Goal: Transaction & Acquisition: Book appointment/travel/reservation

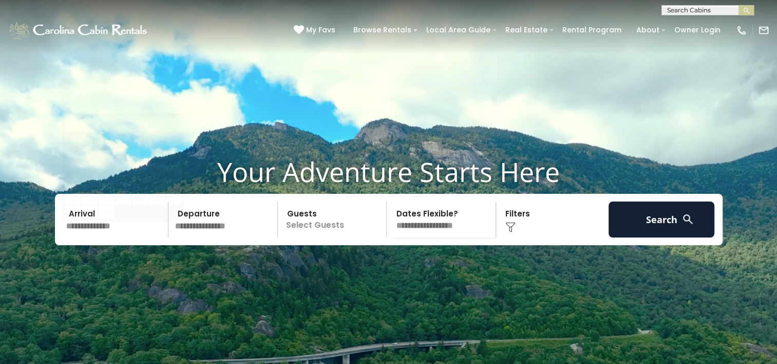
click at [86, 237] on input "text" at bounding box center [116, 219] width 106 height 36
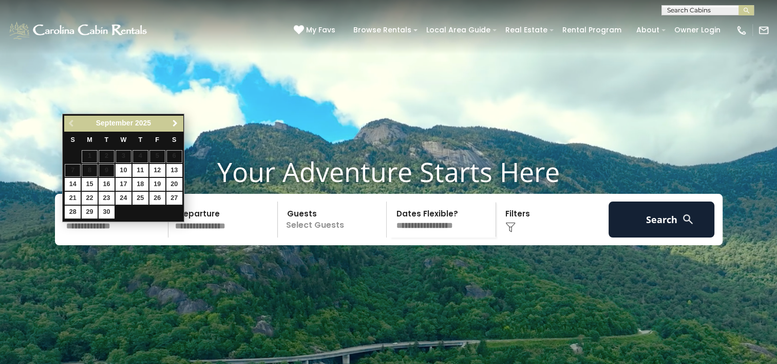
click at [174, 121] on span "Next" at bounding box center [175, 123] width 8 height 8
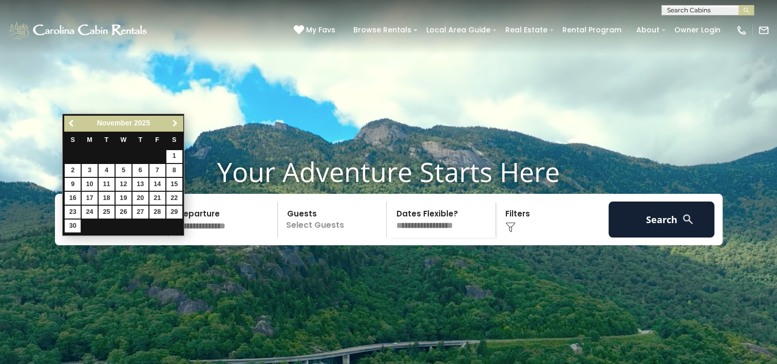
click at [174, 121] on span "Next" at bounding box center [175, 123] width 8 height 8
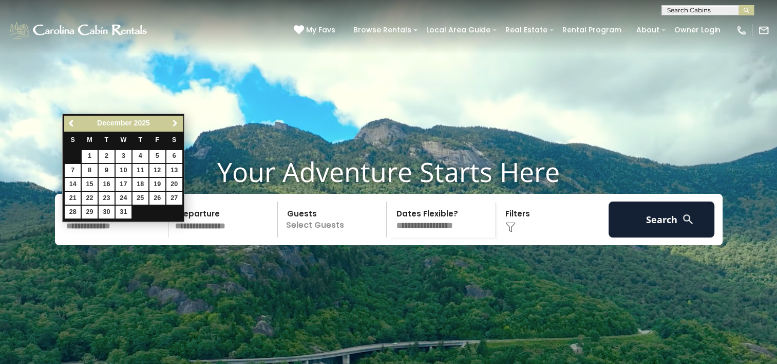
click at [174, 122] on span "Next" at bounding box center [175, 123] width 8 height 8
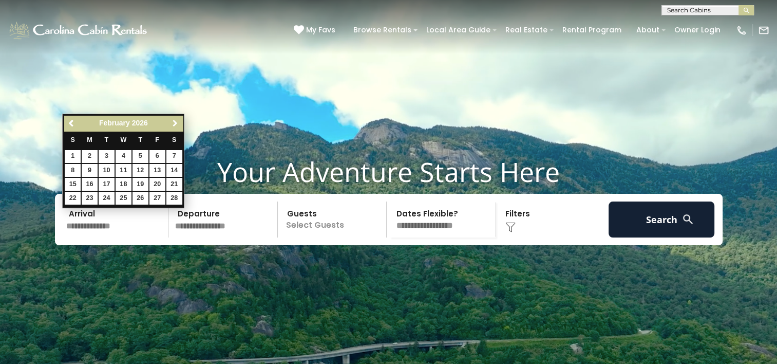
click at [174, 122] on span "Next" at bounding box center [175, 123] width 8 height 8
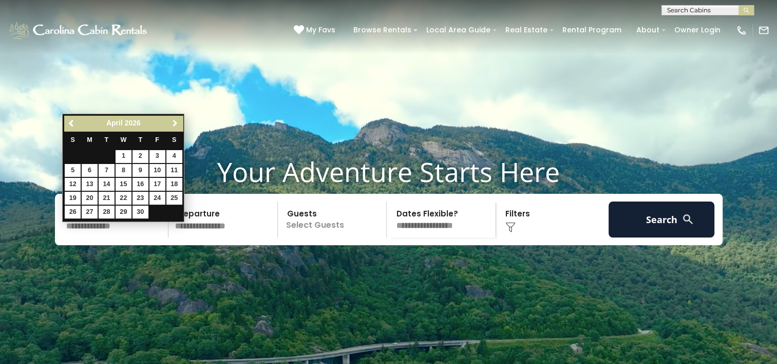
click at [174, 122] on span "Next" at bounding box center [175, 123] width 8 height 8
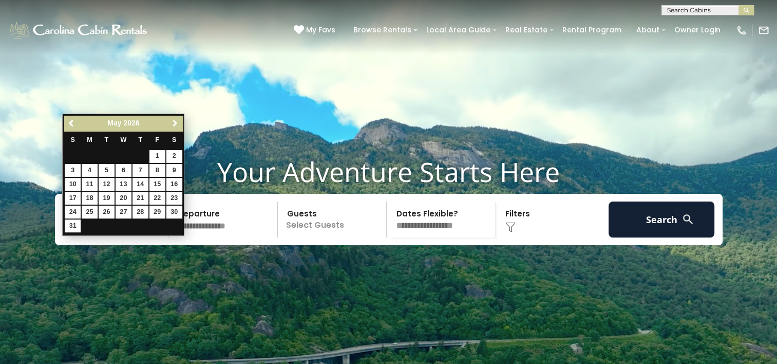
click at [174, 122] on span "Next" at bounding box center [175, 123] width 8 height 8
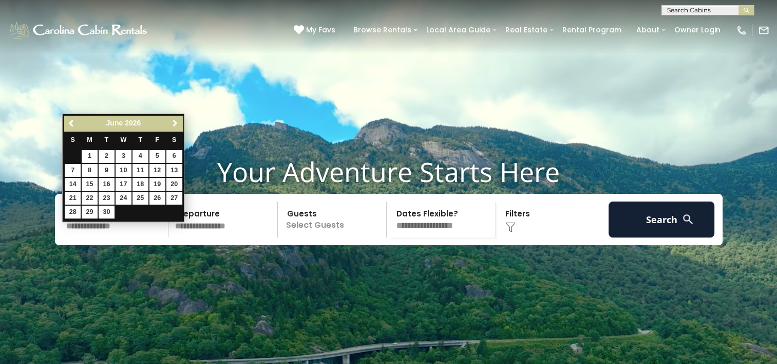
click at [174, 122] on span "Next" at bounding box center [175, 123] width 8 height 8
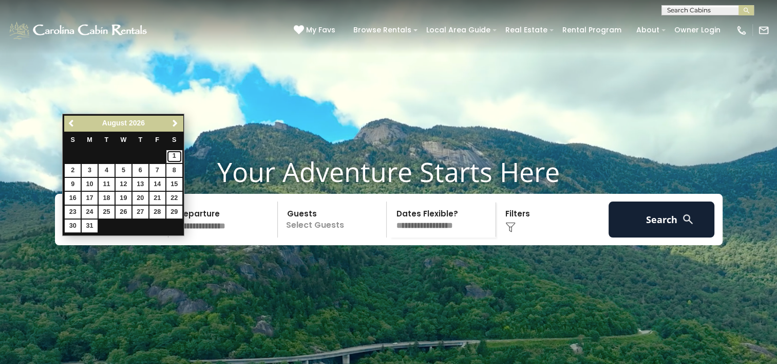
click at [177, 154] on link "1" at bounding box center [174, 156] width 16 height 13
type input "******"
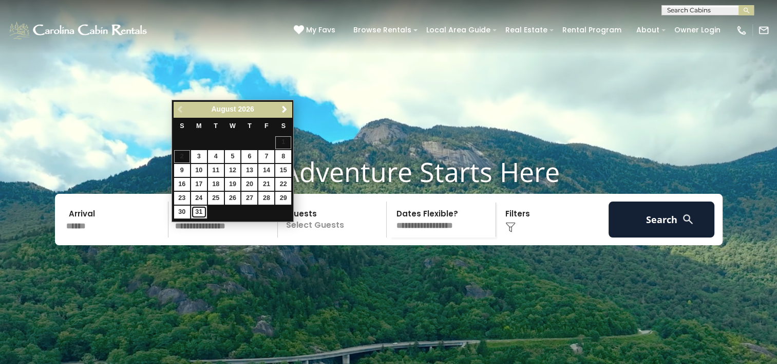
click at [198, 210] on link "31" at bounding box center [199, 211] width 16 height 13
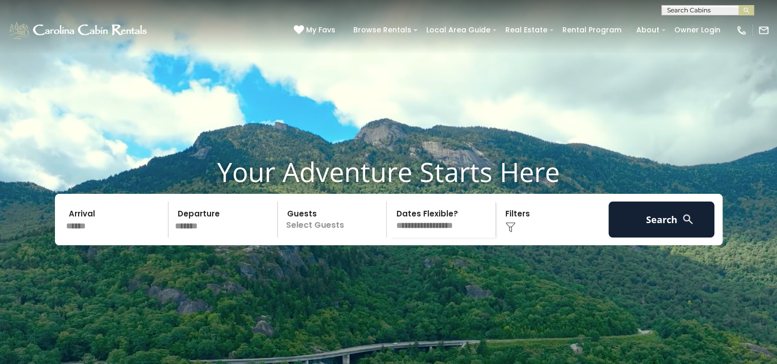
click at [195, 237] on input "*******" at bounding box center [225, 219] width 106 height 36
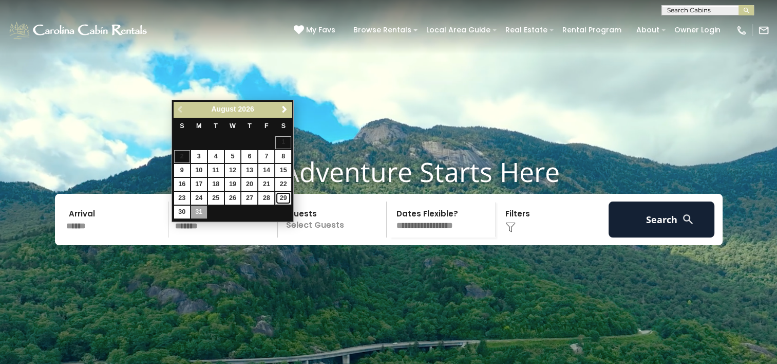
click at [284, 194] on link "29" at bounding box center [283, 198] width 16 height 13
type input "*******"
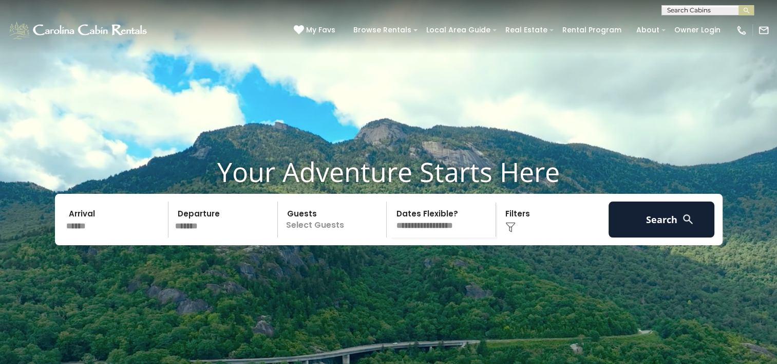
click at [320, 237] on p "Select Guests" at bounding box center [334, 219] width 106 height 36
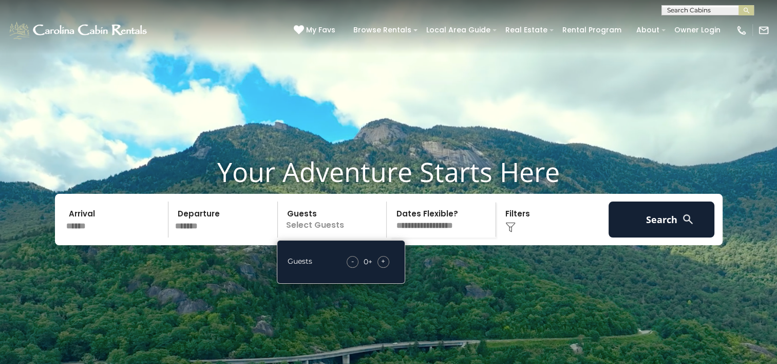
click at [383, 266] on span "+" at bounding box center [383, 261] width 4 height 10
drag, startPoint x: 383, startPoint y: 280, endPoint x: 511, endPoint y: 123, distance: 201.9
click at [511, 123] on video at bounding box center [388, 194] width 777 height 389
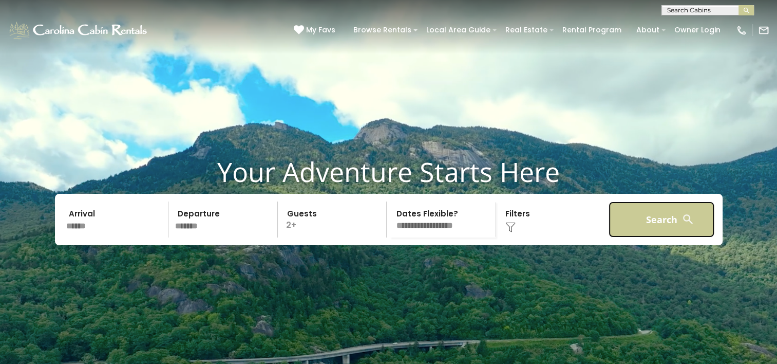
click at [659, 233] on button "Search" at bounding box center [662, 219] width 106 height 36
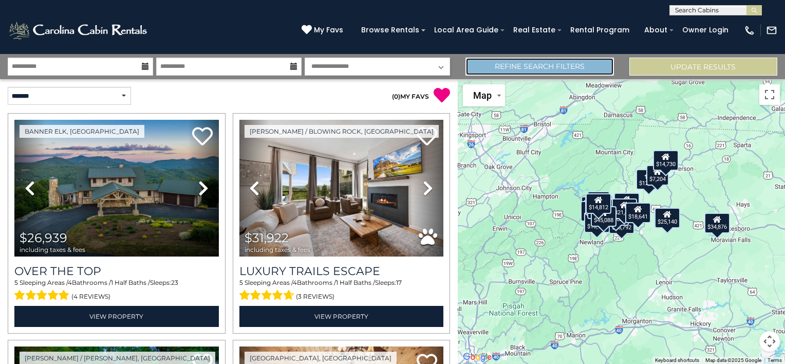
click at [544, 64] on link "Refine Search Filters" at bounding box center [539, 67] width 148 height 18
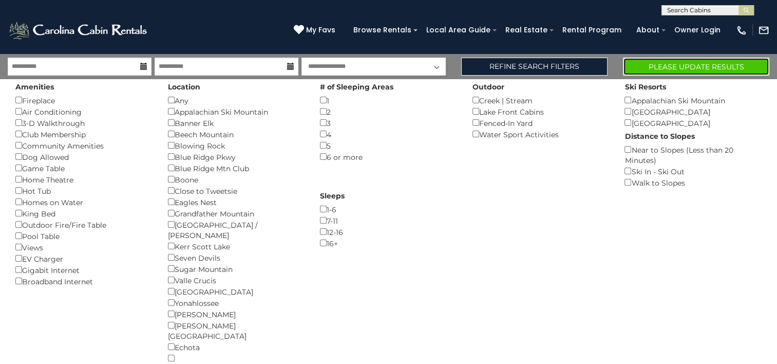
click at [695, 66] on button "Please Update Results" at bounding box center [696, 67] width 146 height 18
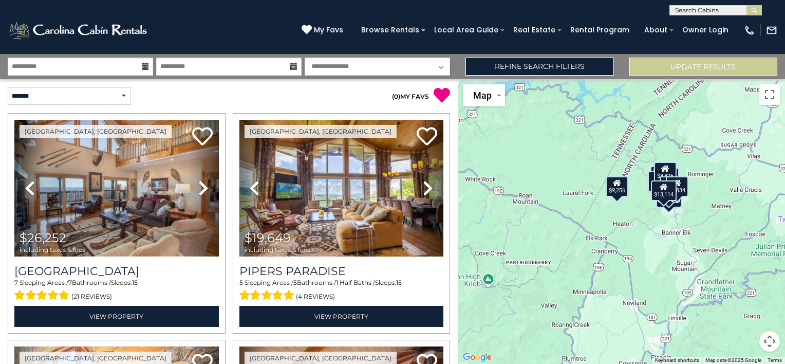
click at [769, 341] on button "Map camera controls" at bounding box center [769, 341] width 21 height 21
click at [745, 291] on button "Zoom in" at bounding box center [743, 289] width 21 height 21
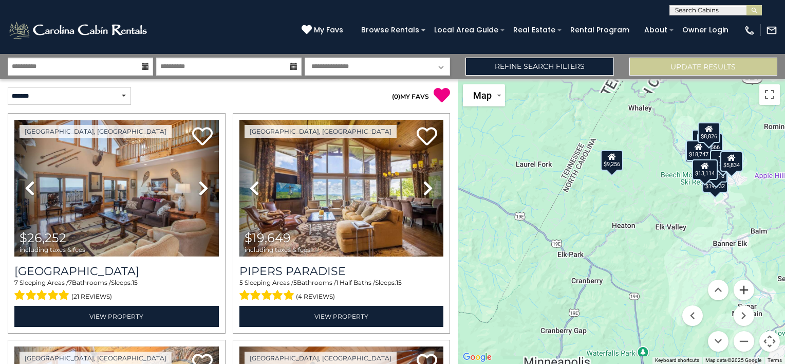
click at [744, 291] on button "Zoom in" at bounding box center [743, 289] width 21 height 21
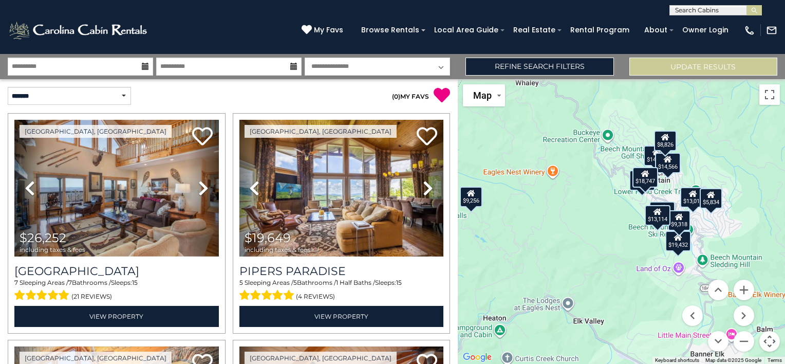
drag, startPoint x: 707, startPoint y: 242, endPoint x: 567, endPoint y: 331, distance: 165.3
click at [567, 331] on div "$26,252 $19,649 $19,432 $14,812 $14,566 $18,747 $9,256 $9,318 $8,826 $13,011 $5…" at bounding box center [621, 221] width 327 height 285
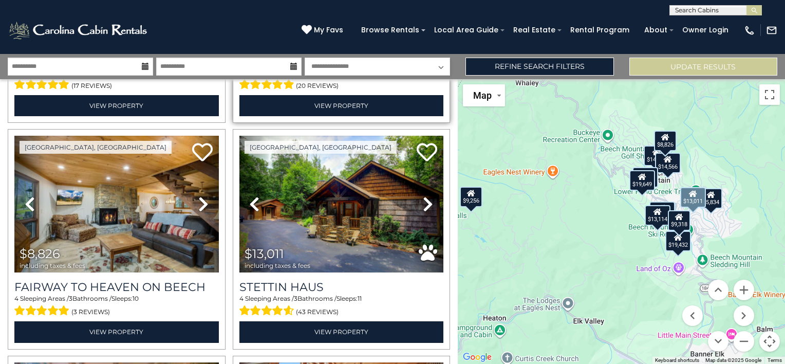
scroll to position [907, 0]
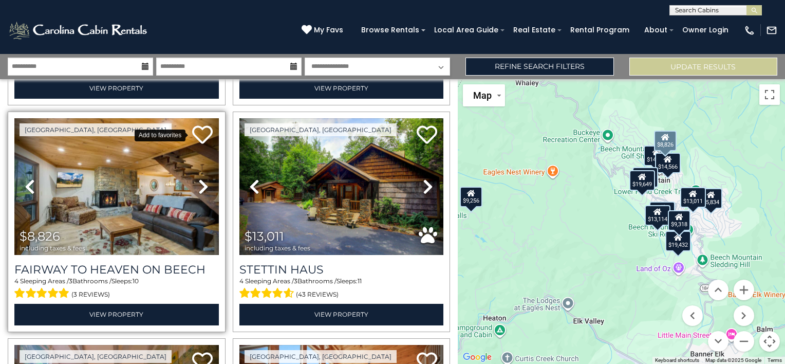
click at [202, 128] on icon at bounding box center [202, 134] width 21 height 21
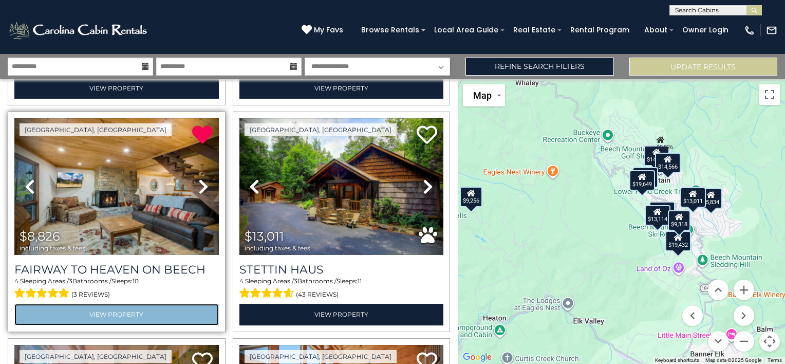
click at [120, 305] on link "View Property" at bounding box center [116, 314] width 204 height 21
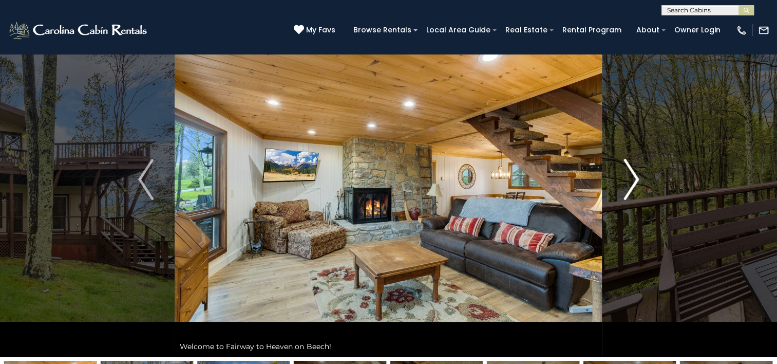
click at [635, 182] on img "Next" at bounding box center [631, 179] width 15 height 41
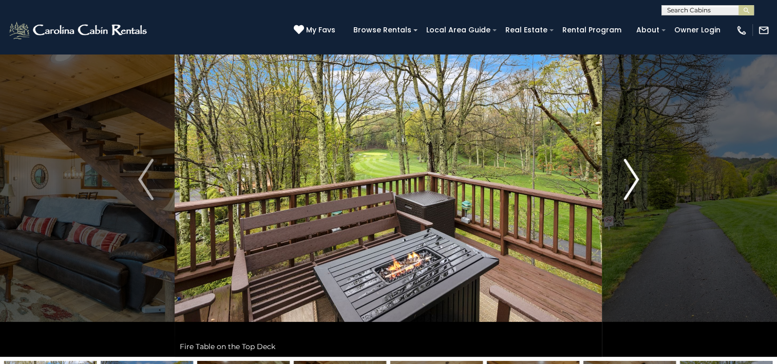
click at [635, 182] on img "Next" at bounding box center [631, 179] width 15 height 41
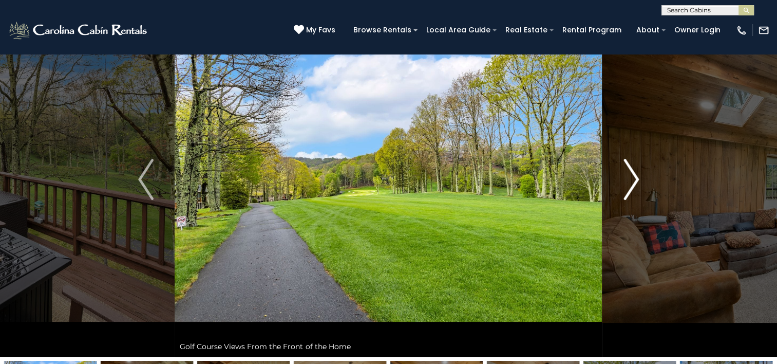
click at [637, 180] on img "Next" at bounding box center [631, 179] width 15 height 41
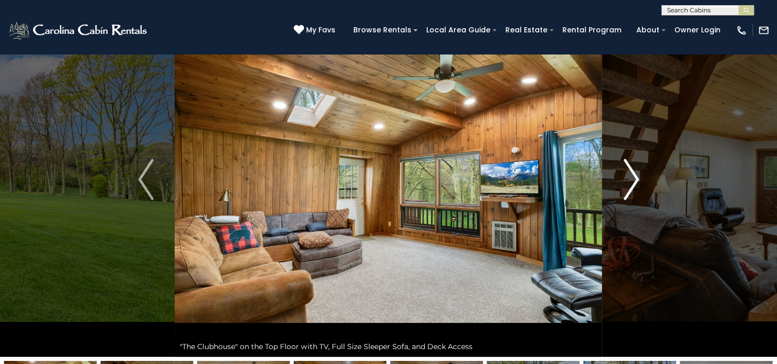
click at [636, 180] on img "Next" at bounding box center [631, 179] width 15 height 41
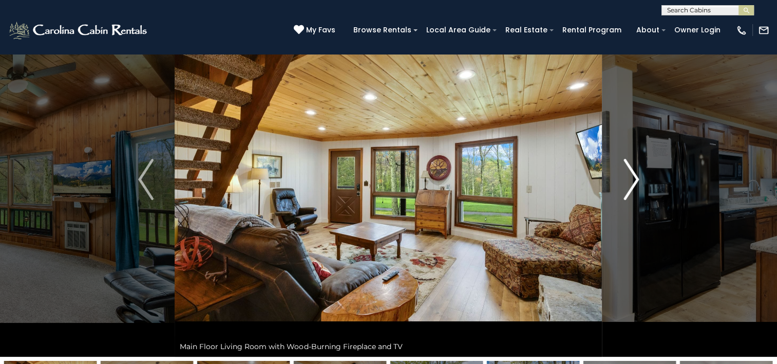
click at [636, 180] on img "Next" at bounding box center [631, 179] width 15 height 41
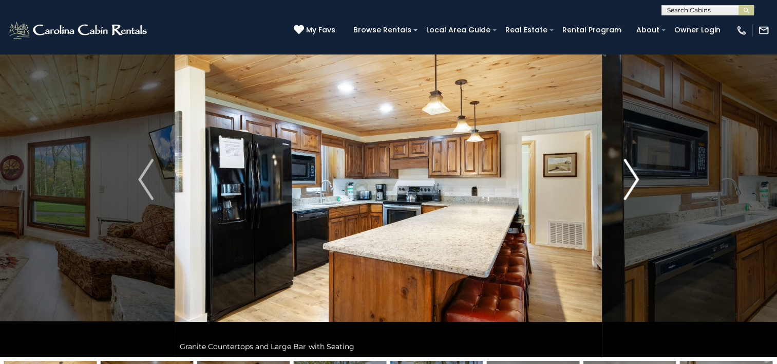
click at [636, 180] on img "Next" at bounding box center [631, 179] width 15 height 41
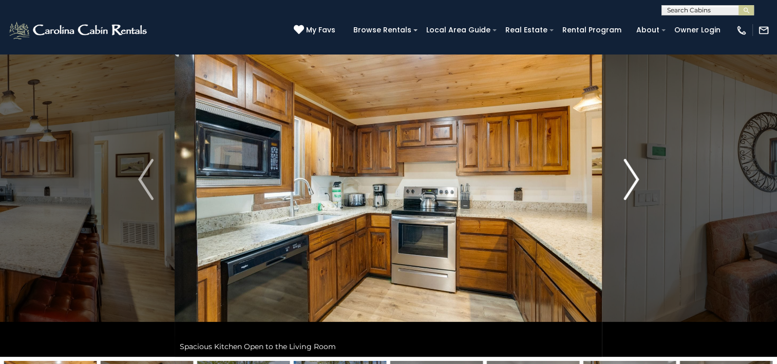
click at [636, 180] on img "Next" at bounding box center [631, 179] width 15 height 41
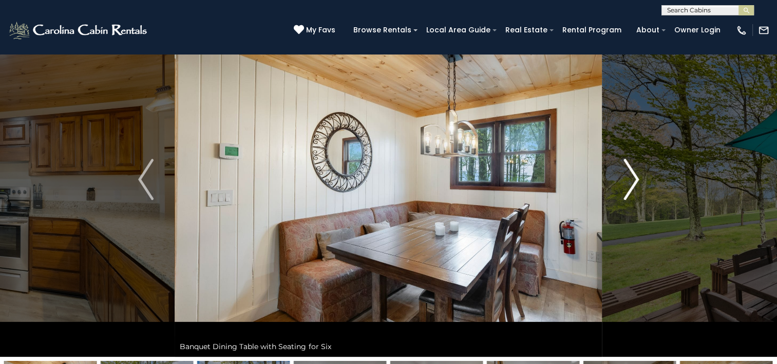
click at [634, 180] on img "Next" at bounding box center [631, 179] width 15 height 41
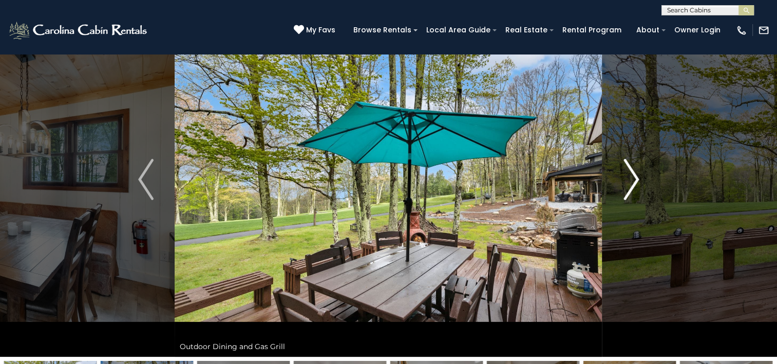
click at [631, 182] on img "Next" at bounding box center [631, 179] width 15 height 41
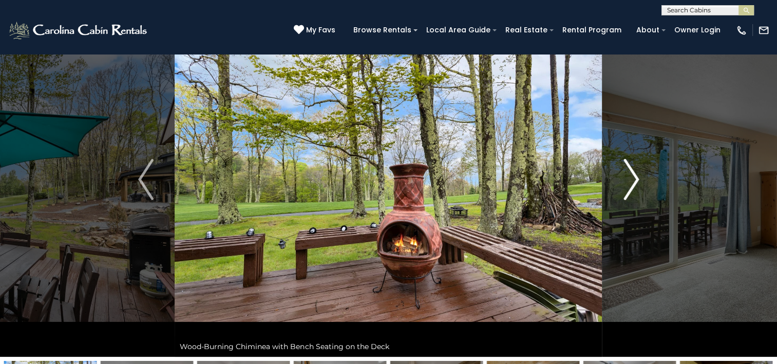
click at [632, 182] on img "Next" at bounding box center [631, 179] width 15 height 41
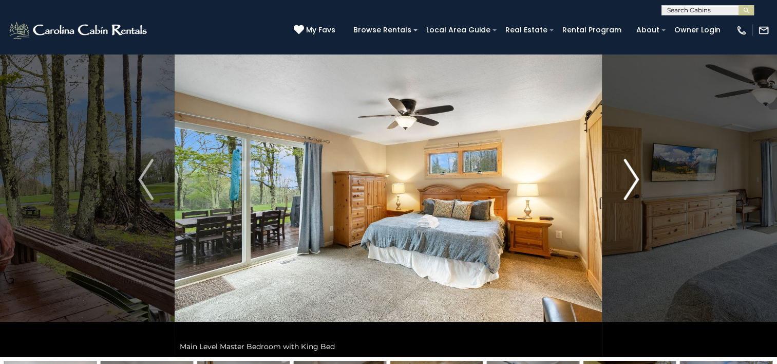
click at [632, 183] on img "Next" at bounding box center [631, 179] width 15 height 41
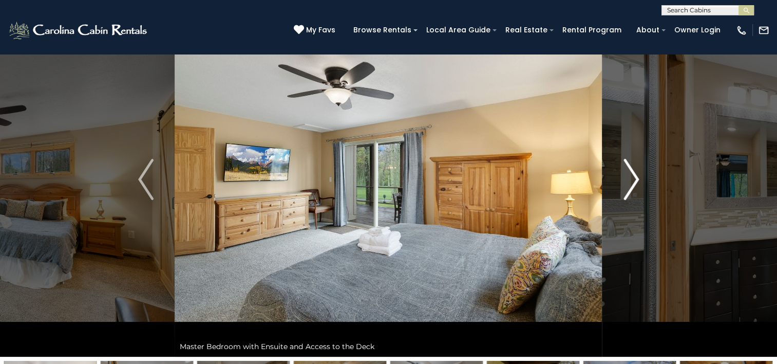
click at [632, 183] on img "Next" at bounding box center [631, 179] width 15 height 41
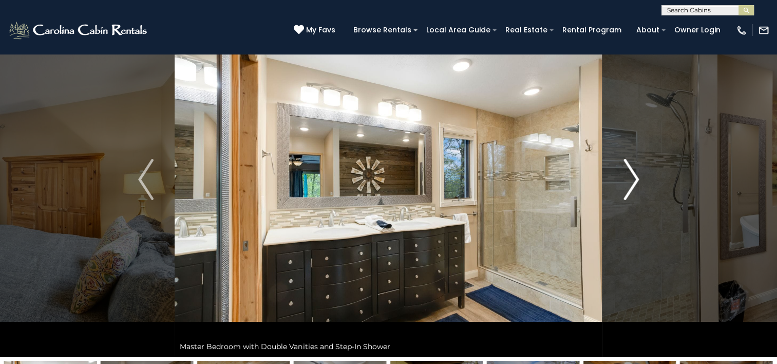
click at [632, 183] on img "Next" at bounding box center [631, 179] width 15 height 41
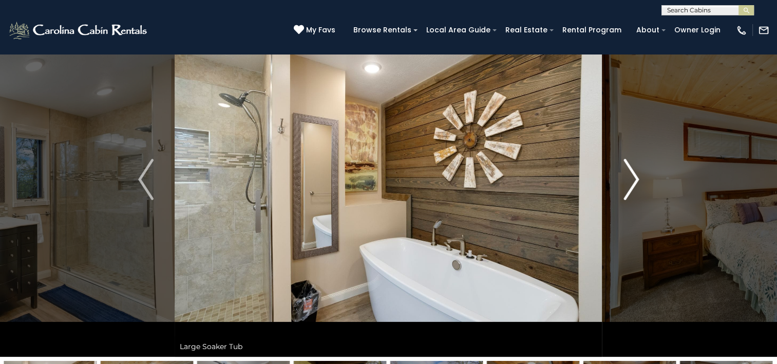
click at [632, 183] on img "Next" at bounding box center [631, 179] width 15 height 41
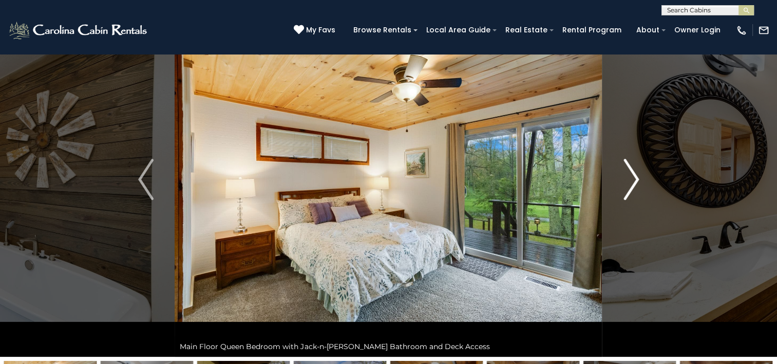
click at [632, 183] on img "Next" at bounding box center [631, 179] width 15 height 41
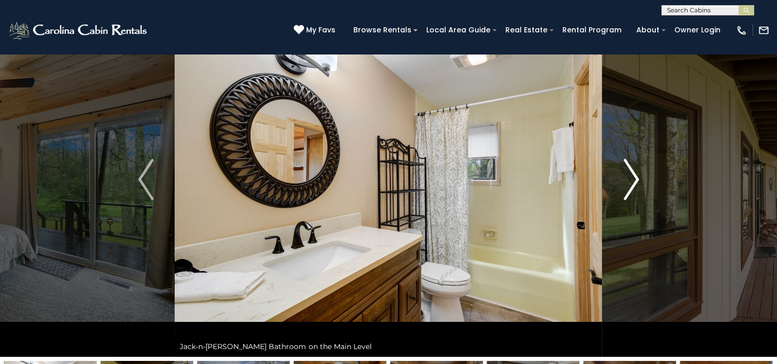
click at [632, 183] on img "Next" at bounding box center [631, 179] width 15 height 41
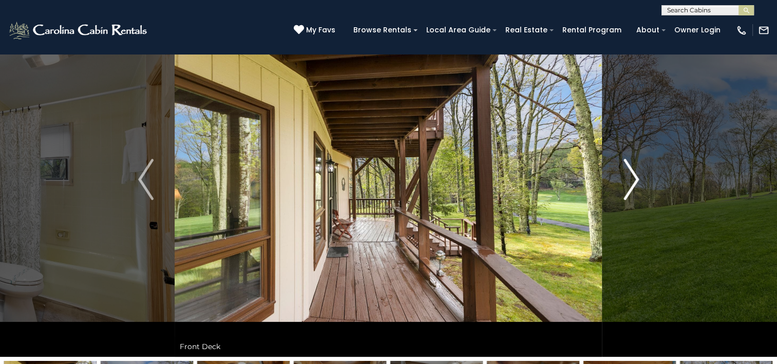
click at [633, 183] on img "Next" at bounding box center [631, 179] width 15 height 41
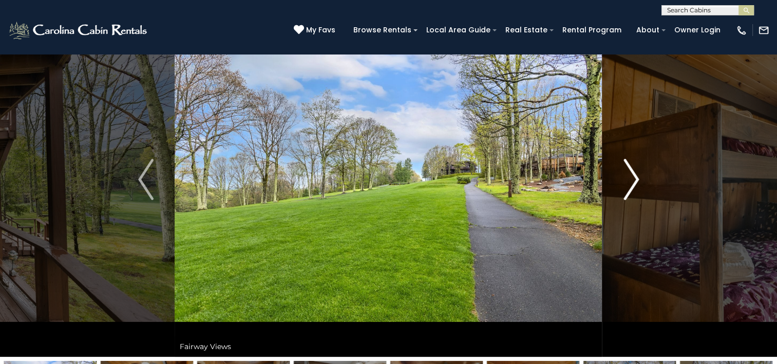
click at [633, 183] on img "Next" at bounding box center [631, 179] width 15 height 41
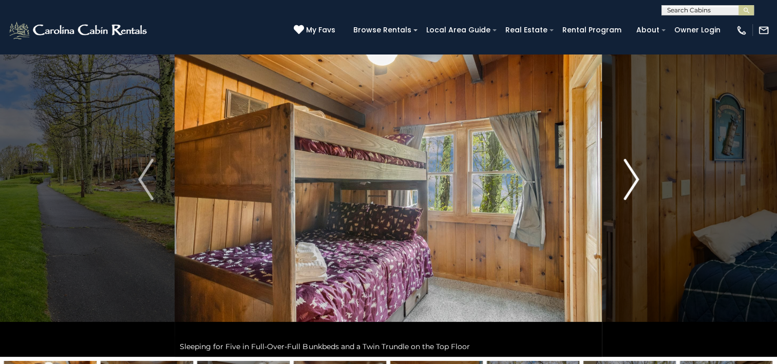
click at [632, 183] on img "Next" at bounding box center [631, 179] width 15 height 41
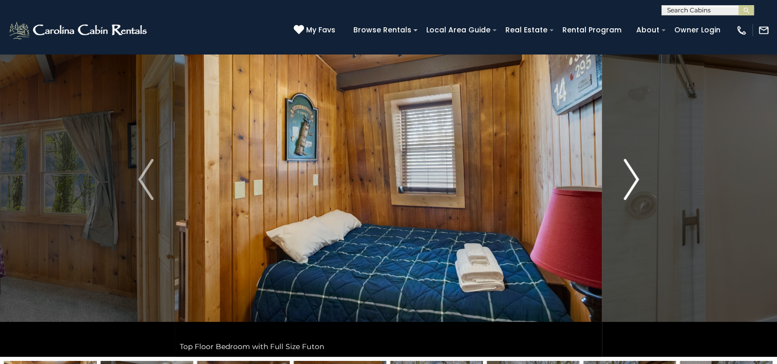
click at [632, 183] on img "Next" at bounding box center [631, 179] width 15 height 41
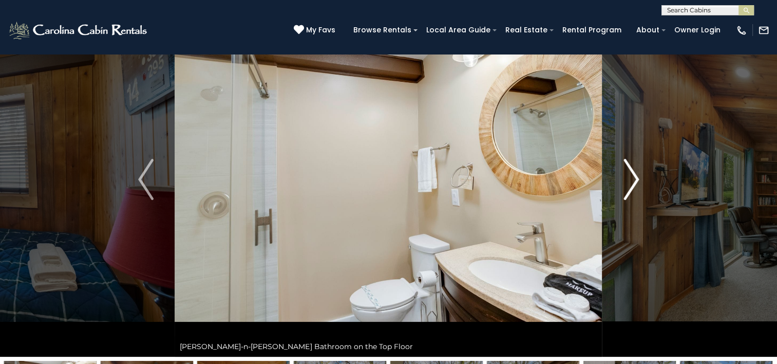
click at [632, 183] on img "Next" at bounding box center [631, 179] width 15 height 41
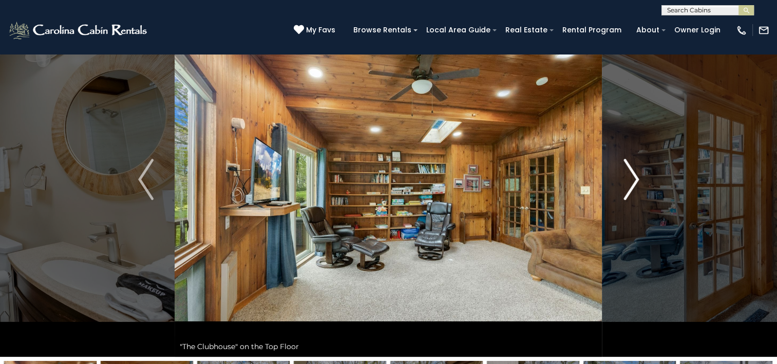
click at [636, 181] on img "Next" at bounding box center [631, 179] width 15 height 41
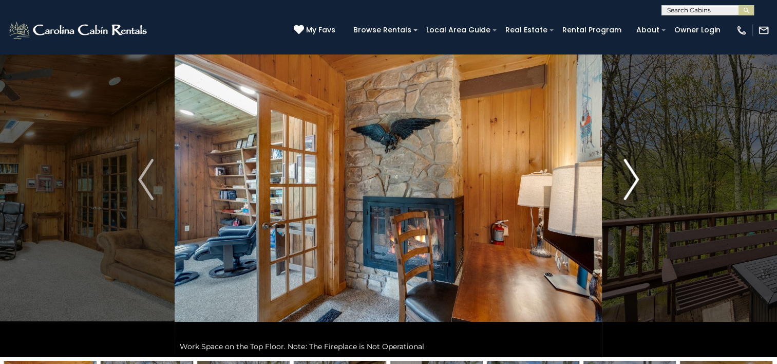
click at [633, 179] on img "Next" at bounding box center [631, 179] width 15 height 41
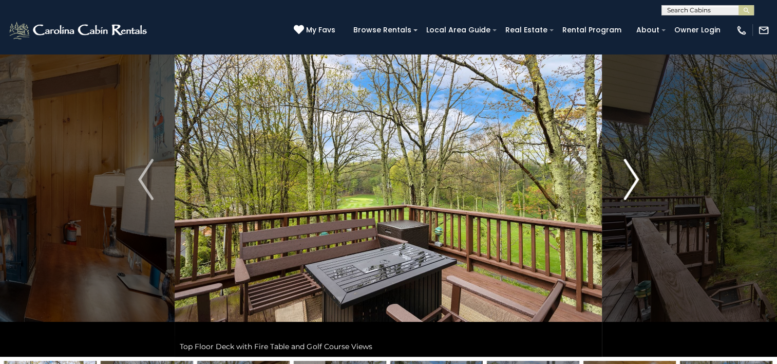
click at [636, 179] on img "Next" at bounding box center [631, 179] width 15 height 41
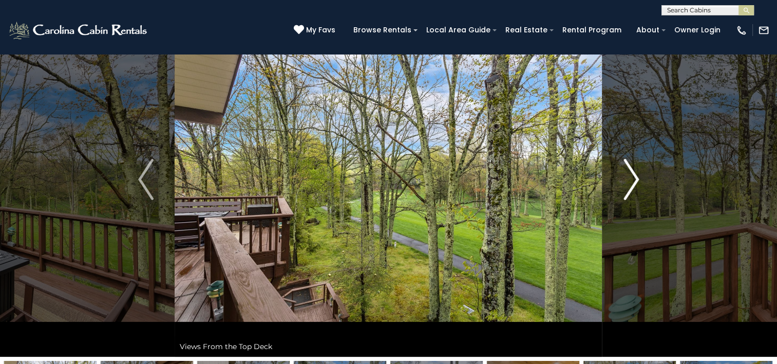
click at [636, 179] on img "Next" at bounding box center [631, 179] width 15 height 41
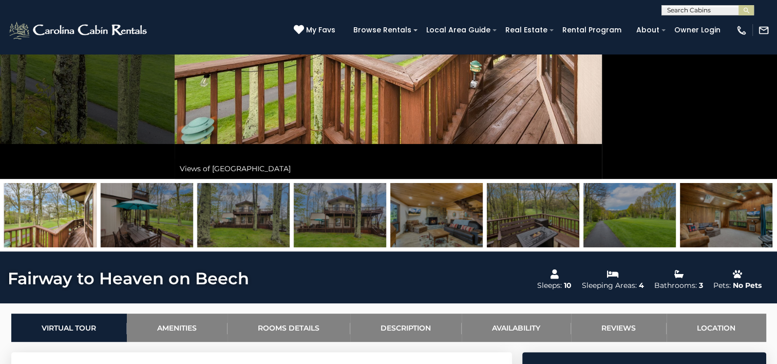
scroll to position [257, 0]
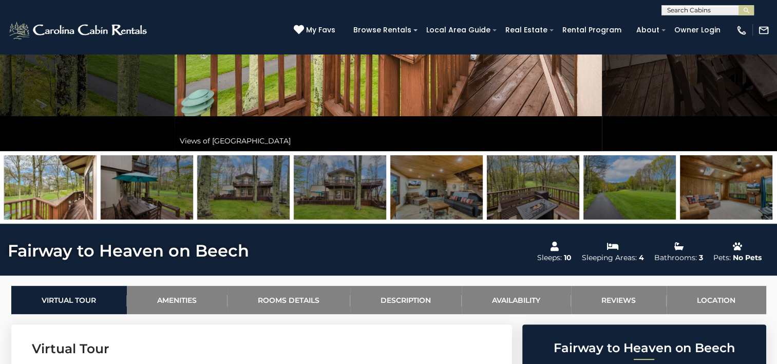
click at [244, 194] on img at bounding box center [243, 187] width 92 height 64
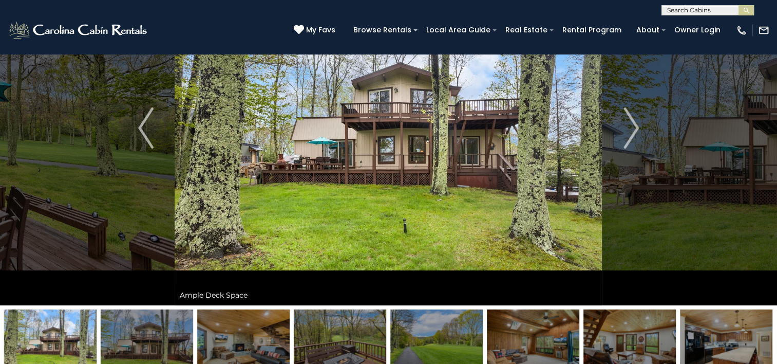
scroll to position [51, 0]
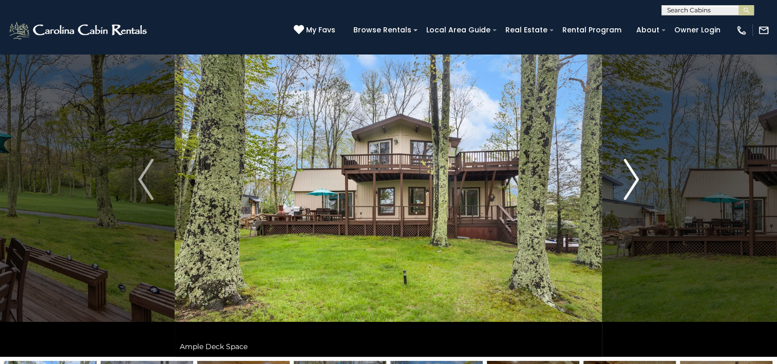
click at [634, 180] on img "Next" at bounding box center [631, 179] width 15 height 41
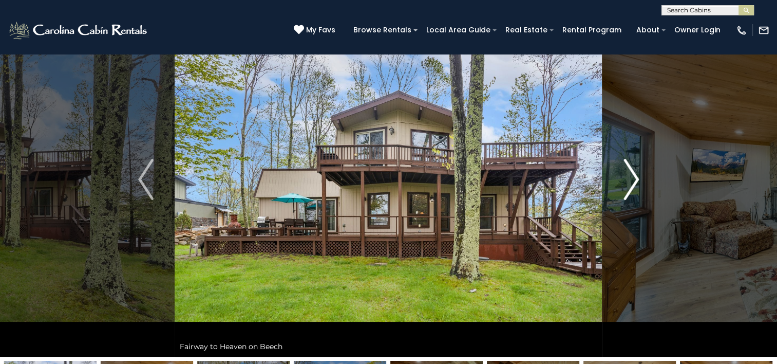
click at [634, 180] on img "Next" at bounding box center [631, 179] width 15 height 41
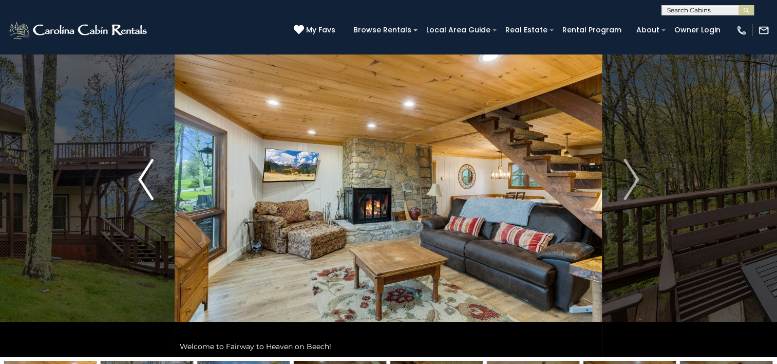
click at [145, 181] on img "Previous" at bounding box center [145, 179] width 15 height 41
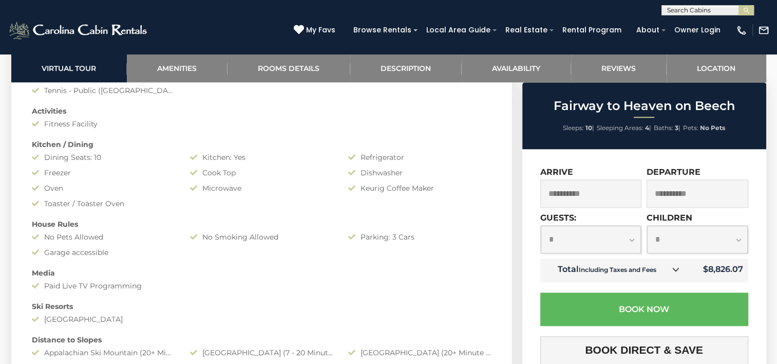
scroll to position [976, 0]
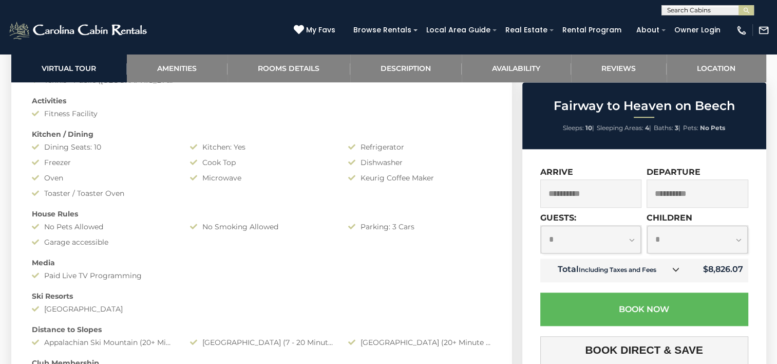
click at [675, 273] on icon at bounding box center [675, 269] width 7 height 7
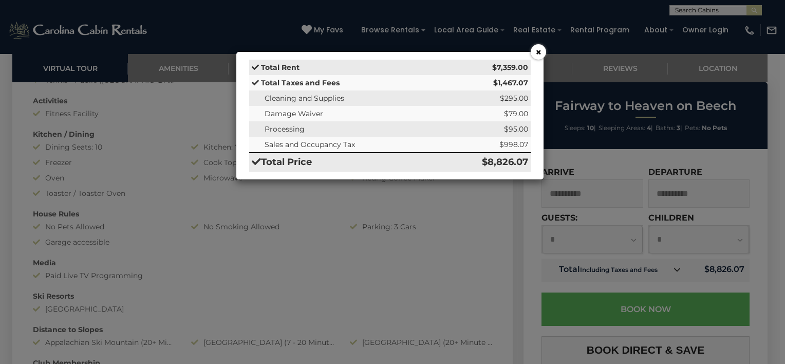
click at [538, 53] on button "×" at bounding box center [538, 51] width 15 height 15
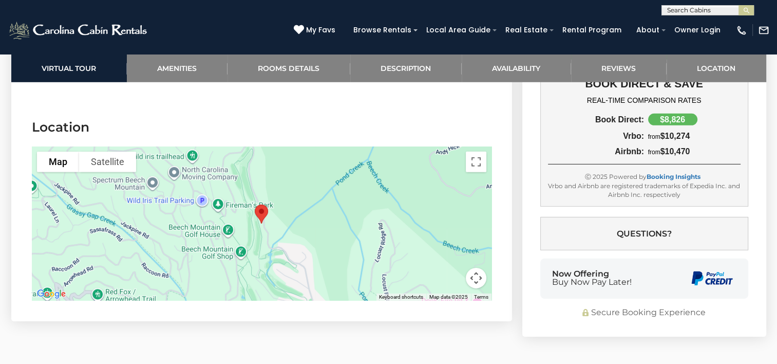
scroll to position [3184, 0]
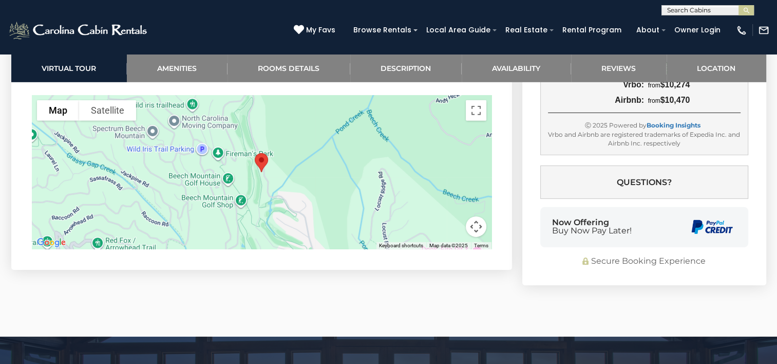
click at [475, 224] on button "Map camera controls" at bounding box center [476, 226] width 21 height 21
click at [447, 169] on button "Zoom in" at bounding box center [450, 175] width 21 height 21
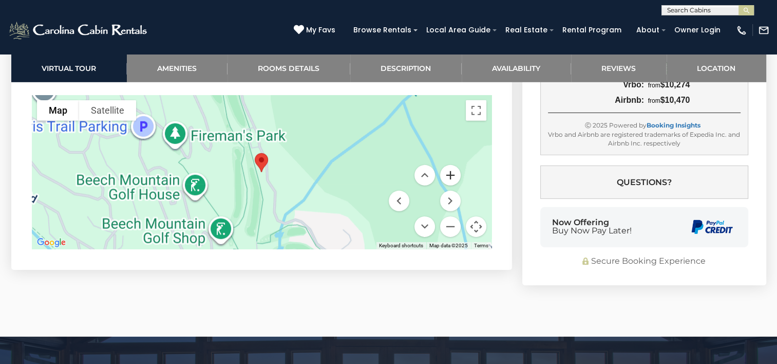
click at [447, 169] on button "Zoom in" at bounding box center [450, 175] width 21 height 21
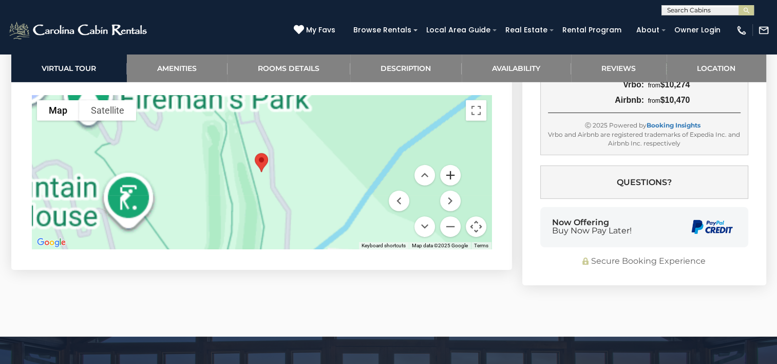
click at [447, 169] on button "Zoom in" at bounding box center [450, 175] width 21 height 21
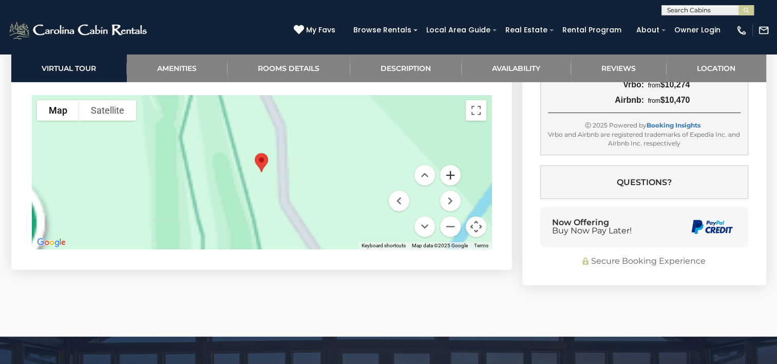
click at [447, 169] on button "Zoom in" at bounding box center [450, 175] width 21 height 21
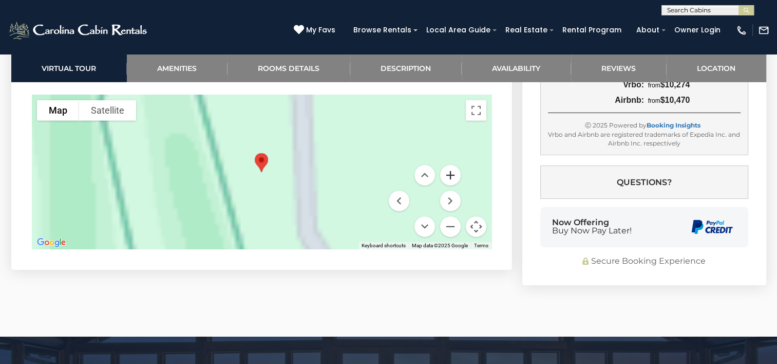
click at [447, 170] on button "Zoom in" at bounding box center [450, 175] width 21 height 21
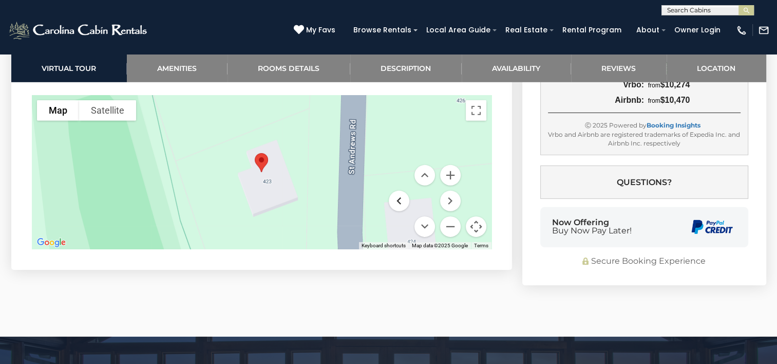
click at [394, 200] on button "Move left" at bounding box center [399, 201] width 21 height 21
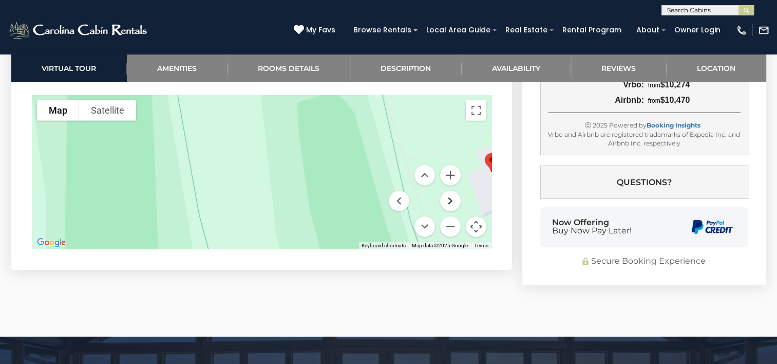
click at [449, 199] on button "Move right" at bounding box center [450, 201] width 21 height 21
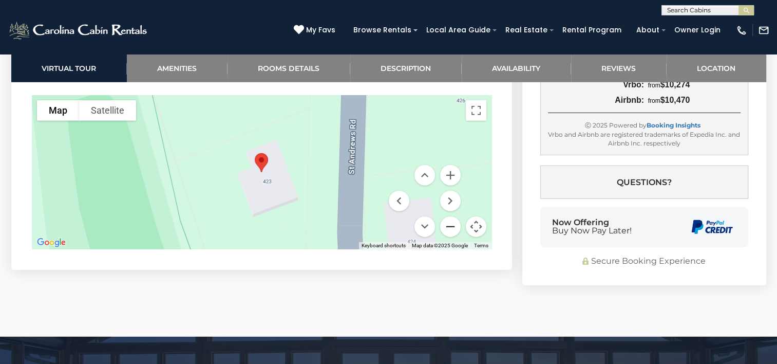
click at [451, 227] on button "Zoom out" at bounding box center [450, 226] width 21 height 21
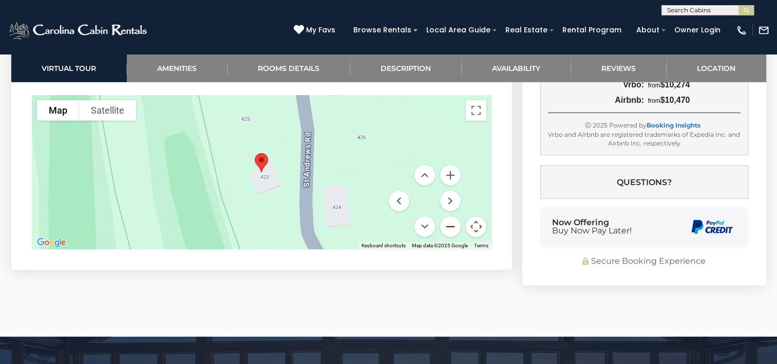
click at [446, 225] on button "Zoom out" at bounding box center [450, 226] width 21 height 21
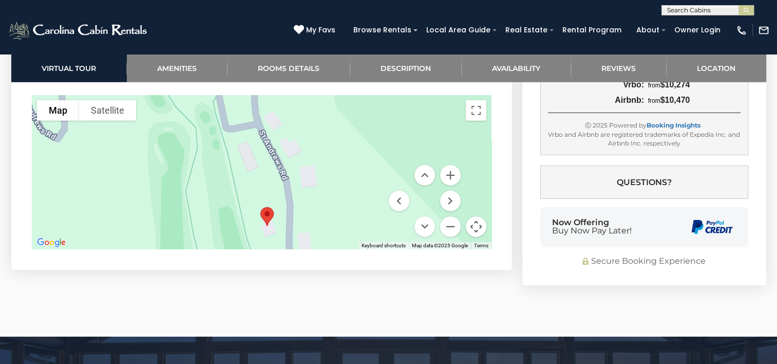
drag, startPoint x: 314, startPoint y: 144, endPoint x: 320, endPoint y: 202, distance: 57.9
click at [320, 202] on div at bounding box center [262, 172] width 460 height 154
click at [447, 175] on button "Zoom in" at bounding box center [450, 175] width 21 height 21
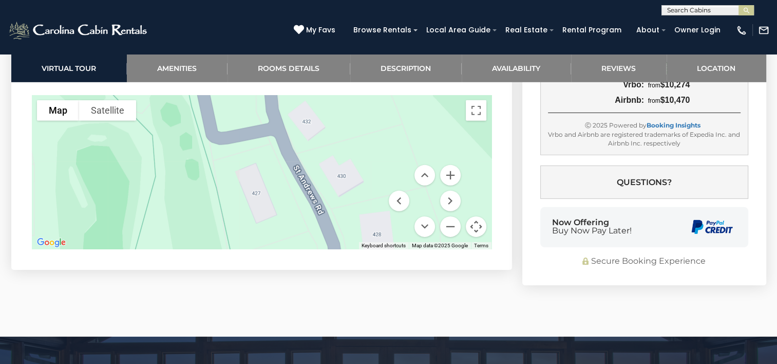
drag, startPoint x: 324, startPoint y: 157, endPoint x: 329, endPoint y: 177, distance: 21.1
click at [347, 214] on div at bounding box center [262, 172] width 460 height 154
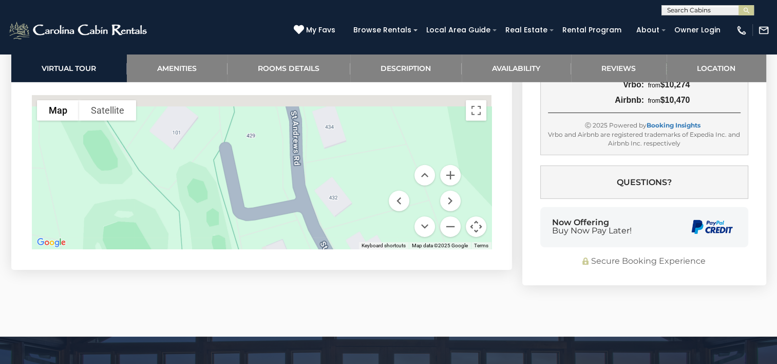
drag, startPoint x: 320, startPoint y: 158, endPoint x: 333, endPoint y: 193, distance: 37.0
click at [348, 235] on div at bounding box center [262, 172] width 460 height 154
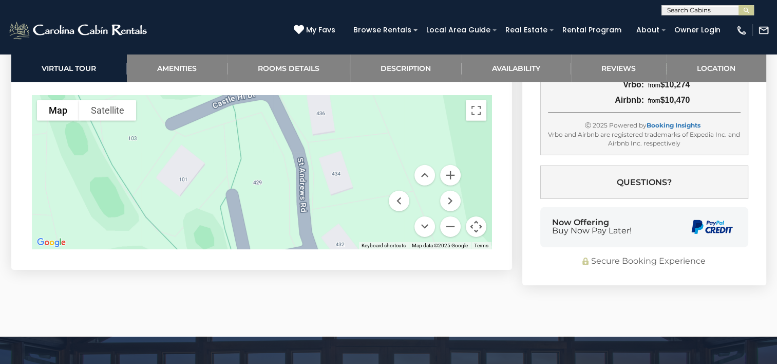
drag, startPoint x: 331, startPoint y: 183, endPoint x: 336, endPoint y: 222, distance: 38.9
click at [338, 235] on div at bounding box center [262, 172] width 460 height 154
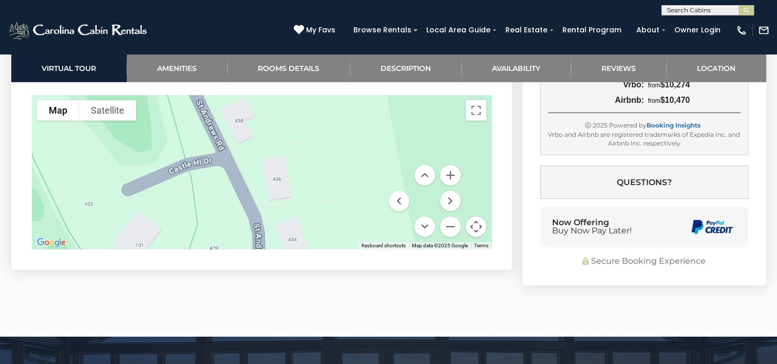
drag, startPoint x: 310, startPoint y: 157, endPoint x: 265, endPoint y: 228, distance: 84.3
click at [265, 230] on div at bounding box center [262, 172] width 460 height 154
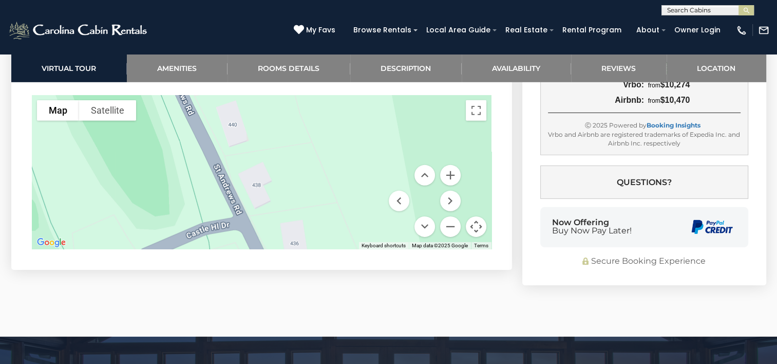
drag, startPoint x: 254, startPoint y: 160, endPoint x: 246, endPoint y: 177, distance: 18.2
click at [273, 225] on div at bounding box center [262, 172] width 460 height 154
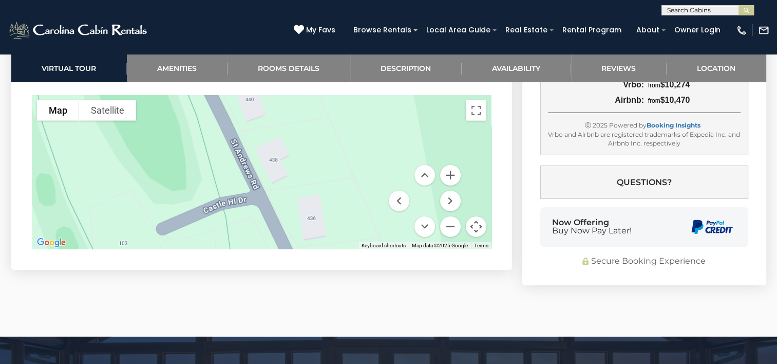
drag, startPoint x: 251, startPoint y: 179, endPoint x: 268, endPoint y: 134, distance: 47.8
click at [258, 133] on div at bounding box center [262, 172] width 460 height 154
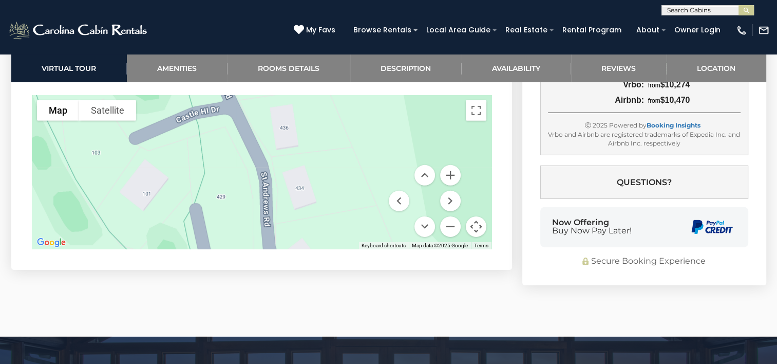
drag, startPoint x: 322, startPoint y: 187, endPoint x: 298, endPoint y: 114, distance: 77.2
click at [298, 114] on div at bounding box center [262, 172] width 460 height 154
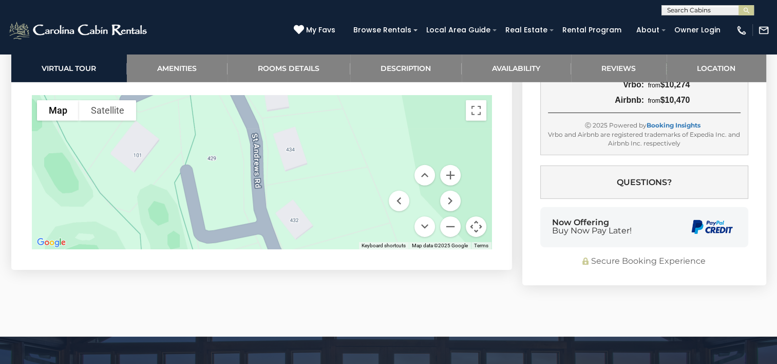
drag, startPoint x: 353, startPoint y: 180, endPoint x: 343, endPoint y: 133, distance: 48.4
click at [343, 133] on div at bounding box center [262, 172] width 460 height 154
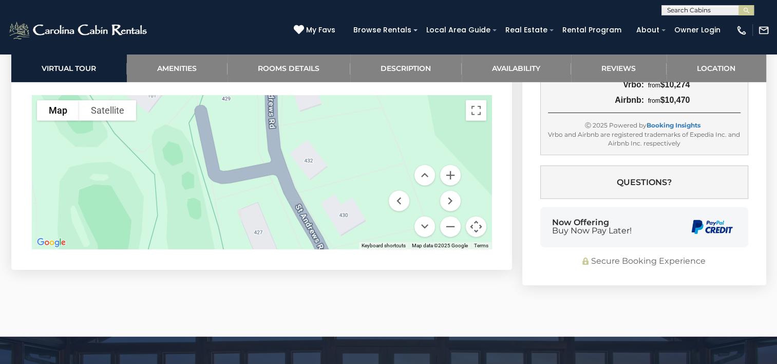
drag, startPoint x: 326, startPoint y: 190, endPoint x: 341, endPoint y: 136, distance: 55.9
click at [341, 136] on div at bounding box center [262, 172] width 460 height 154
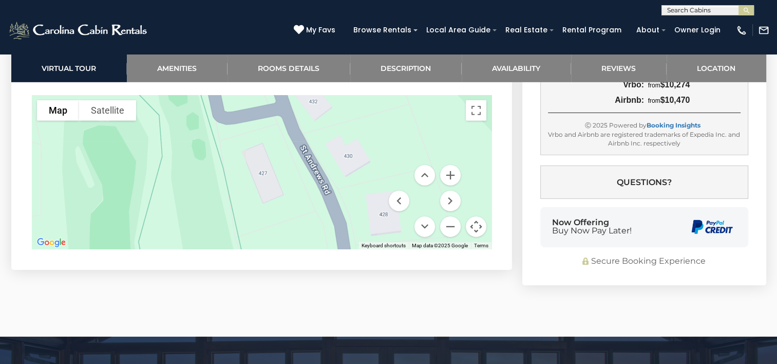
drag, startPoint x: 331, startPoint y: 180, endPoint x: 335, endPoint y: 118, distance: 62.3
click at [335, 118] on div at bounding box center [262, 172] width 460 height 154
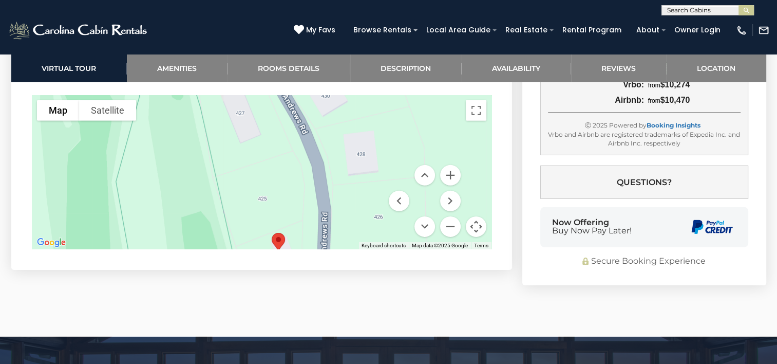
drag, startPoint x: 322, startPoint y: 195, endPoint x: 299, endPoint y: 133, distance: 66.1
click at [299, 133] on div at bounding box center [262, 172] width 460 height 154
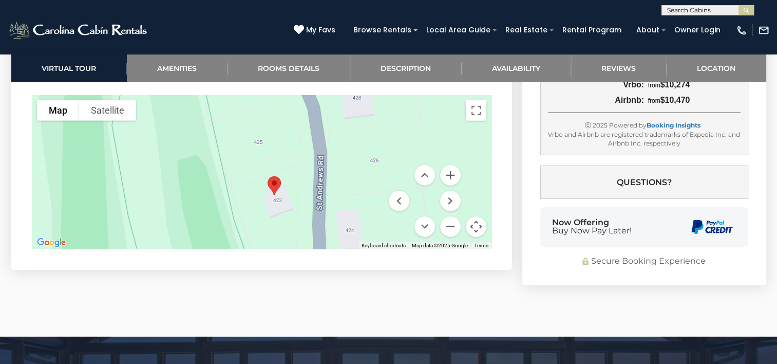
drag, startPoint x: 332, startPoint y: 199, endPoint x: 326, endPoint y: 137, distance: 62.9
click at [326, 137] on div at bounding box center [262, 172] width 460 height 154
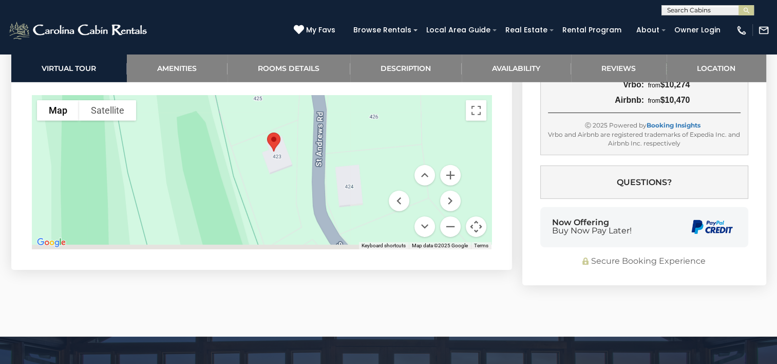
drag, startPoint x: 327, startPoint y: 184, endPoint x: 326, endPoint y: 138, distance: 46.3
click at [326, 138] on div at bounding box center [262, 172] width 460 height 154
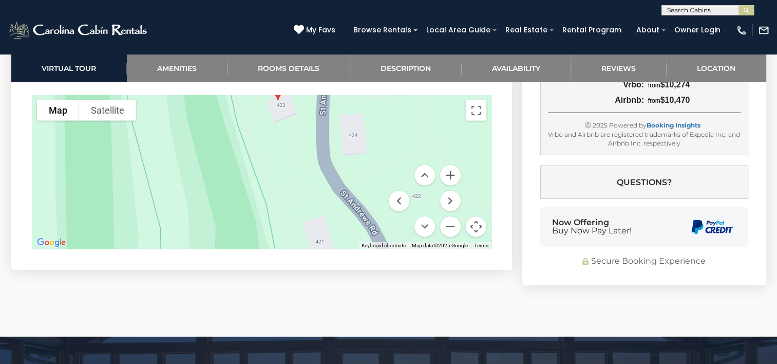
drag, startPoint x: 324, startPoint y: 180, endPoint x: 328, endPoint y: 129, distance: 51.0
click at [328, 129] on div at bounding box center [262, 172] width 460 height 154
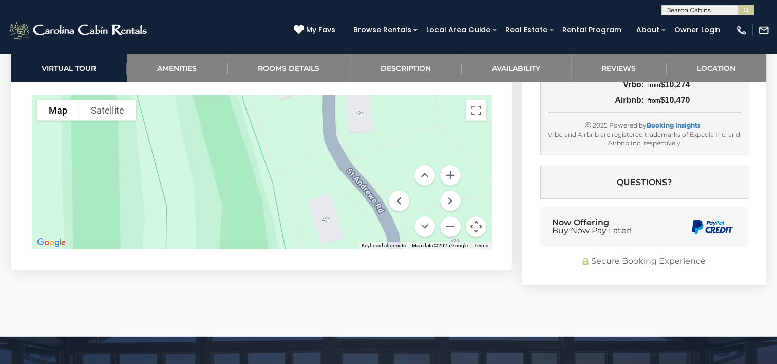
drag, startPoint x: 327, startPoint y: 188, endPoint x: 333, endPoint y: 159, distance: 29.9
click at [333, 159] on div at bounding box center [262, 172] width 460 height 154
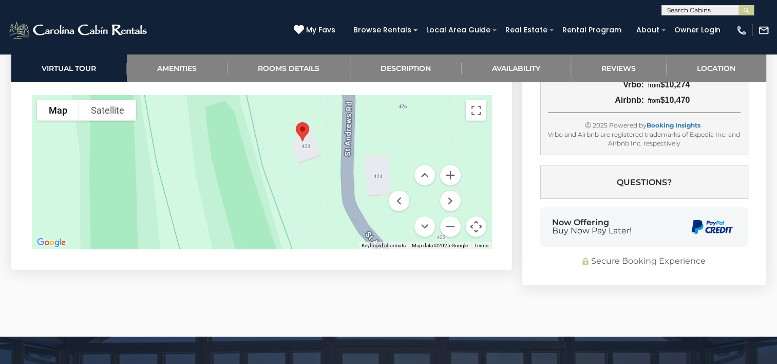
drag, startPoint x: 329, startPoint y: 160, endPoint x: 348, endPoint y: 231, distance: 72.9
click at [348, 231] on div at bounding box center [262, 172] width 460 height 154
click at [450, 228] on button "Zoom out" at bounding box center [450, 226] width 21 height 21
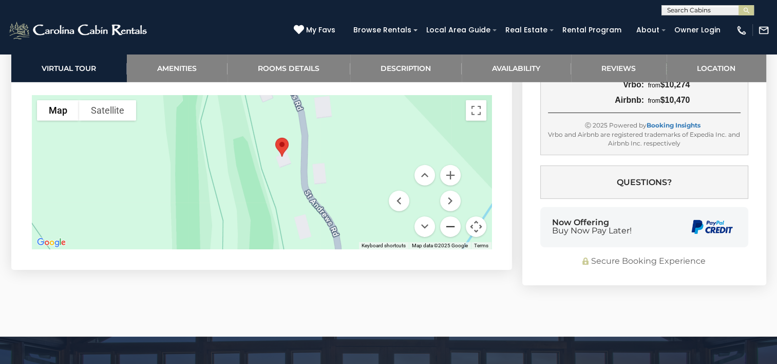
click at [450, 226] on button "Zoom out" at bounding box center [450, 226] width 21 height 21
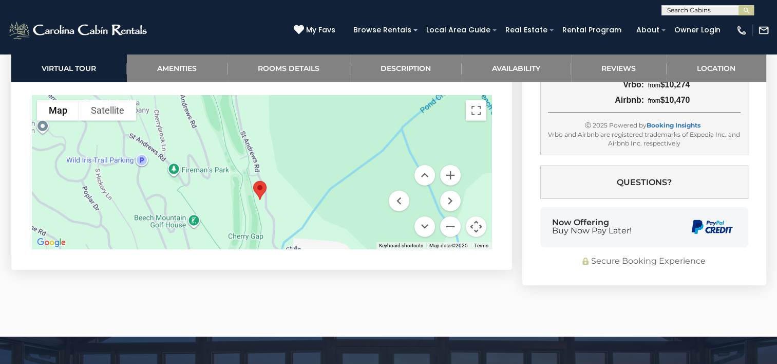
drag, startPoint x: 191, startPoint y: 174, endPoint x: 183, endPoint y: 206, distance: 33.3
click at [183, 206] on div at bounding box center [262, 172] width 460 height 154
click at [450, 225] on button "Zoom out" at bounding box center [450, 226] width 21 height 21
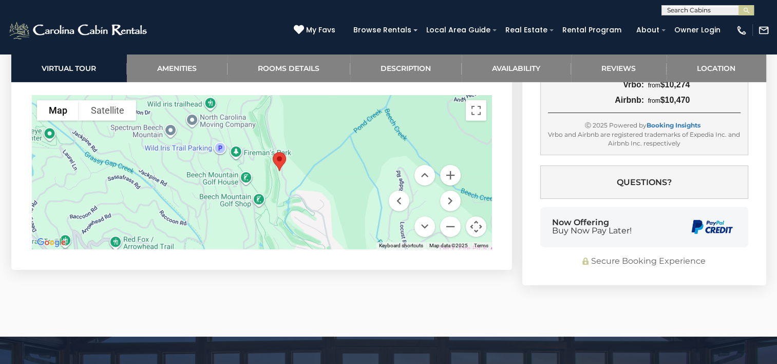
drag, startPoint x: 168, startPoint y: 161, endPoint x: 187, endPoint y: 149, distance: 21.9
click at [187, 149] on div at bounding box center [262, 172] width 460 height 154
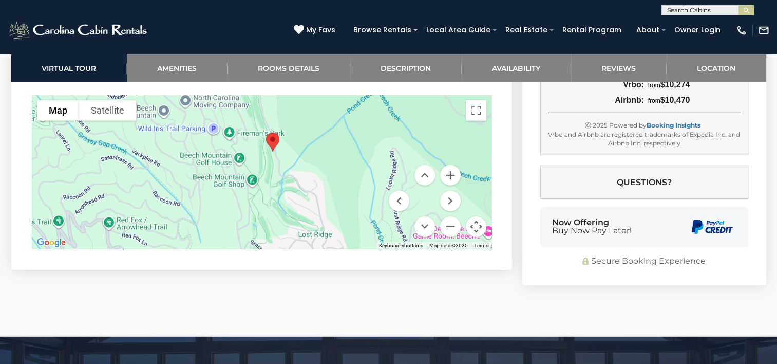
drag, startPoint x: 196, startPoint y: 169, endPoint x: 188, endPoint y: 148, distance: 22.7
click at [188, 148] on div at bounding box center [262, 172] width 460 height 154
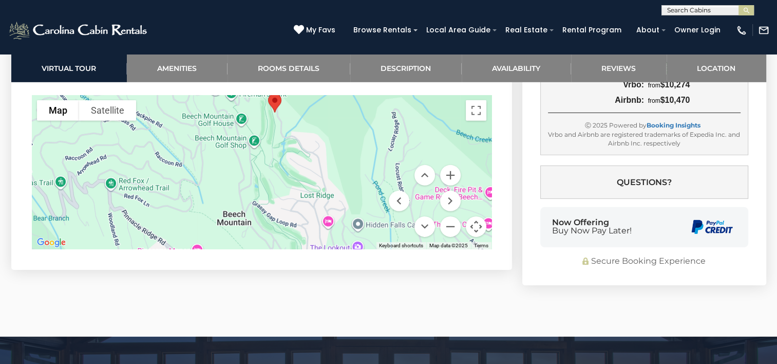
drag, startPoint x: 185, startPoint y: 193, endPoint x: 187, endPoint y: 154, distance: 39.1
click at [187, 154] on div at bounding box center [262, 172] width 460 height 154
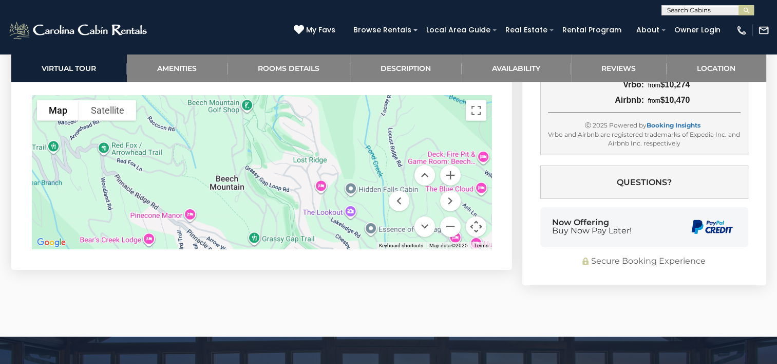
drag, startPoint x: 193, startPoint y: 182, endPoint x: 186, endPoint y: 143, distance: 40.1
click at [186, 143] on div at bounding box center [262, 172] width 460 height 154
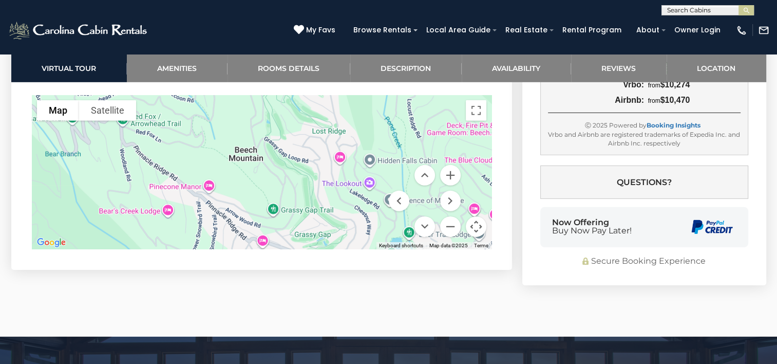
drag, startPoint x: 192, startPoint y: 179, endPoint x: 211, endPoint y: 148, distance: 36.5
click at [211, 148] on div at bounding box center [262, 172] width 460 height 154
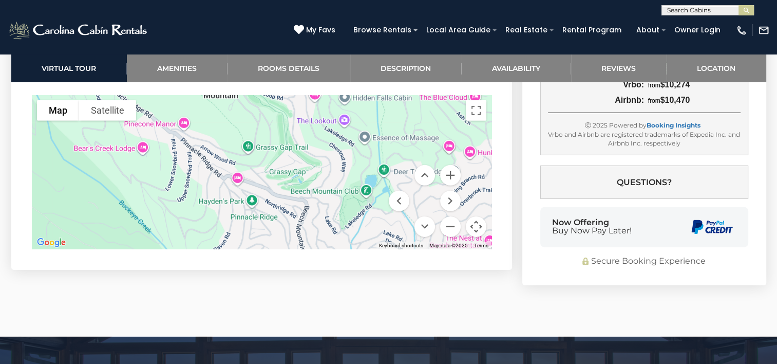
drag, startPoint x: 230, startPoint y: 183, endPoint x: 204, endPoint y: 121, distance: 66.6
click at [204, 121] on div at bounding box center [262, 172] width 460 height 154
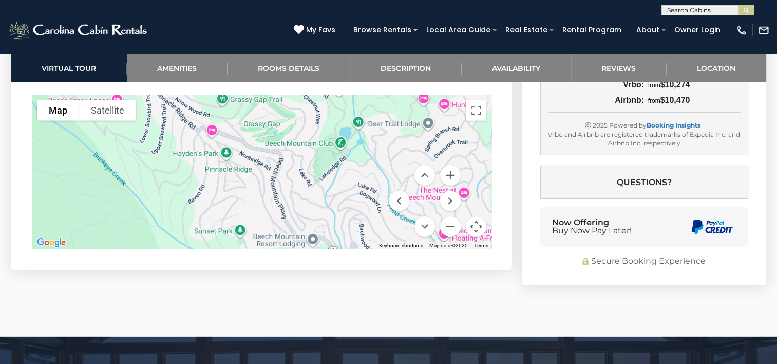
drag, startPoint x: 277, startPoint y: 197, endPoint x: 250, endPoint y: 149, distance: 55.4
click at [250, 149] on div at bounding box center [262, 172] width 460 height 154
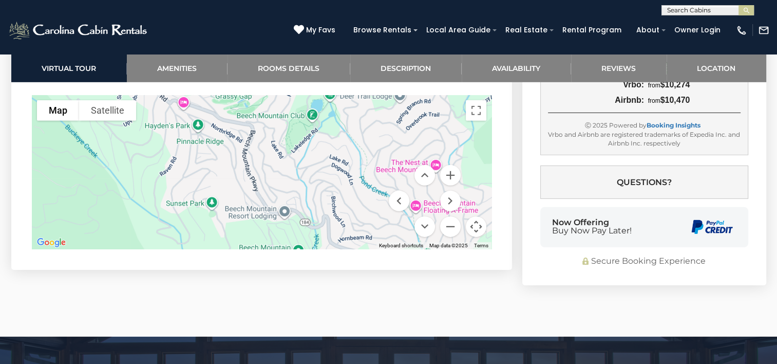
drag, startPoint x: 316, startPoint y: 201, endPoint x: 288, endPoint y: 173, distance: 40.7
click at [288, 173] on div at bounding box center [262, 172] width 460 height 154
click at [265, 171] on div at bounding box center [262, 172] width 460 height 154
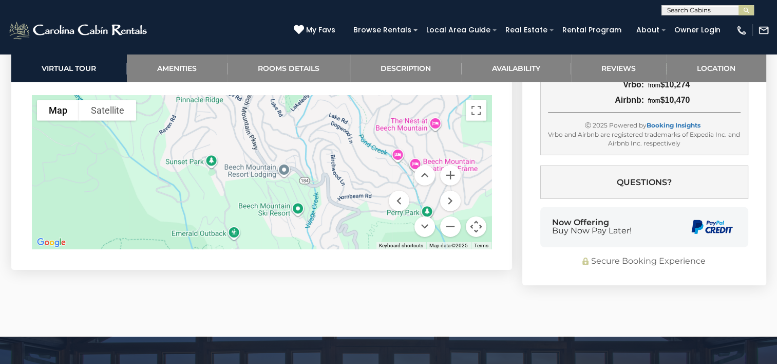
drag, startPoint x: 312, startPoint y: 213, endPoint x: 311, endPoint y: 166, distance: 46.8
click at [311, 166] on div at bounding box center [262, 172] width 460 height 154
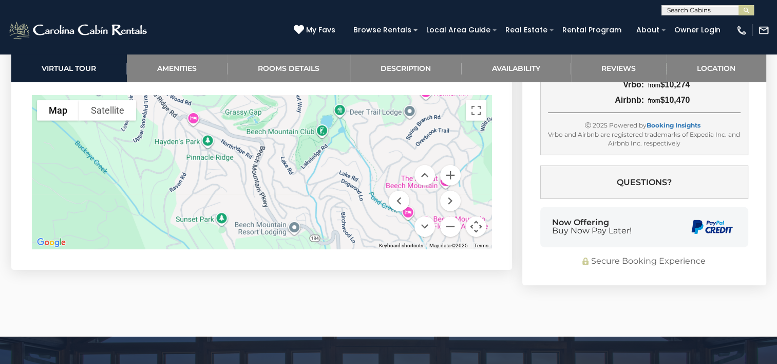
drag, startPoint x: 309, startPoint y: 167, endPoint x: 319, endPoint y: 226, distance: 60.0
click at [319, 226] on div at bounding box center [262, 172] width 460 height 154
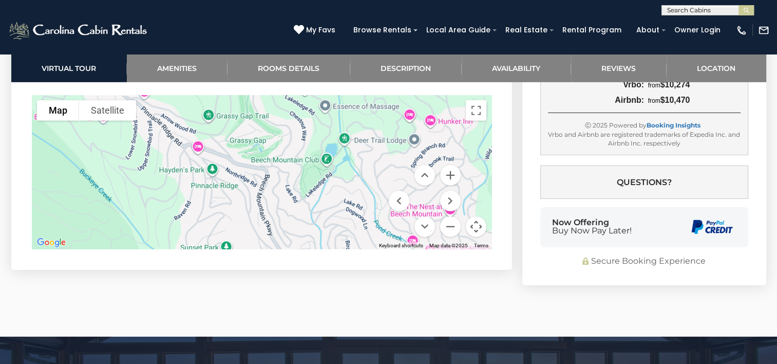
drag, startPoint x: 299, startPoint y: 201, endPoint x: 307, endPoint y: 236, distance: 35.3
click at [307, 236] on div at bounding box center [262, 172] width 460 height 154
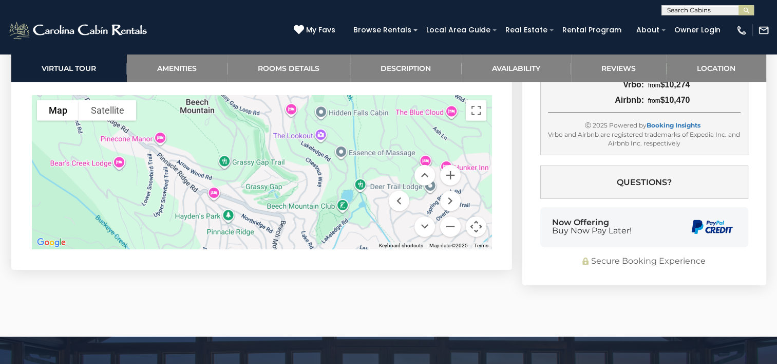
drag, startPoint x: 291, startPoint y: 191, endPoint x: 304, endPoint y: 234, distance: 45.0
click at [304, 234] on div at bounding box center [262, 172] width 460 height 154
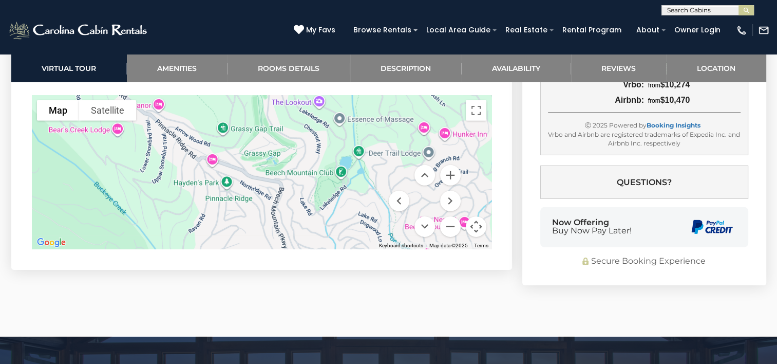
drag, startPoint x: 279, startPoint y: 217, endPoint x: 278, endPoint y: 182, distance: 34.4
click at [278, 182] on div at bounding box center [262, 172] width 460 height 154
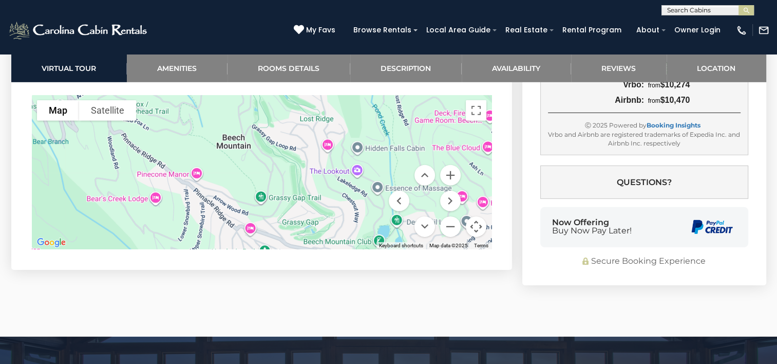
drag, startPoint x: 174, startPoint y: 152, endPoint x: 213, endPoint y: 222, distance: 79.8
click at [213, 222] on div at bounding box center [262, 172] width 460 height 154
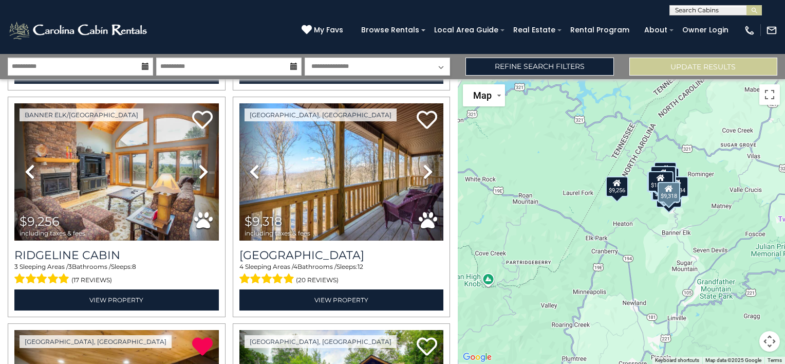
scroll to position [719, 0]
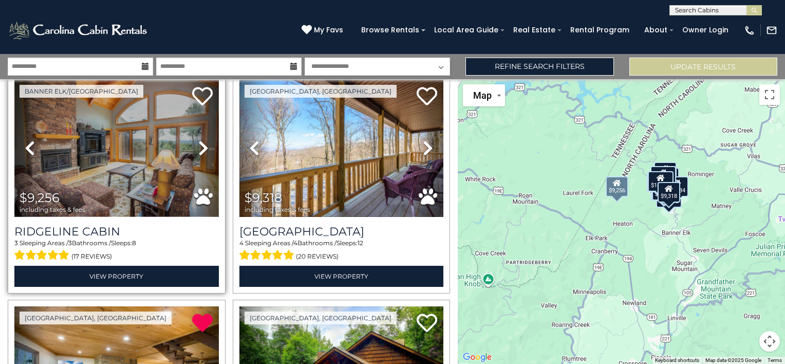
click at [105, 173] on img at bounding box center [116, 148] width 204 height 137
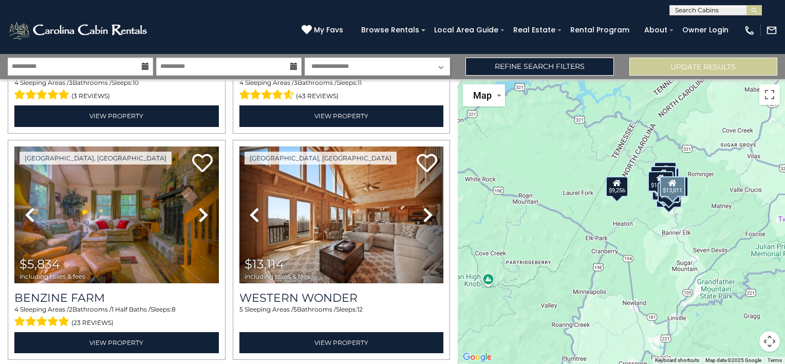
scroll to position [1130, 0]
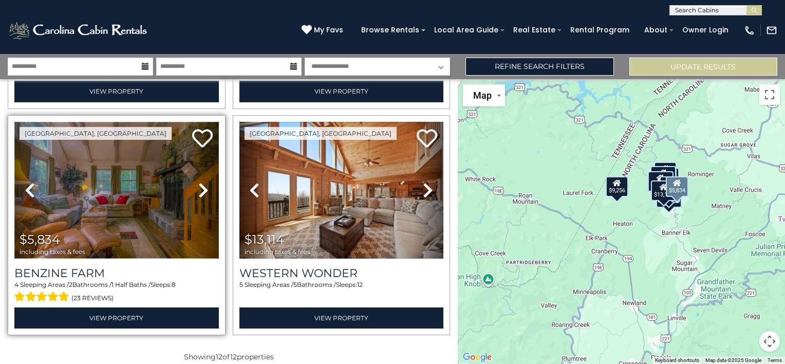
click at [93, 199] on img at bounding box center [116, 190] width 204 height 137
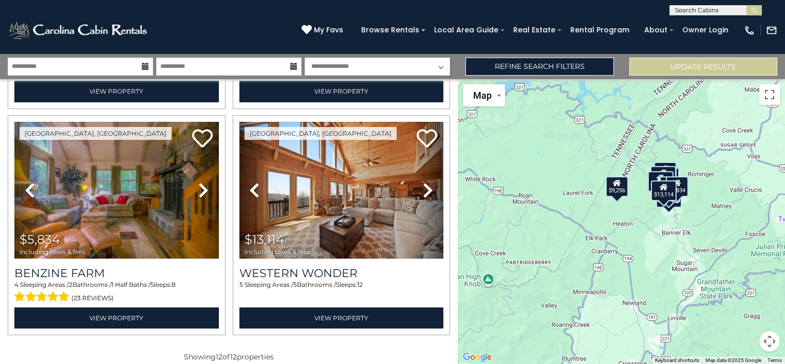
click at [767, 344] on button "Map camera controls" at bounding box center [769, 341] width 21 height 21
click at [745, 291] on button "Zoom in" at bounding box center [743, 289] width 21 height 21
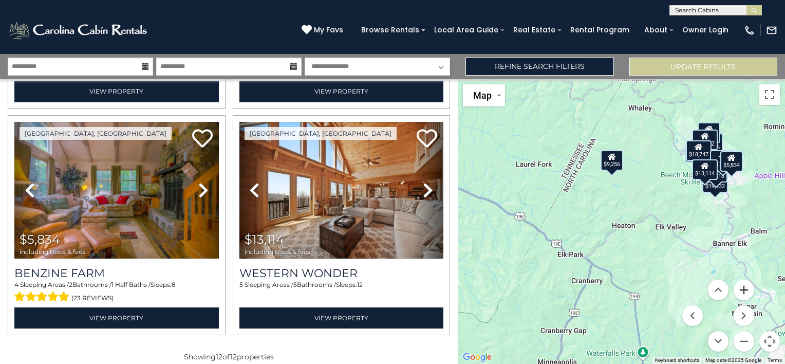
click at [745, 291] on button "Zoom in" at bounding box center [743, 289] width 21 height 21
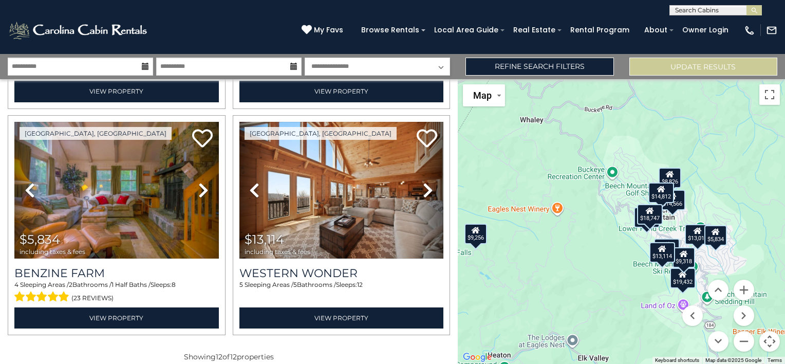
drag, startPoint x: 738, startPoint y: 223, endPoint x: 608, endPoint y: 348, distance: 180.2
click at [608, 348] on div "$26,252 $19,649 $19,432 $14,812 $14,566 $18,747 $9,256 $9,318 $8,826 $13,011 $5…" at bounding box center [621, 221] width 327 height 285
click at [745, 290] on button "Zoom in" at bounding box center [743, 289] width 21 height 21
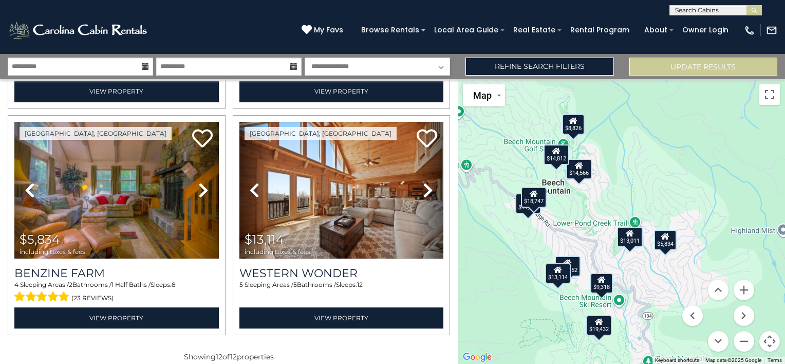
drag, startPoint x: 633, startPoint y: 265, endPoint x: 484, endPoint y: 244, distance: 150.4
click at [484, 244] on div "$26,252 $19,649 $19,432 $14,812 $14,566 $18,747 $9,256 $9,318 $8,826 $13,011 $5…" at bounding box center [621, 221] width 327 height 285
click at [742, 290] on button "Zoom in" at bounding box center [743, 289] width 21 height 21
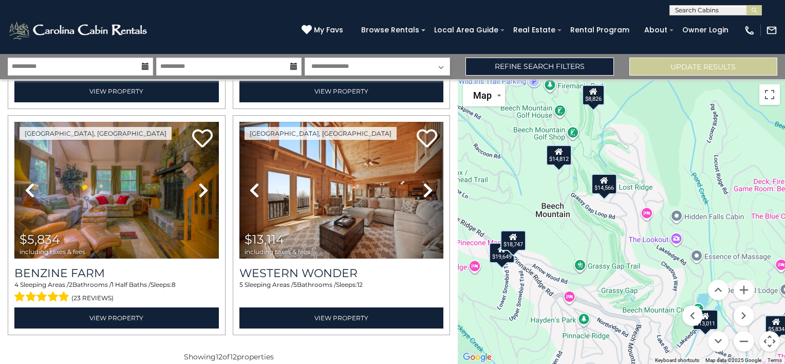
drag, startPoint x: 586, startPoint y: 184, endPoint x: 655, endPoint y: 245, distance: 91.7
click at [655, 245] on div "$26,252 $19,649 $19,432 $14,812 $14,566 $18,747 $9,256 $9,318 $8,826 $13,011 $5…" at bounding box center [621, 221] width 327 height 285
click at [593, 102] on div "$8,826" at bounding box center [592, 95] width 23 height 21
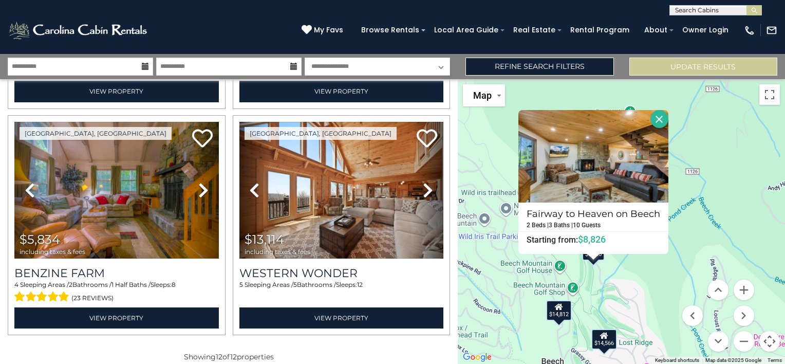
click at [658, 121] on button "Close" at bounding box center [659, 119] width 18 height 18
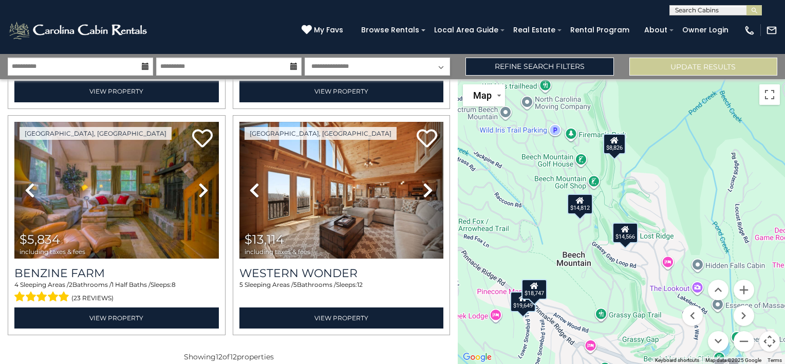
drag, startPoint x: 628, startPoint y: 241, endPoint x: 649, endPoint y: 130, distance: 112.4
click at [649, 130] on div "$26,252 $19,649 $19,432 $14,812 $14,566 $18,747 $9,256 $9,318 $8,826 $13,011 $5…" at bounding box center [621, 221] width 327 height 285
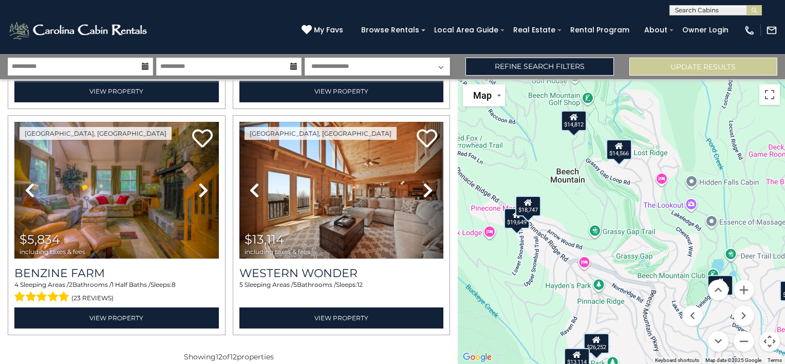
drag, startPoint x: 584, startPoint y: 273, endPoint x: 573, endPoint y: 165, distance: 107.9
click at [573, 165] on div "$26,252 $19,649 $19,432 $14,812 $14,566 $18,747 $9,256 $9,318 $8,826 $13,011 $5…" at bounding box center [621, 221] width 327 height 285
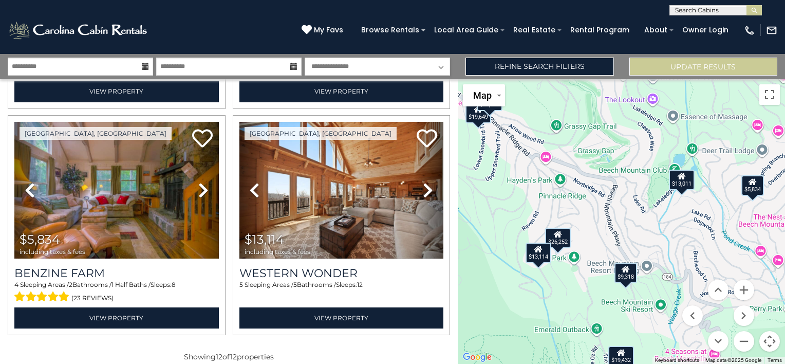
drag, startPoint x: 631, startPoint y: 263, endPoint x: 593, endPoint y: 177, distance: 94.8
click at [593, 177] on div "$26,252 $19,649 $19,432 $14,812 $14,566 $18,747 $9,256 $9,318 $8,826 $13,011 $5…" at bounding box center [621, 221] width 327 height 285
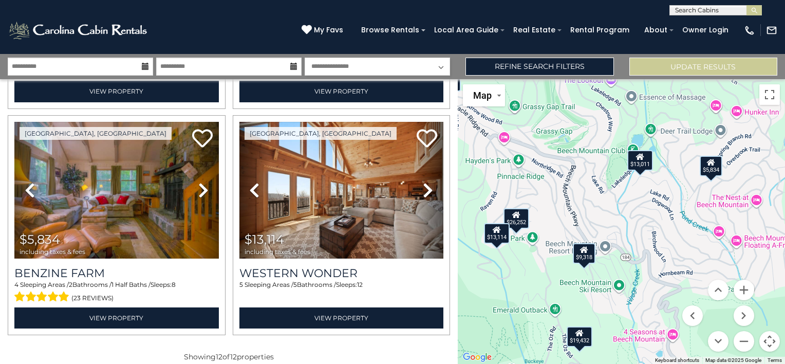
drag, startPoint x: 627, startPoint y: 232, endPoint x: 584, endPoint y: 213, distance: 46.9
click at [584, 213] on div "$26,252 $19,649 $19,432 $14,812 $14,566 $18,747 $9,256 $9,318 $8,826 $13,011 $5…" at bounding box center [621, 221] width 327 height 285
click at [712, 166] on div "$5,834" at bounding box center [711, 166] width 23 height 21
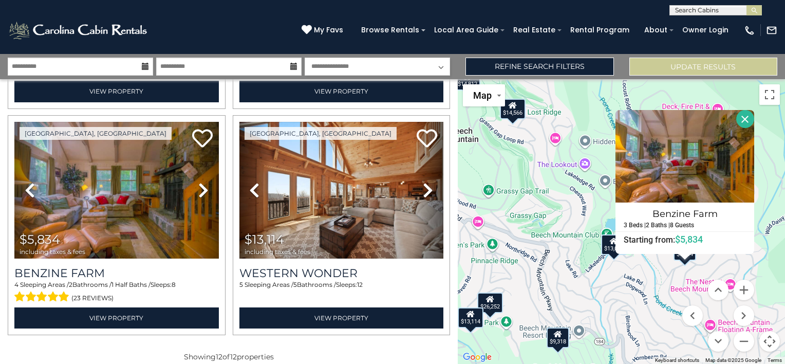
click at [745, 115] on button "Close" at bounding box center [745, 119] width 18 height 18
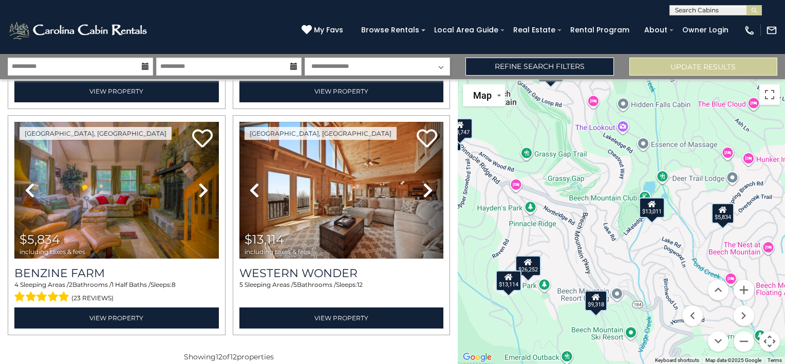
drag, startPoint x: 604, startPoint y: 187, endPoint x: 647, endPoint y: 152, distance: 55.5
click at [647, 152] on div "$26,252 $19,649 $19,432 $14,812 $14,566 $18,747 $9,256 $9,318 $8,826 $13,011 $5…" at bounding box center [621, 221] width 327 height 285
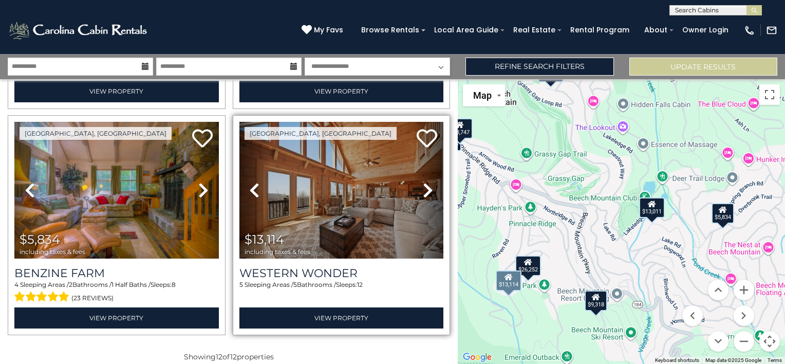
scroll to position [1133, 0]
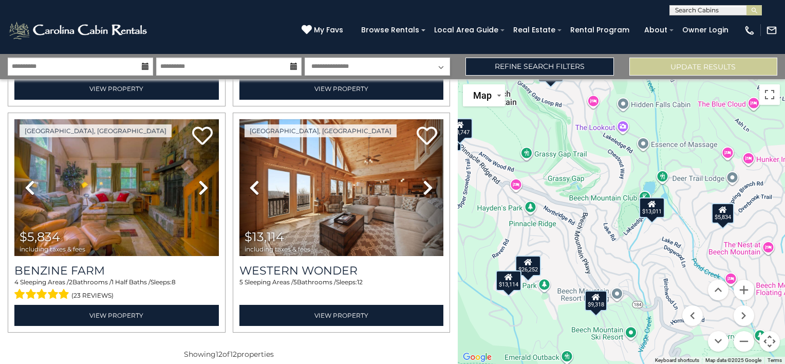
click at [594, 298] on icon at bounding box center [596, 296] width 8 height 7
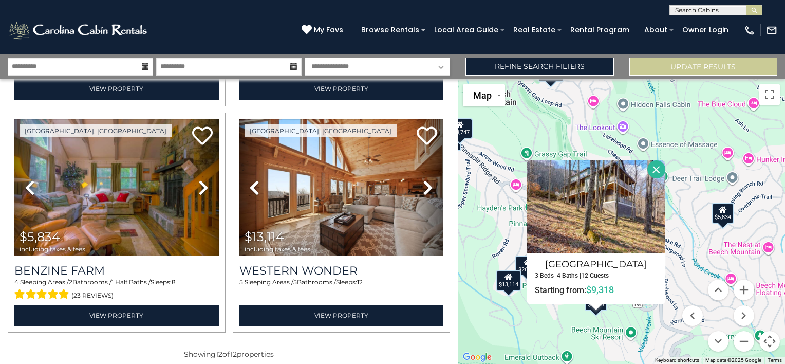
click at [653, 167] on button "Close" at bounding box center [656, 169] width 18 height 18
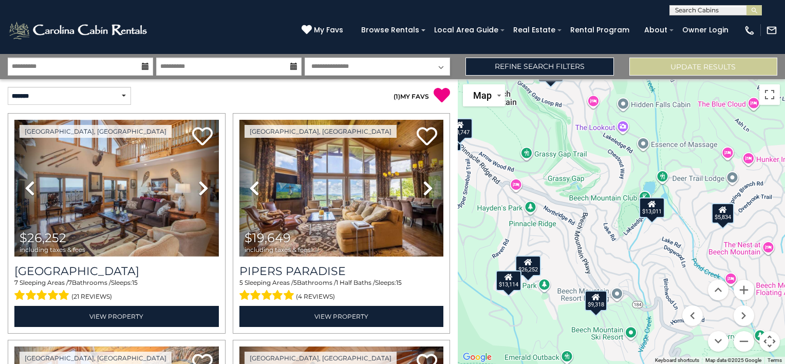
scroll to position [0, 0]
click at [690, 10] on input "text" at bounding box center [715, 12] width 90 height 10
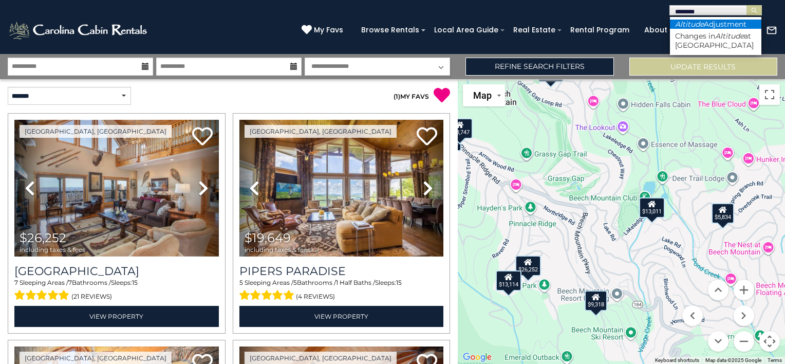
type input "********"
click at [702, 23] on em "Altitude" at bounding box center [689, 24] width 29 height 9
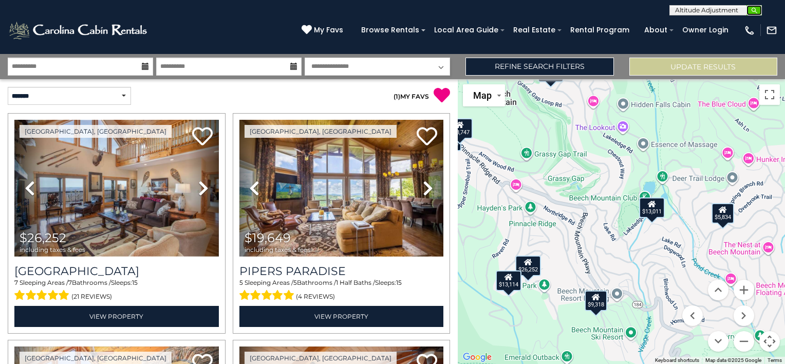
click at [755, 10] on img "submit" at bounding box center [754, 11] width 8 height 8
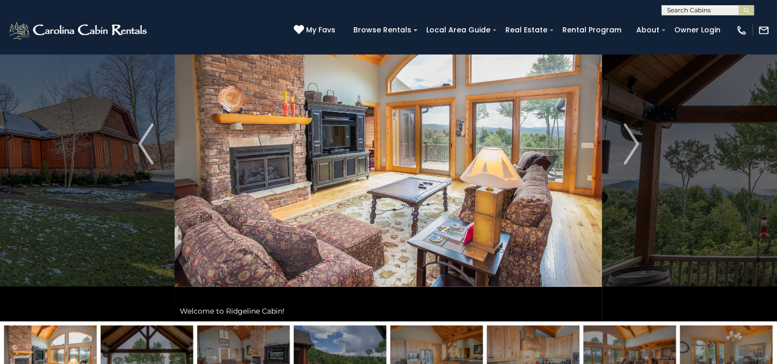
scroll to position [103, 0]
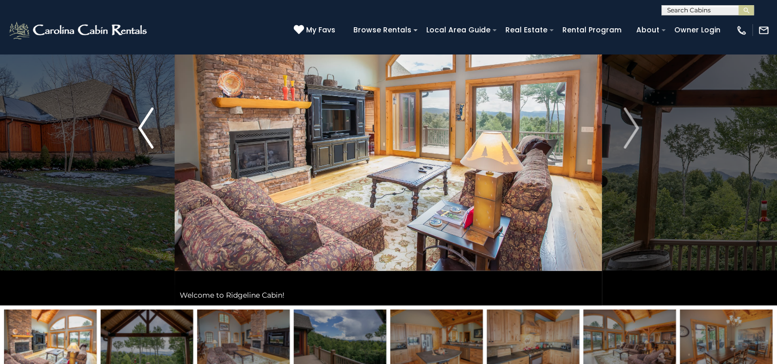
click at [140, 129] on img "Previous" at bounding box center [145, 127] width 15 height 41
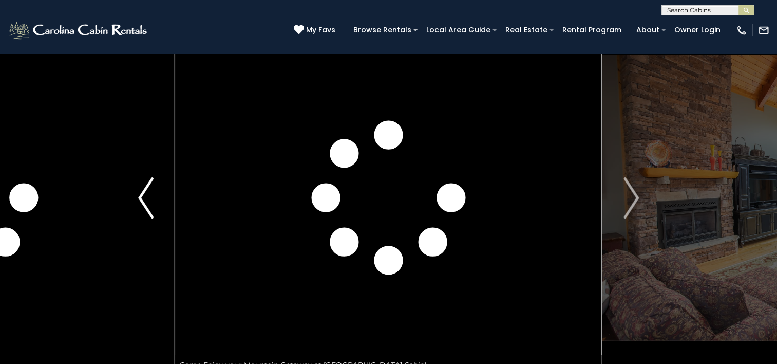
scroll to position [51, 0]
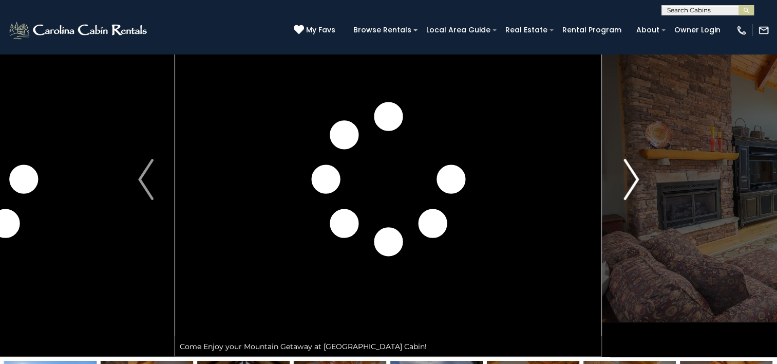
click at [632, 175] on img "Next" at bounding box center [631, 179] width 15 height 41
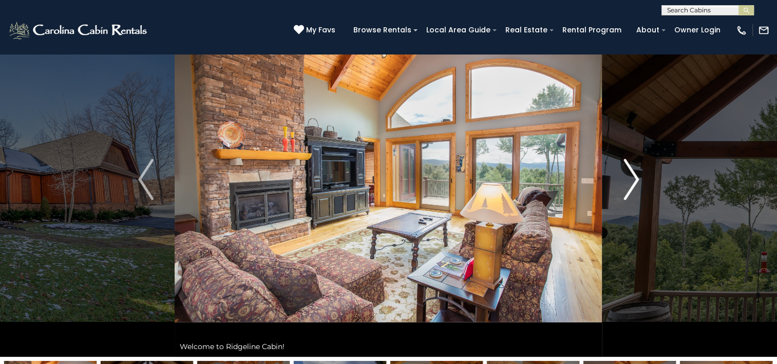
click at [632, 177] on img "Next" at bounding box center [631, 179] width 15 height 41
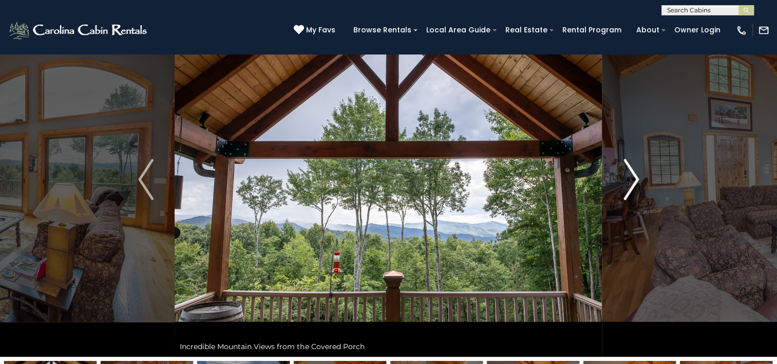
click at [632, 177] on img "Next" at bounding box center [631, 179] width 15 height 41
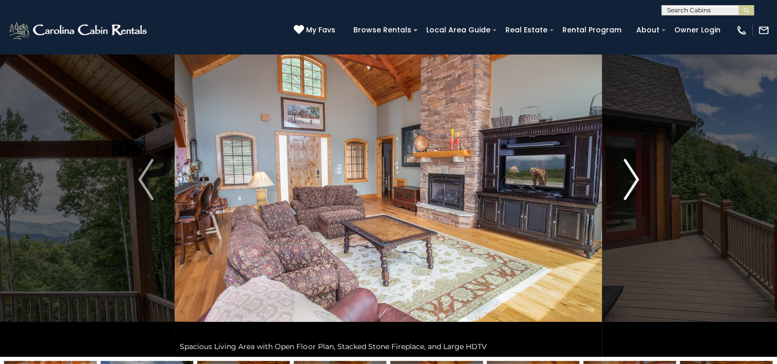
click at [637, 180] on img "Next" at bounding box center [631, 179] width 15 height 41
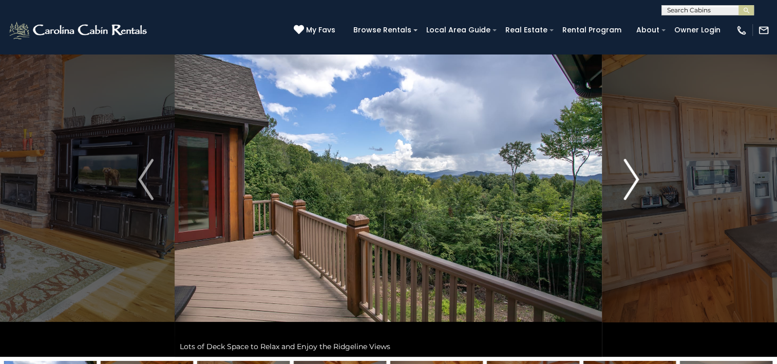
click at [637, 180] on img "Next" at bounding box center [631, 179] width 15 height 41
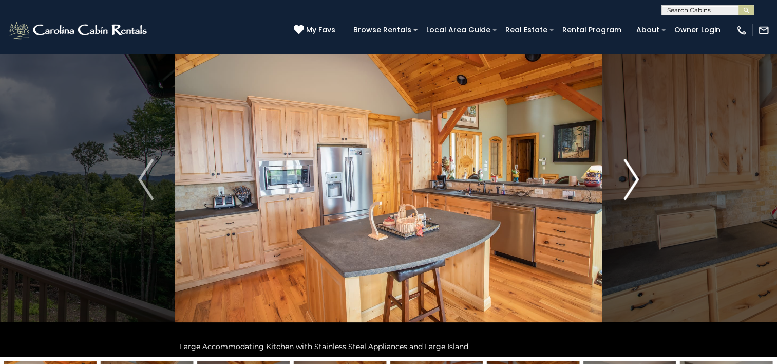
click at [635, 179] on img "Next" at bounding box center [631, 179] width 15 height 41
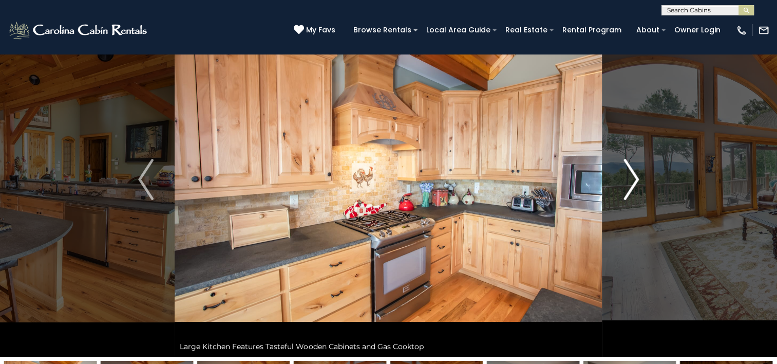
click at [635, 179] on img "Next" at bounding box center [631, 179] width 15 height 41
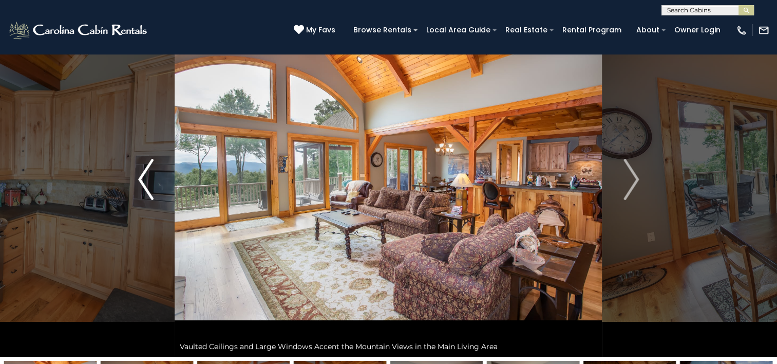
click at [139, 184] on img "Previous" at bounding box center [145, 179] width 15 height 41
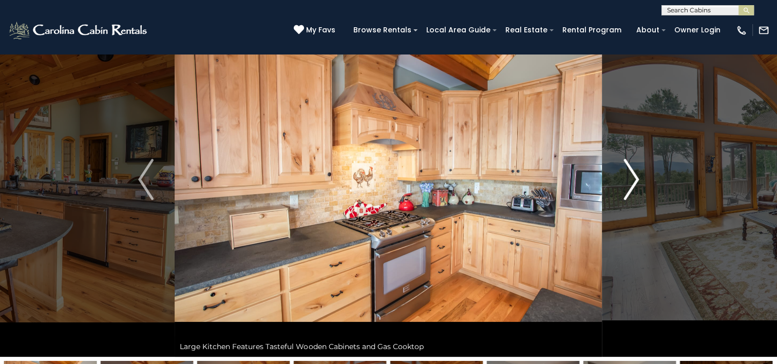
click at [633, 179] on img "Next" at bounding box center [631, 179] width 15 height 41
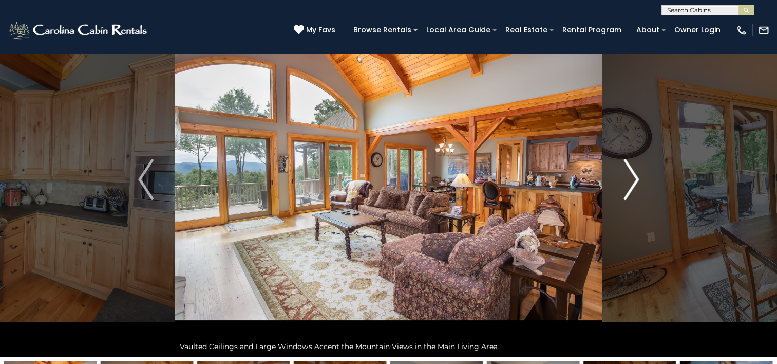
click at [635, 178] on img "Next" at bounding box center [631, 179] width 15 height 41
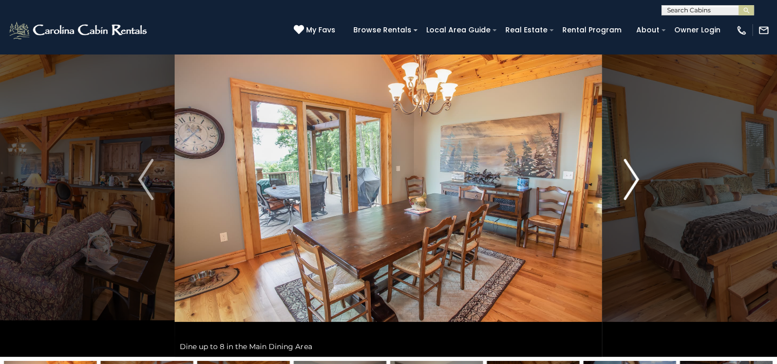
click at [636, 179] on img "Next" at bounding box center [631, 179] width 15 height 41
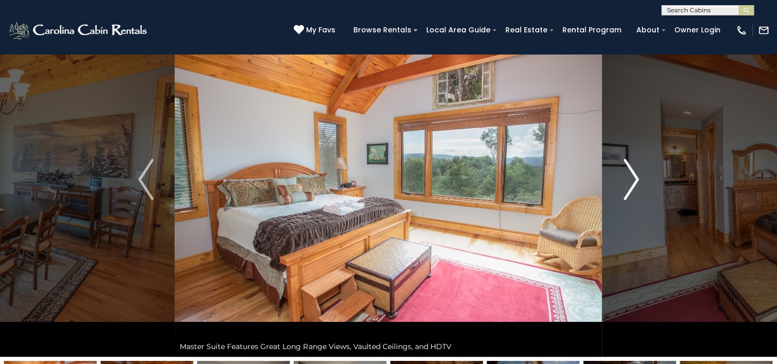
click at [636, 178] on img "Next" at bounding box center [631, 179] width 15 height 41
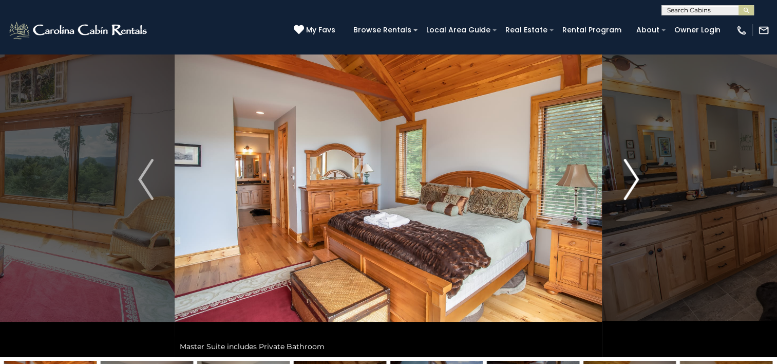
click at [637, 181] on img "Next" at bounding box center [631, 179] width 15 height 41
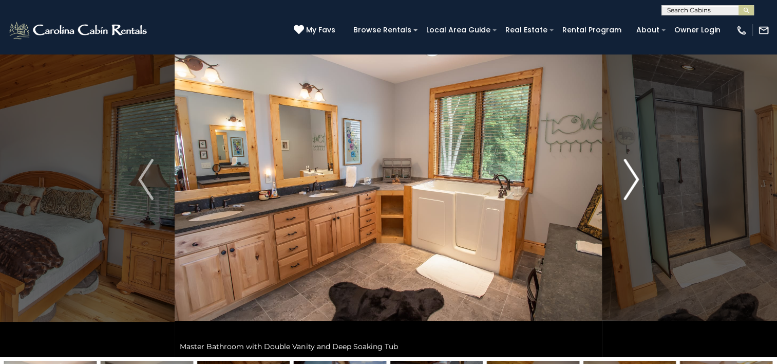
click at [637, 179] on img "Next" at bounding box center [631, 179] width 15 height 41
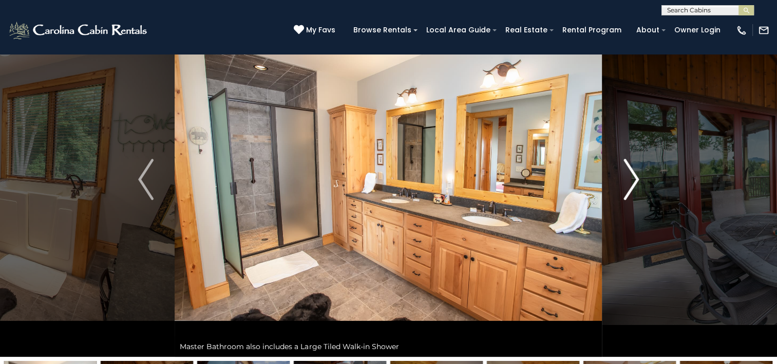
click at [637, 179] on img "Next" at bounding box center [631, 179] width 15 height 41
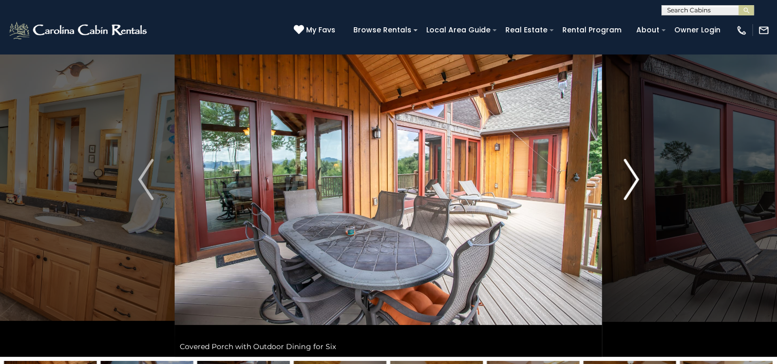
click at [637, 179] on img "Next" at bounding box center [631, 179] width 15 height 41
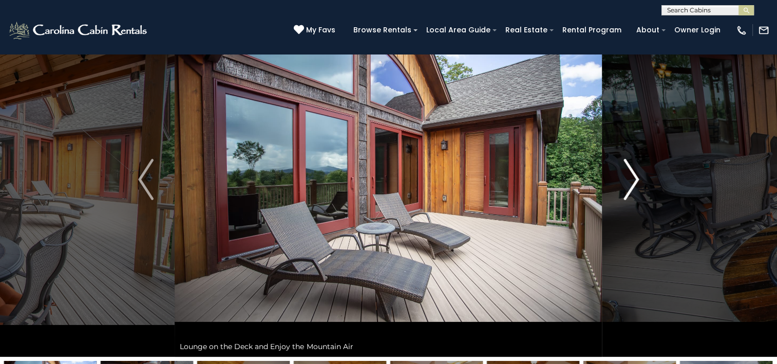
click at [637, 179] on img "Next" at bounding box center [631, 179] width 15 height 41
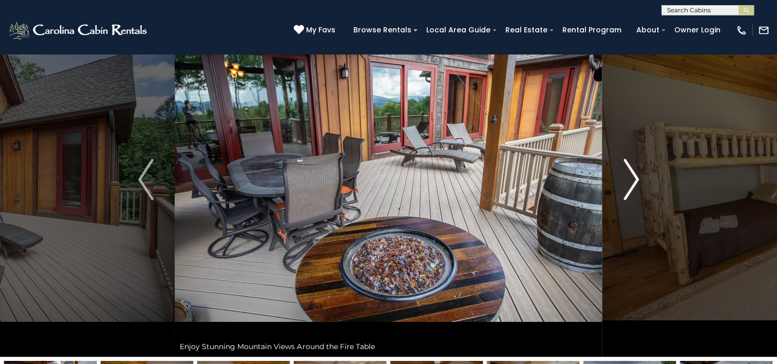
click at [637, 179] on img "Next" at bounding box center [631, 179] width 15 height 41
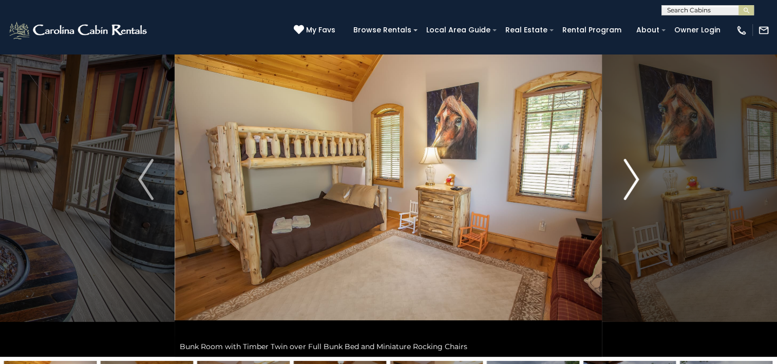
click at [637, 179] on img "Next" at bounding box center [631, 179] width 15 height 41
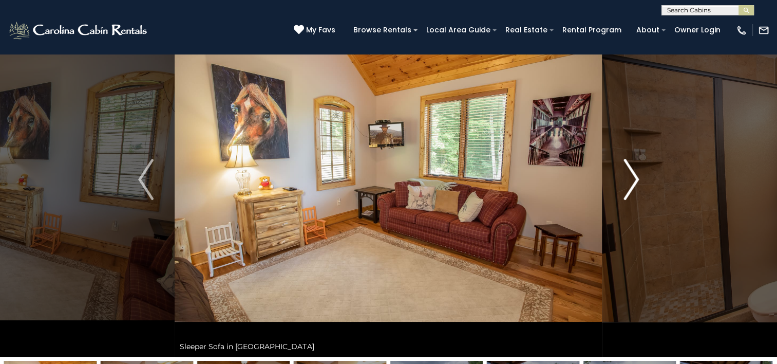
click at [637, 179] on img "Next" at bounding box center [631, 179] width 15 height 41
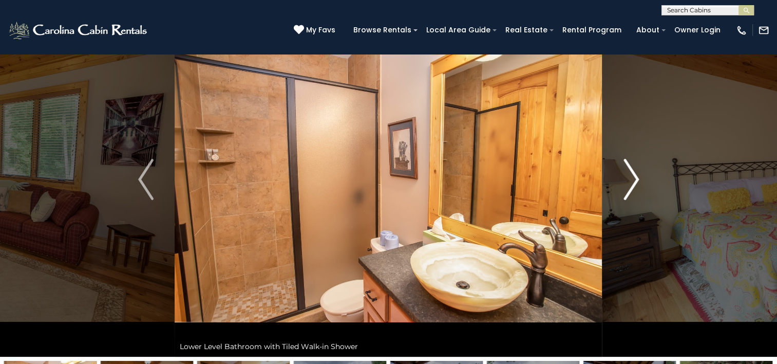
click at [637, 179] on img "Next" at bounding box center [631, 179] width 15 height 41
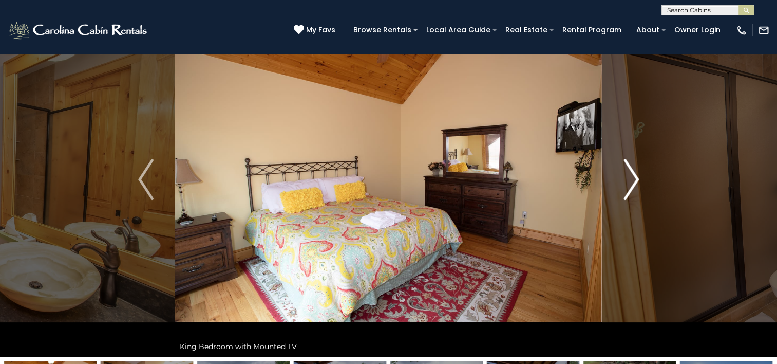
click at [637, 179] on img "Next" at bounding box center [631, 179] width 15 height 41
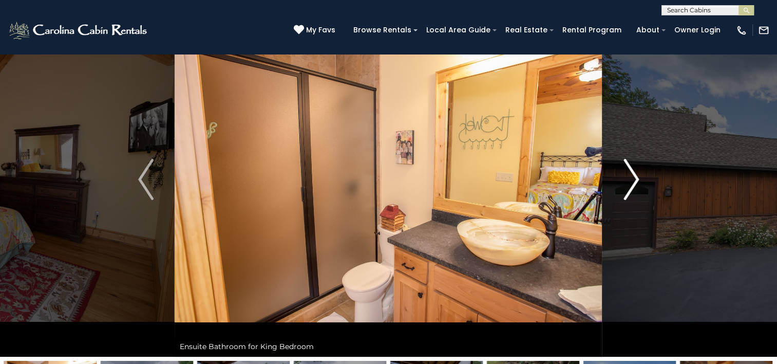
click at [637, 179] on img "Next" at bounding box center [631, 179] width 15 height 41
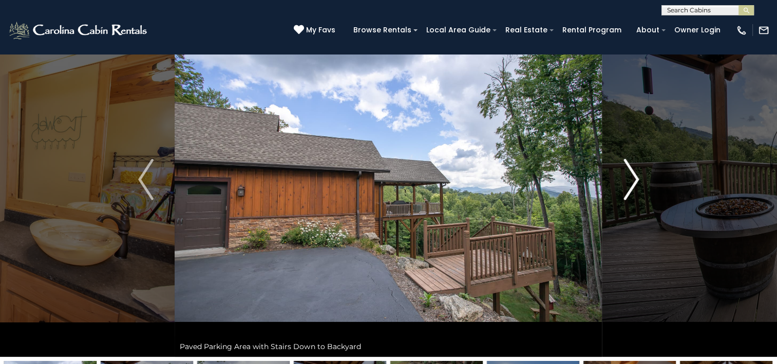
click at [637, 179] on img "Next" at bounding box center [631, 179] width 15 height 41
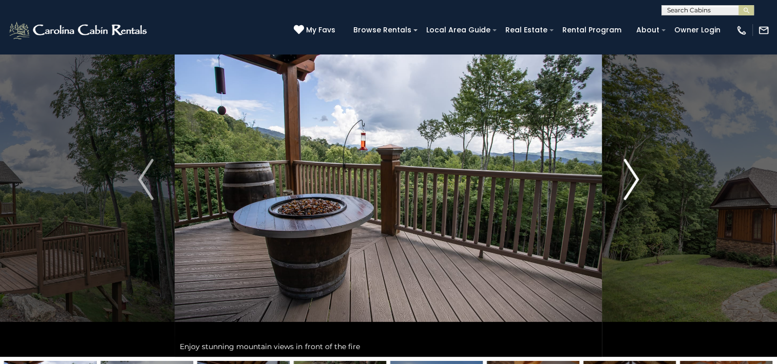
click at [637, 179] on img "Next" at bounding box center [631, 179] width 15 height 41
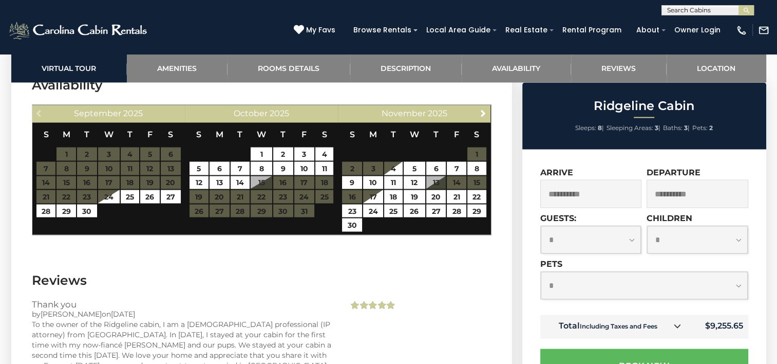
scroll to position [1798, 0]
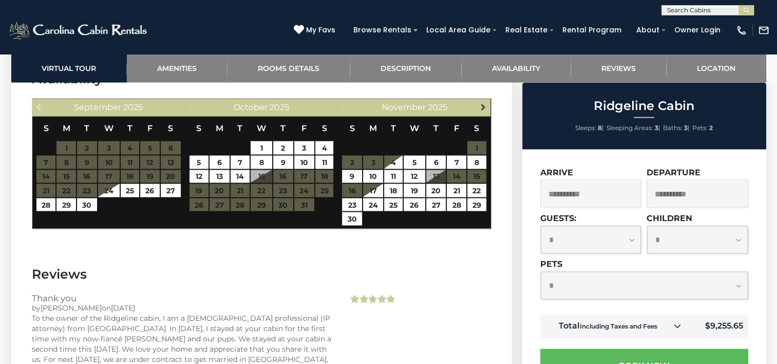
click at [483, 101] on link "Next" at bounding box center [483, 106] width 13 height 13
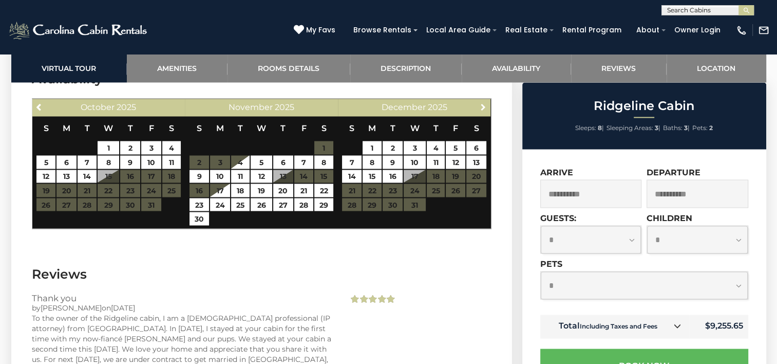
click at [483, 101] on link "Next" at bounding box center [483, 106] width 13 height 13
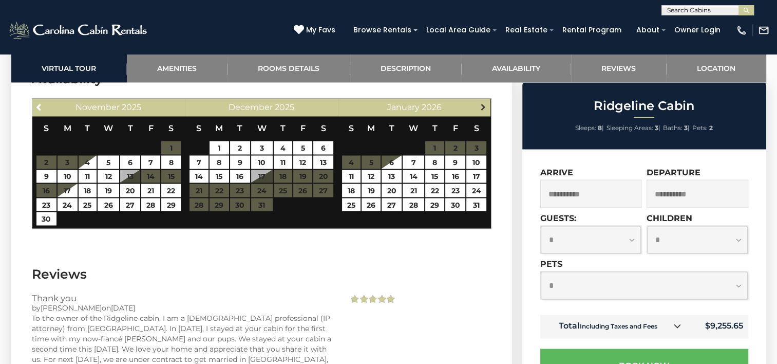
click at [483, 103] on span "Next" at bounding box center [483, 107] width 8 height 8
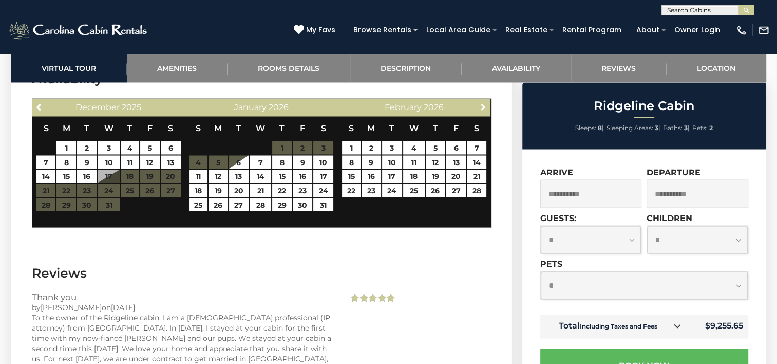
click at [483, 103] on span "Next" at bounding box center [483, 107] width 8 height 8
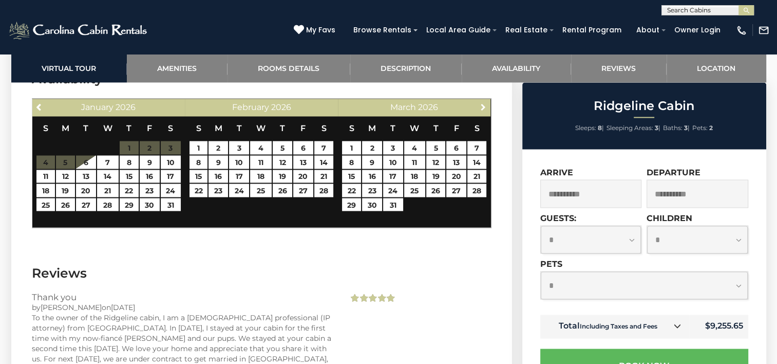
click at [483, 103] on span "Next" at bounding box center [483, 107] width 8 height 8
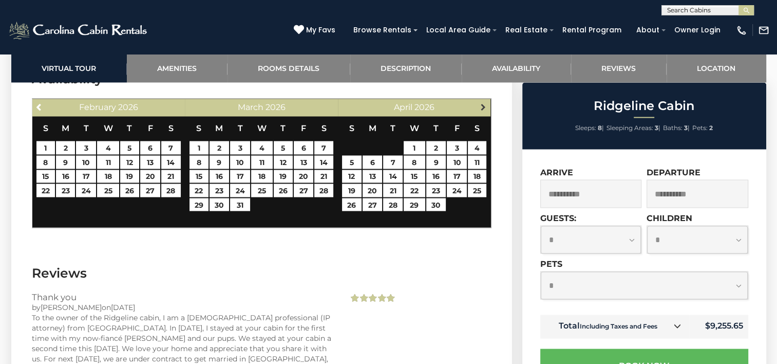
click at [483, 103] on span "Next" at bounding box center [483, 107] width 8 height 8
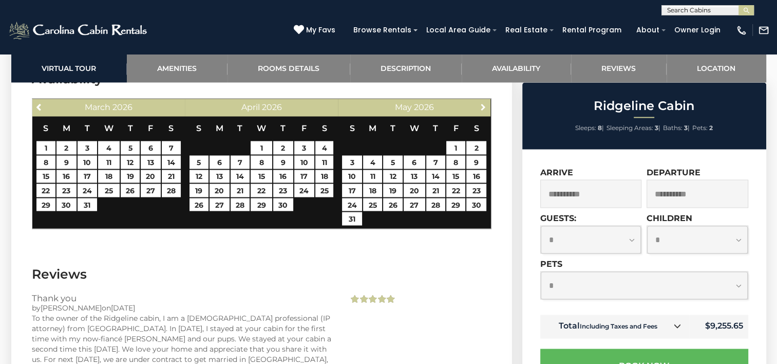
click at [483, 103] on span "Next" at bounding box center [483, 107] width 8 height 8
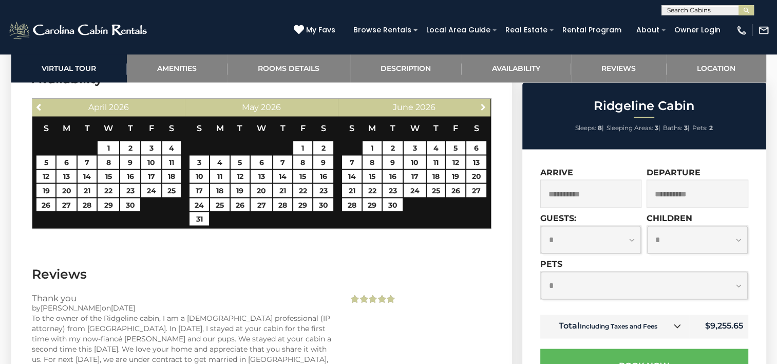
click at [483, 103] on span "Next" at bounding box center [483, 107] width 8 height 8
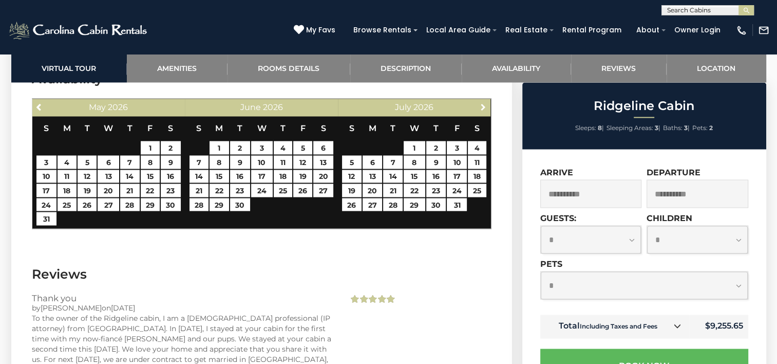
click at [483, 103] on span "Next" at bounding box center [483, 107] width 8 height 8
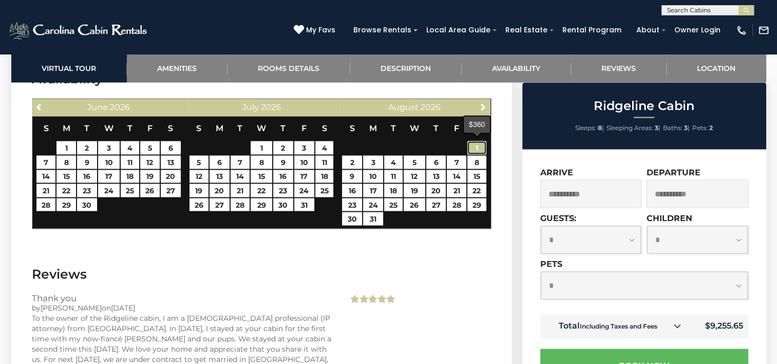
click at [477, 146] on link "1" at bounding box center [476, 147] width 19 height 13
type input "**********"
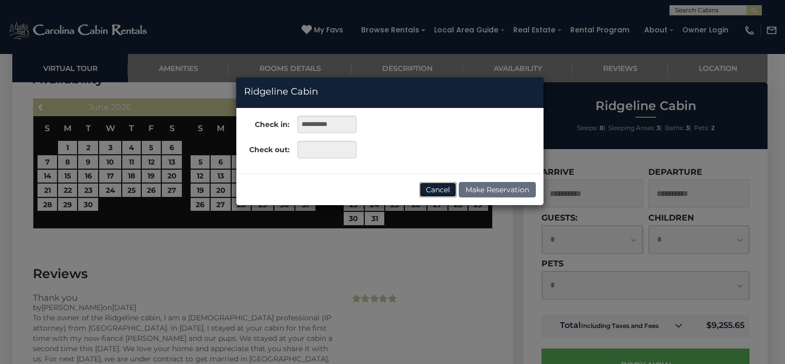
click at [439, 187] on button "Cancel" at bounding box center [437, 189] width 37 height 15
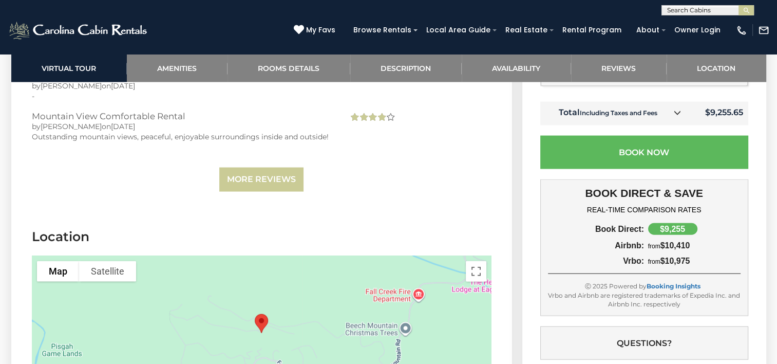
scroll to position [2363, 0]
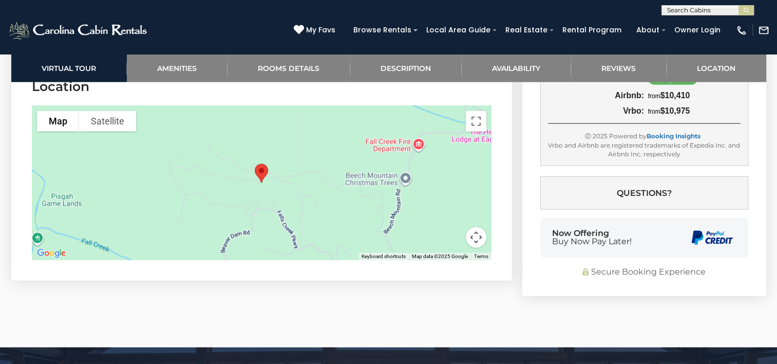
click at [474, 234] on button "Map camera controls" at bounding box center [476, 237] width 21 height 21
click at [451, 181] on button "Zoom in" at bounding box center [450, 186] width 21 height 21
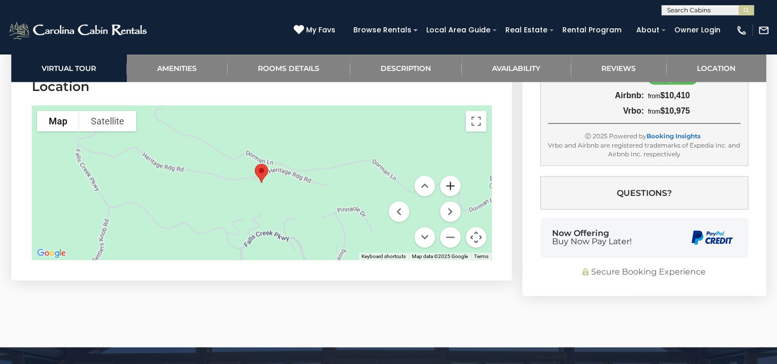
click at [451, 181] on button "Zoom in" at bounding box center [450, 186] width 21 height 21
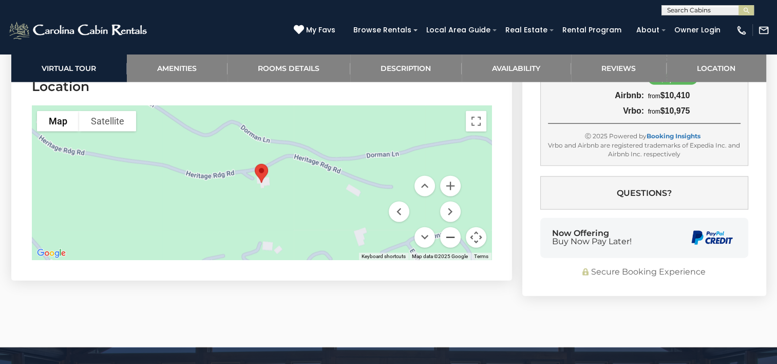
click at [446, 237] on button "Zoom out" at bounding box center [450, 237] width 21 height 21
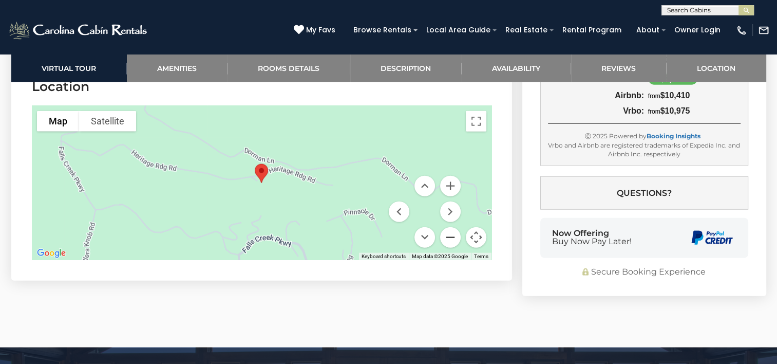
click at [446, 237] on button "Zoom out" at bounding box center [450, 237] width 21 height 21
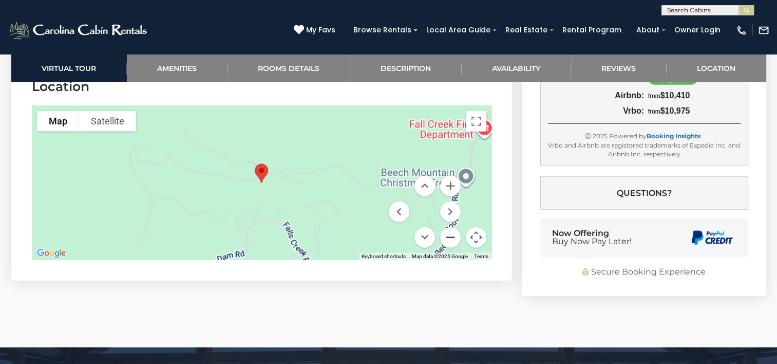
click at [446, 237] on button "Zoom out" at bounding box center [450, 237] width 21 height 21
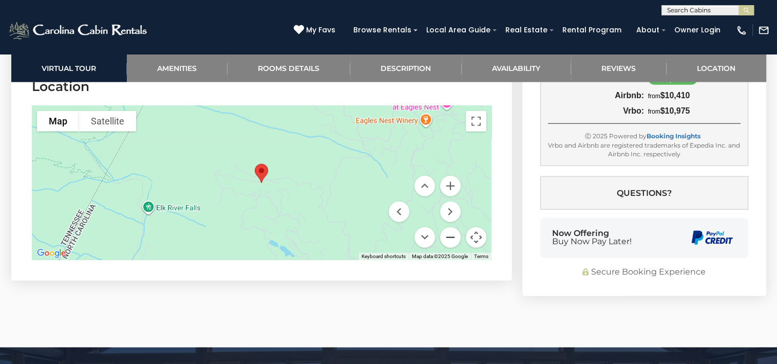
click at [446, 237] on button "Zoom out" at bounding box center [450, 237] width 21 height 21
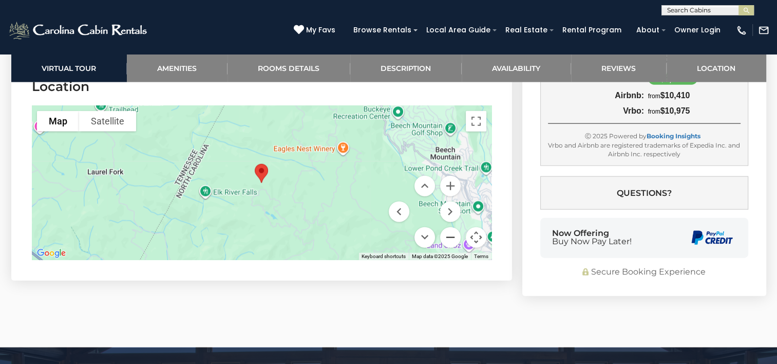
click at [446, 237] on button "Zoom out" at bounding box center [450, 237] width 21 height 21
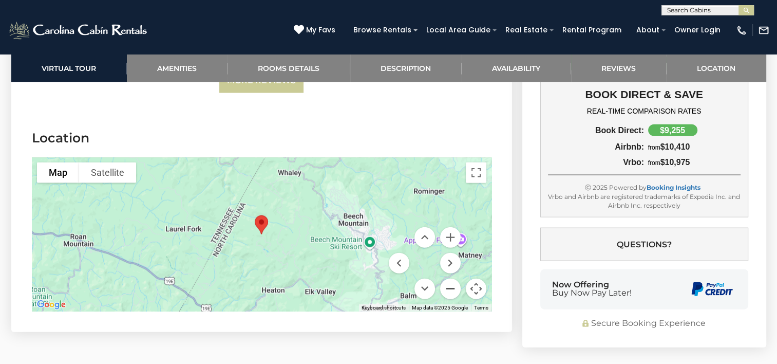
scroll to position [2260, 0]
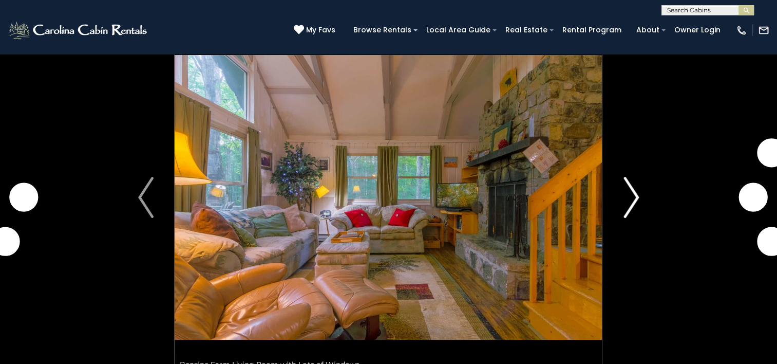
scroll to position [51, 0]
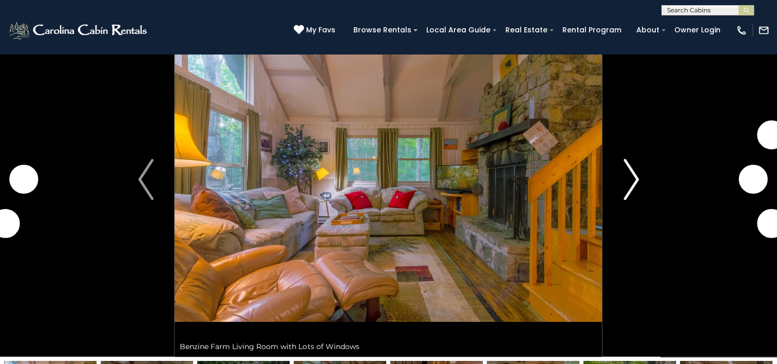
click at [635, 179] on img "Next" at bounding box center [631, 179] width 15 height 41
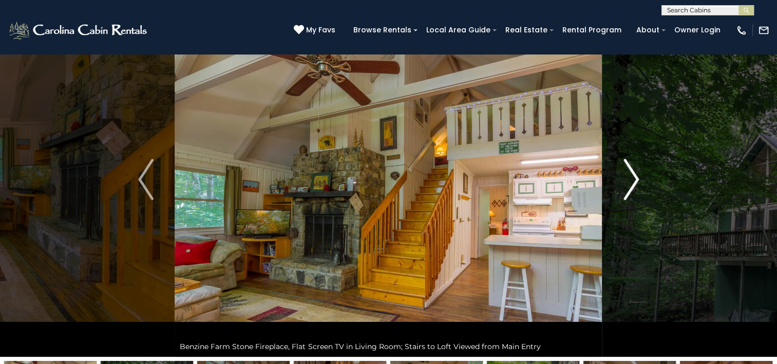
click at [635, 179] on img "Next" at bounding box center [631, 179] width 15 height 41
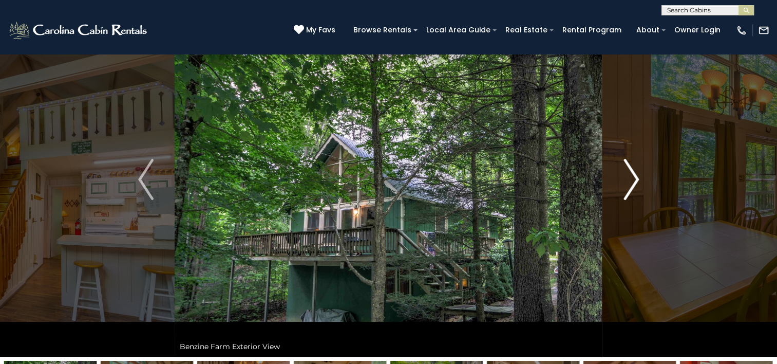
click at [635, 179] on img "Next" at bounding box center [631, 179] width 15 height 41
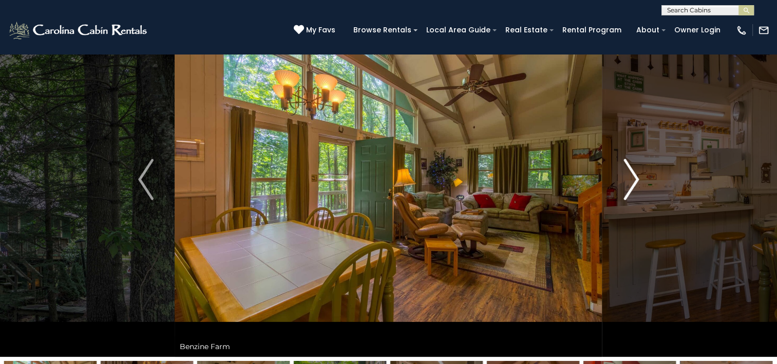
click at [635, 179] on img "Next" at bounding box center [631, 179] width 15 height 41
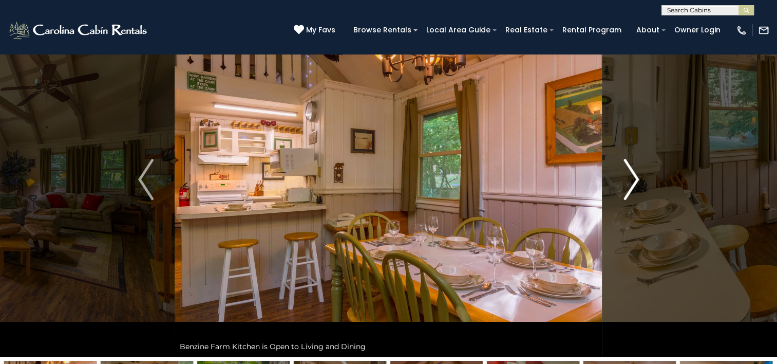
click at [635, 179] on img "Next" at bounding box center [631, 179] width 15 height 41
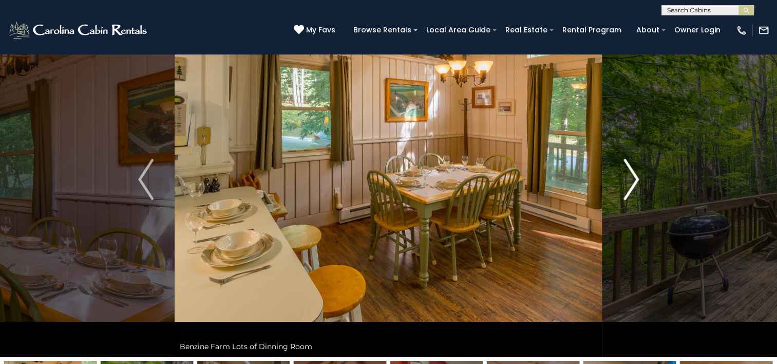
click at [635, 179] on img "Next" at bounding box center [631, 179] width 15 height 41
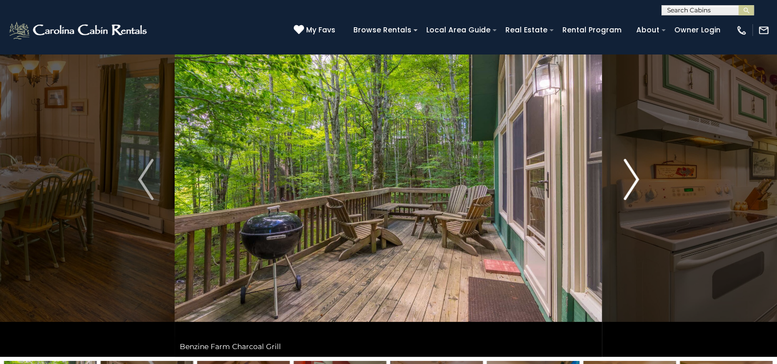
click at [635, 179] on img "Next" at bounding box center [631, 179] width 15 height 41
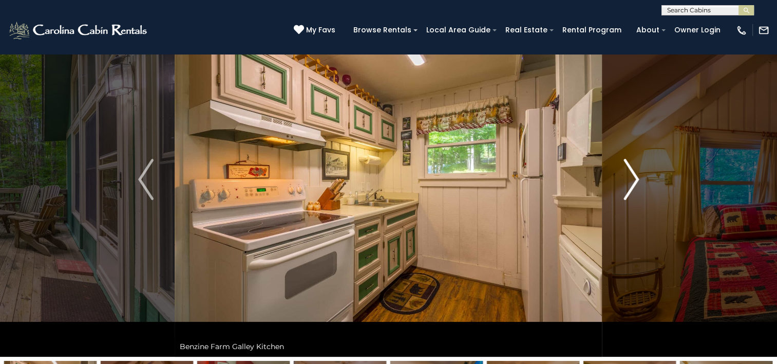
click at [635, 179] on img "Next" at bounding box center [631, 179] width 15 height 41
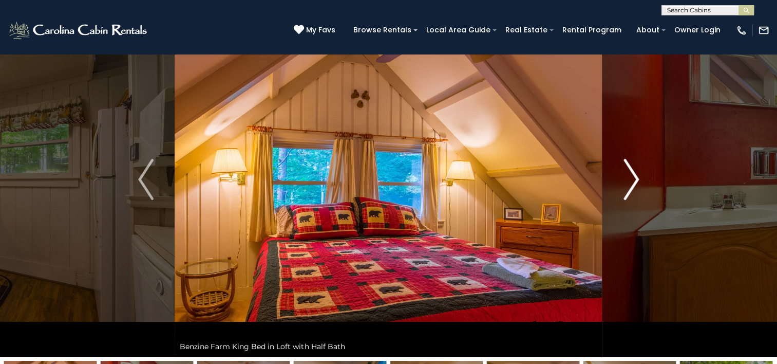
click at [635, 179] on img "Next" at bounding box center [631, 179] width 15 height 41
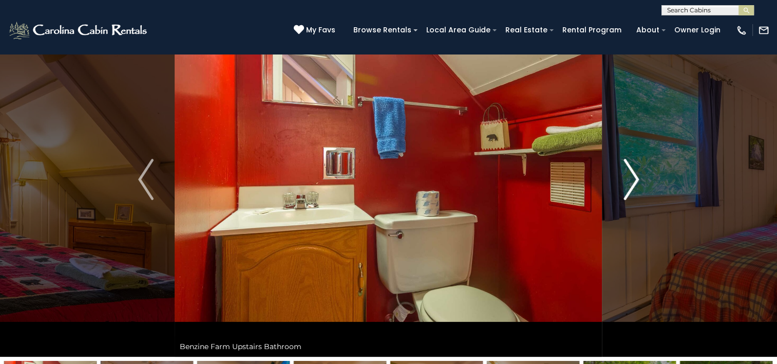
click at [635, 179] on img "Next" at bounding box center [631, 179] width 15 height 41
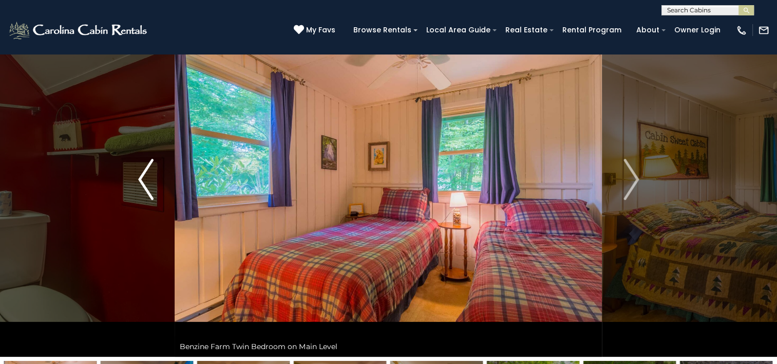
click at [140, 176] on img "Previous" at bounding box center [145, 179] width 15 height 41
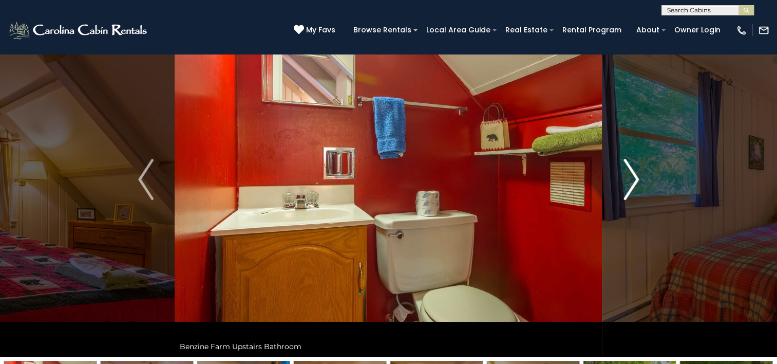
click at [635, 179] on img "Next" at bounding box center [631, 179] width 15 height 41
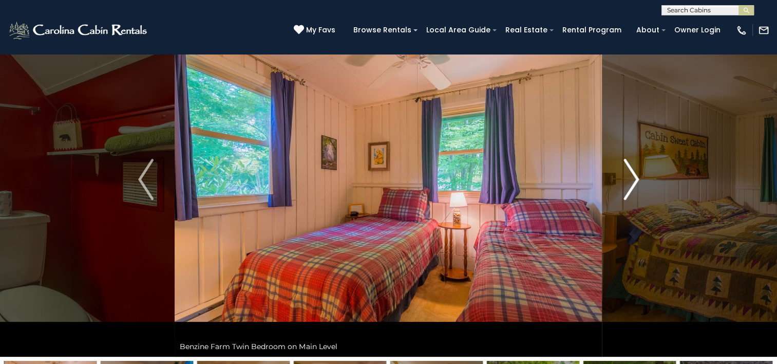
click at [637, 181] on img "Next" at bounding box center [631, 179] width 15 height 41
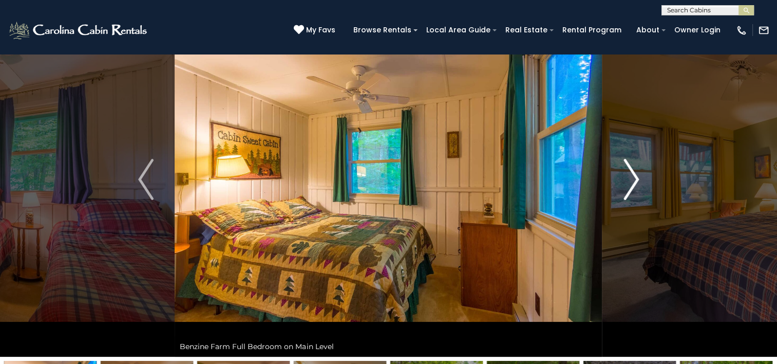
click at [637, 181] on img "Next" at bounding box center [631, 179] width 15 height 41
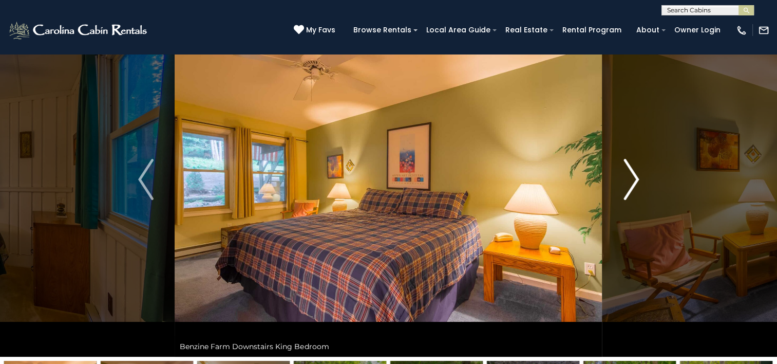
click at [637, 181] on img "Next" at bounding box center [631, 179] width 15 height 41
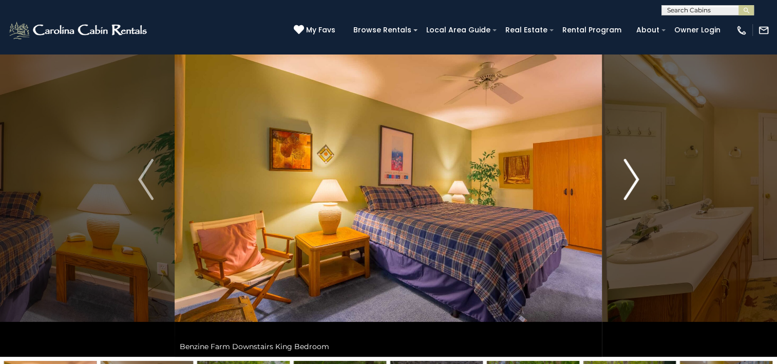
click at [637, 181] on img "Next" at bounding box center [631, 179] width 15 height 41
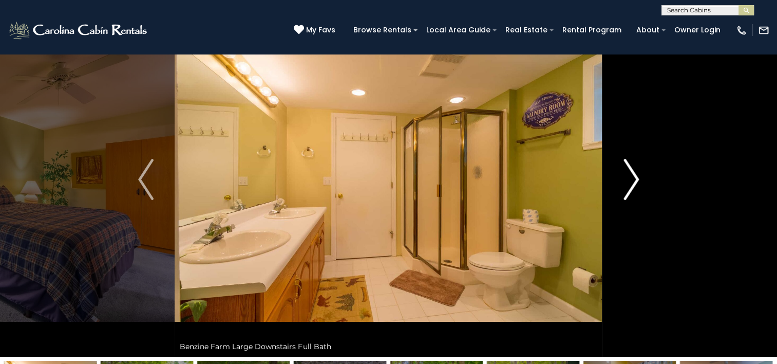
click at [637, 181] on img "Next" at bounding box center [631, 179] width 15 height 41
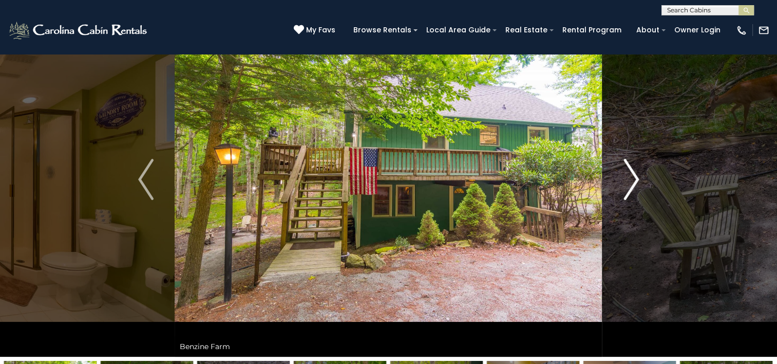
click at [637, 181] on img "Next" at bounding box center [631, 179] width 15 height 41
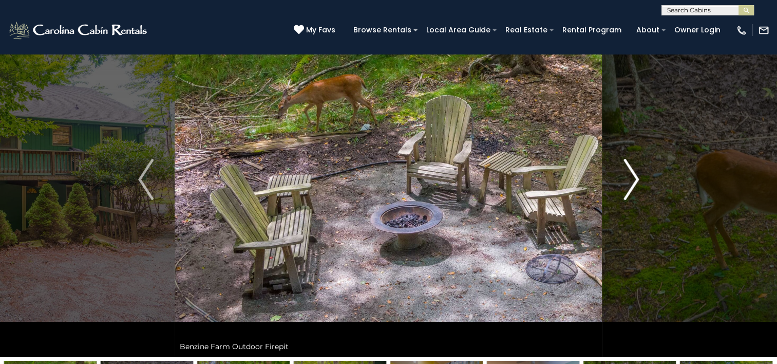
click at [636, 180] on img "Next" at bounding box center [631, 179] width 15 height 41
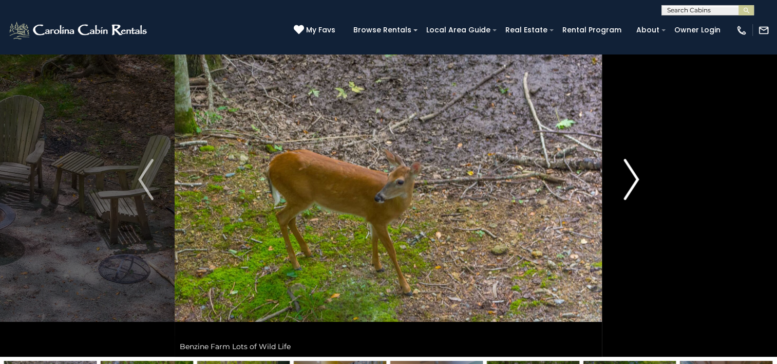
click at [636, 180] on img "Next" at bounding box center [631, 179] width 15 height 41
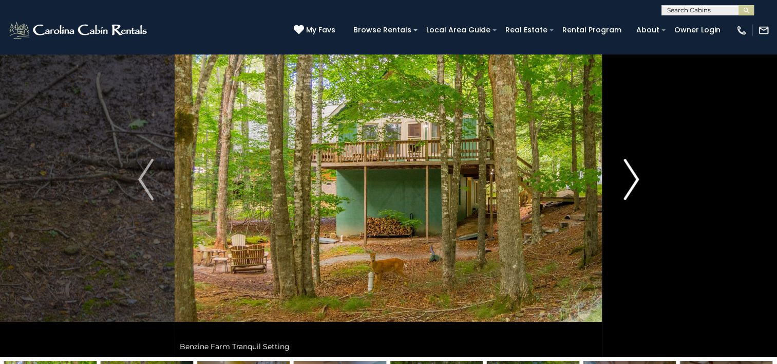
click at [636, 181] on img "Next" at bounding box center [631, 179] width 15 height 41
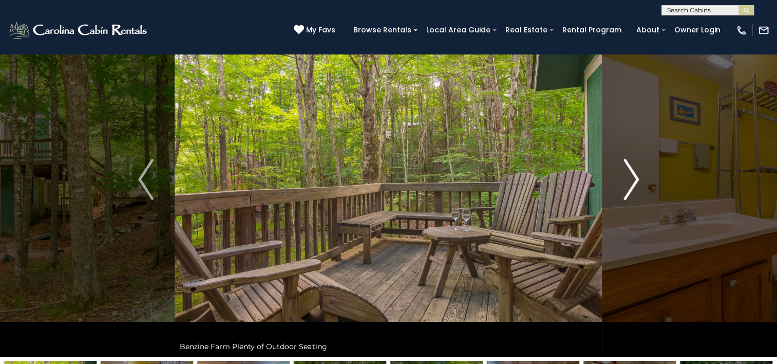
click at [636, 181] on img "Next" at bounding box center [631, 179] width 15 height 41
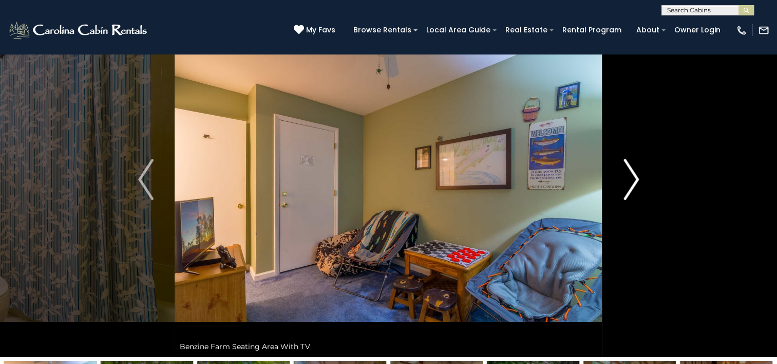
click at [636, 181] on img "Next" at bounding box center [631, 179] width 15 height 41
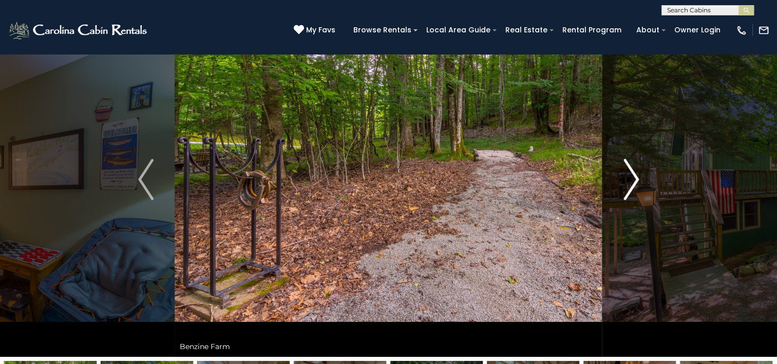
click at [636, 181] on img "Next" at bounding box center [631, 179] width 15 height 41
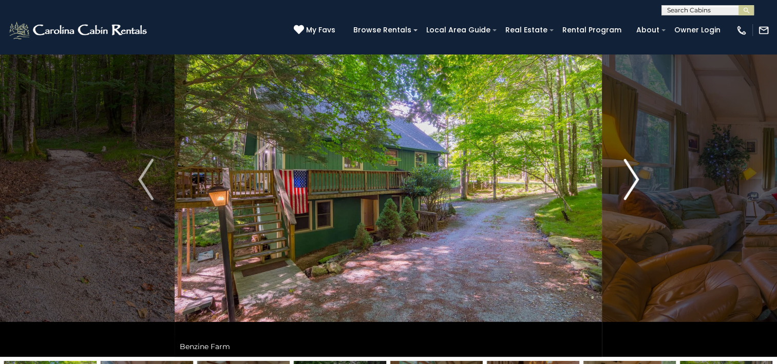
click at [636, 181] on img "Next" at bounding box center [631, 179] width 15 height 41
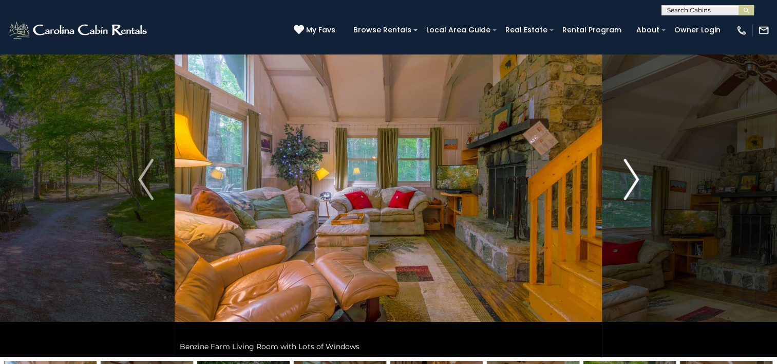
click at [636, 181] on img "Next" at bounding box center [631, 179] width 15 height 41
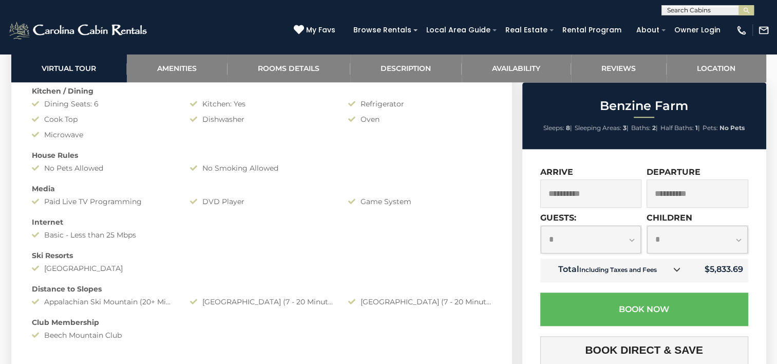
scroll to position [1027, 0]
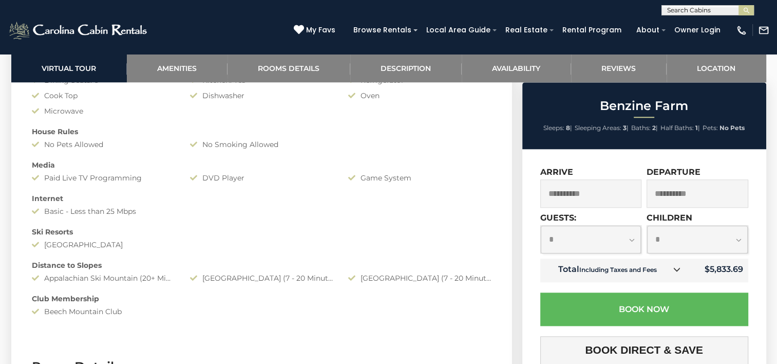
click at [677, 271] on icon at bounding box center [676, 269] width 7 height 7
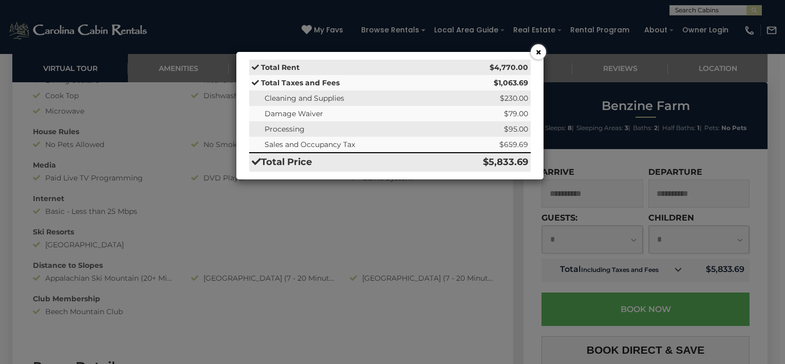
click at [540, 51] on button "×" at bounding box center [538, 51] width 15 height 15
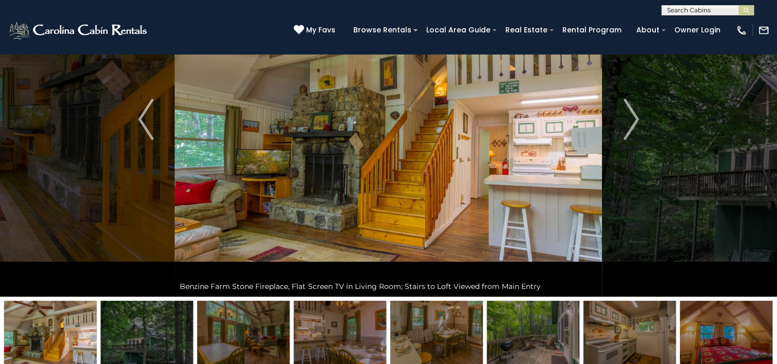
scroll to position [103, 0]
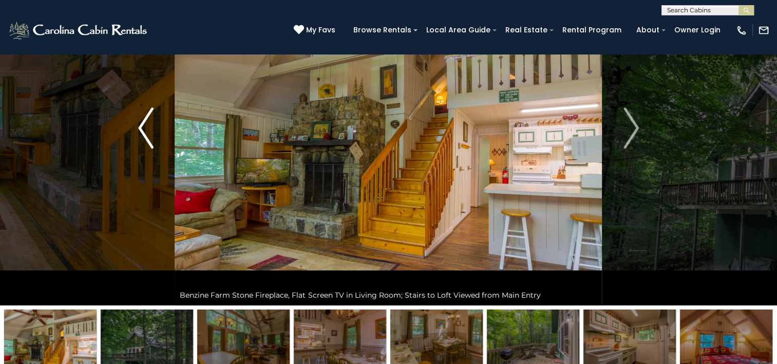
click at [140, 125] on img "Previous" at bounding box center [145, 127] width 15 height 41
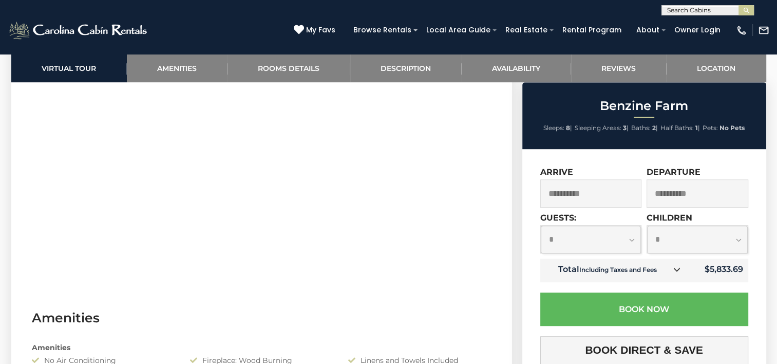
scroll to position [616, 0]
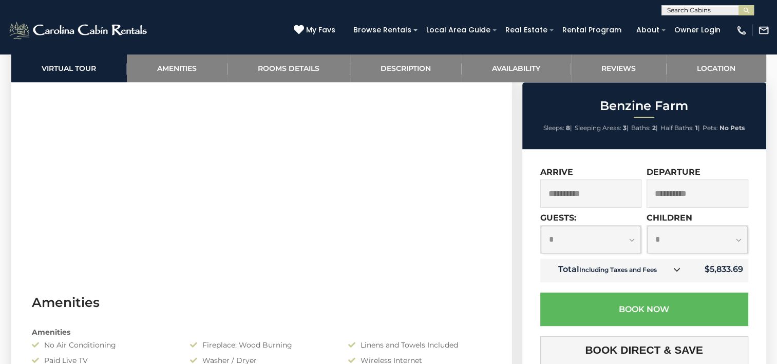
click at [678, 271] on icon at bounding box center [676, 269] width 7 height 7
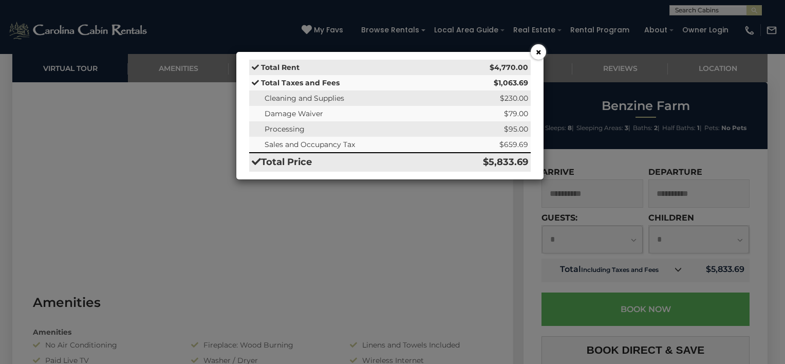
click at [538, 51] on button "×" at bounding box center [538, 51] width 15 height 15
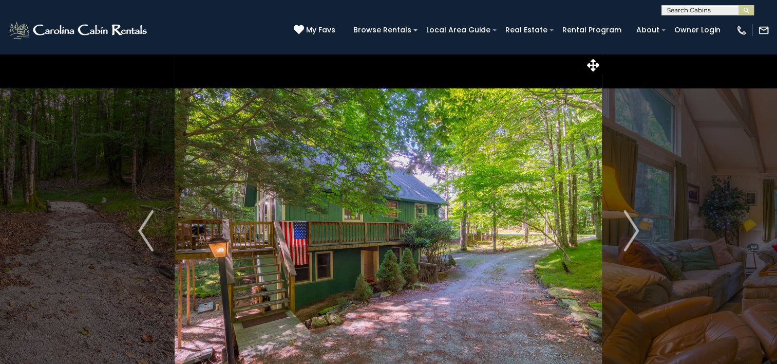
scroll to position [0, 0]
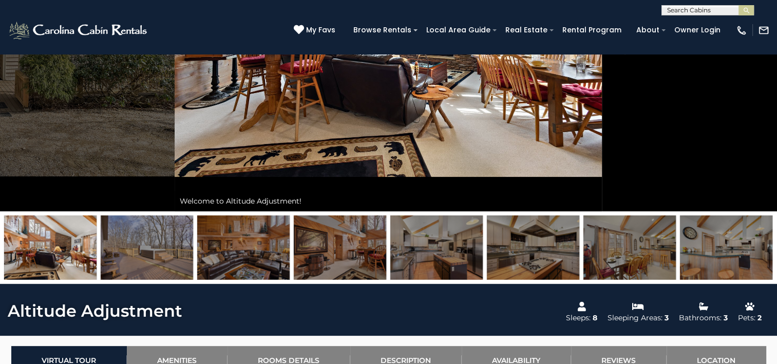
scroll to position [51, 0]
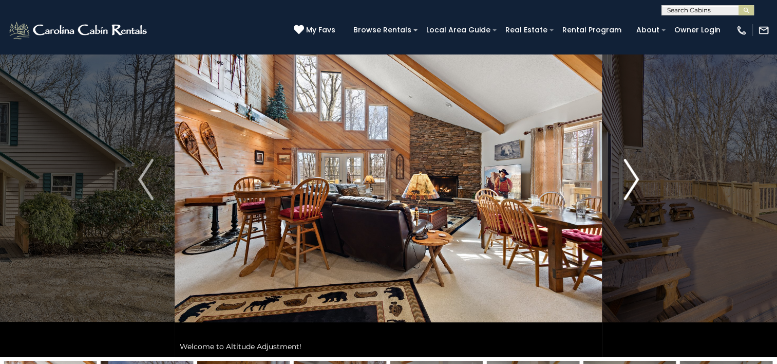
click at [632, 179] on img "Next" at bounding box center [631, 179] width 15 height 41
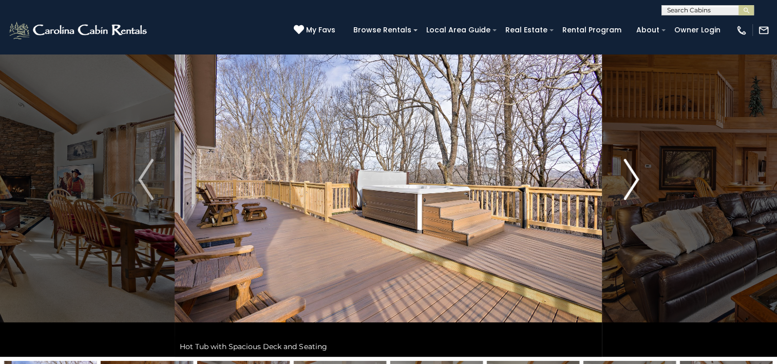
click at [634, 180] on img "Next" at bounding box center [631, 179] width 15 height 41
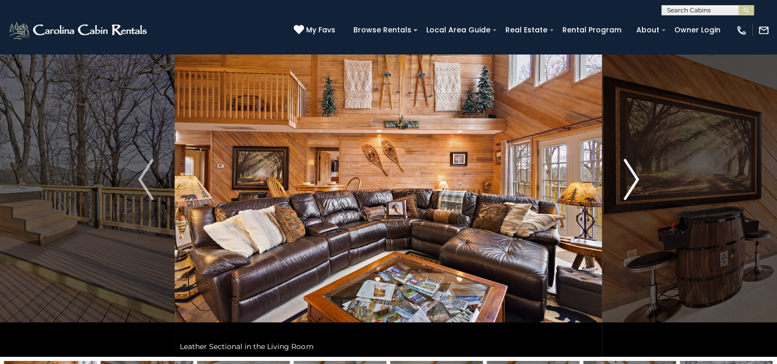
click at [634, 180] on img "Next" at bounding box center [631, 179] width 15 height 41
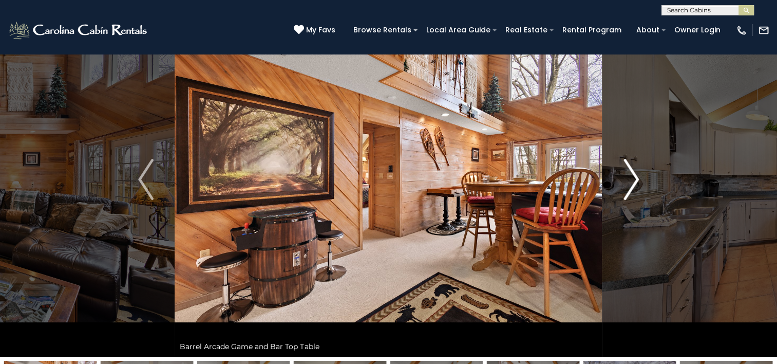
click at [634, 180] on img "Next" at bounding box center [631, 179] width 15 height 41
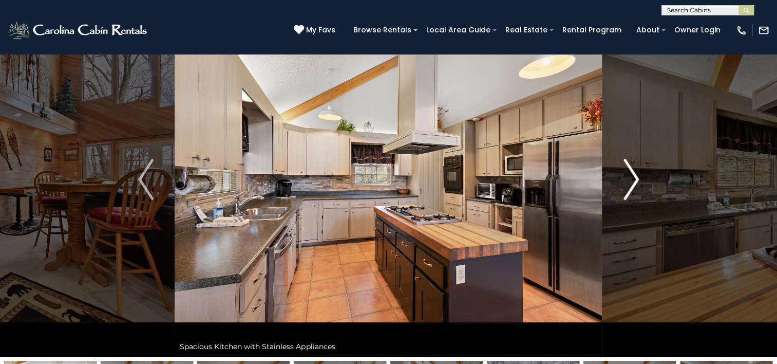
click at [634, 180] on img "Next" at bounding box center [631, 179] width 15 height 41
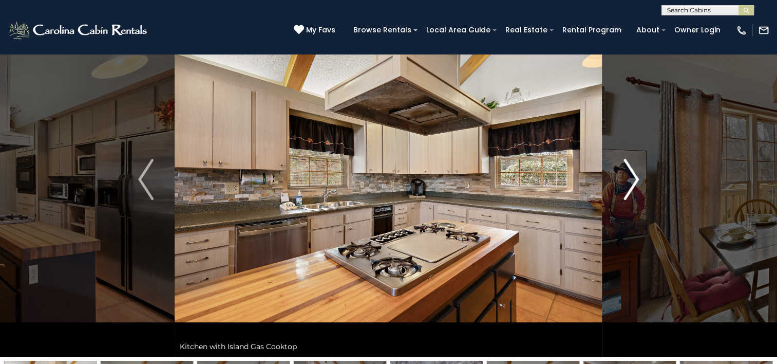
click at [634, 180] on img "Next" at bounding box center [631, 179] width 15 height 41
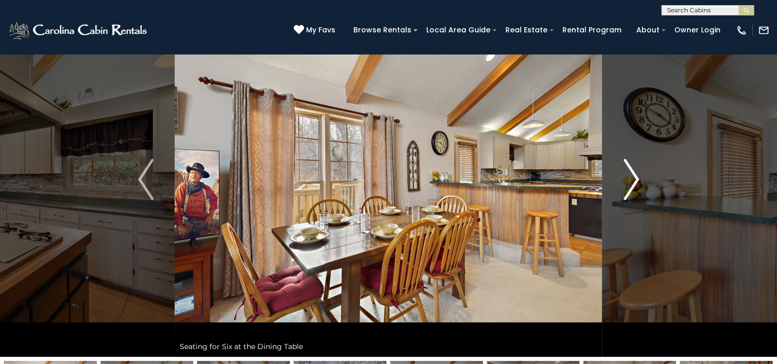
click at [634, 180] on img "Next" at bounding box center [631, 179] width 15 height 41
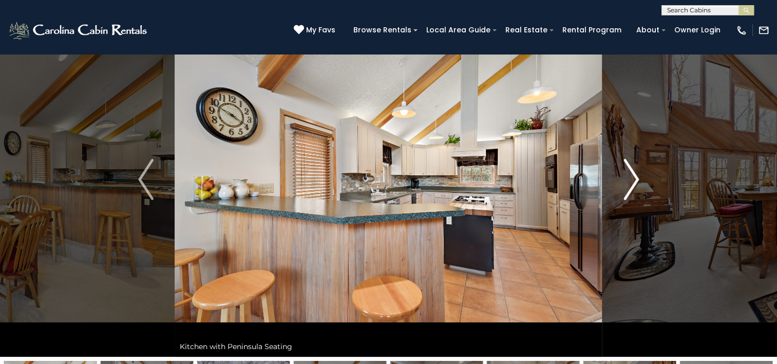
click at [634, 180] on img "Next" at bounding box center [631, 179] width 15 height 41
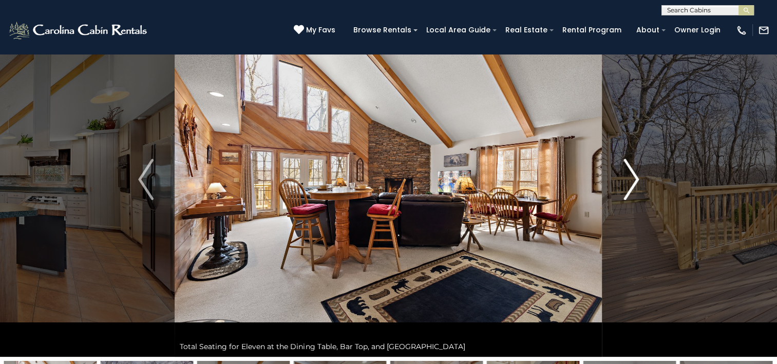
click at [634, 180] on img "Next" at bounding box center [631, 179] width 15 height 41
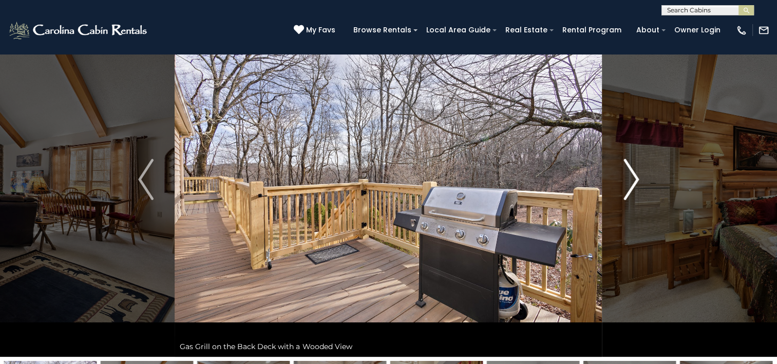
click at [634, 180] on img "Next" at bounding box center [631, 179] width 15 height 41
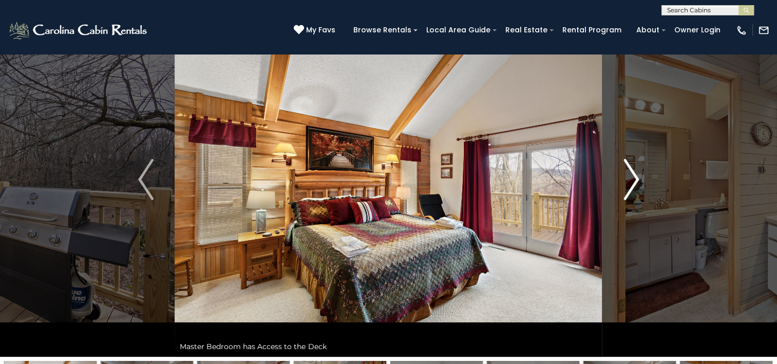
click at [634, 180] on img "Next" at bounding box center [631, 179] width 15 height 41
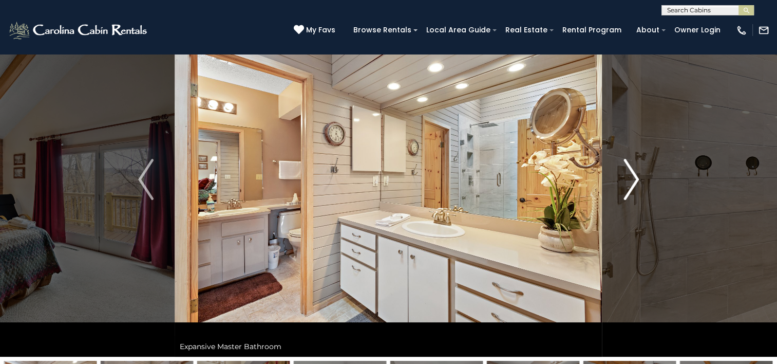
click at [634, 180] on img "Next" at bounding box center [631, 179] width 15 height 41
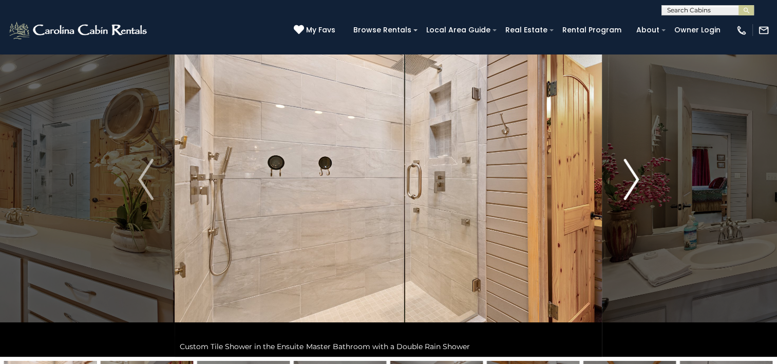
click at [634, 180] on img "Next" at bounding box center [631, 179] width 15 height 41
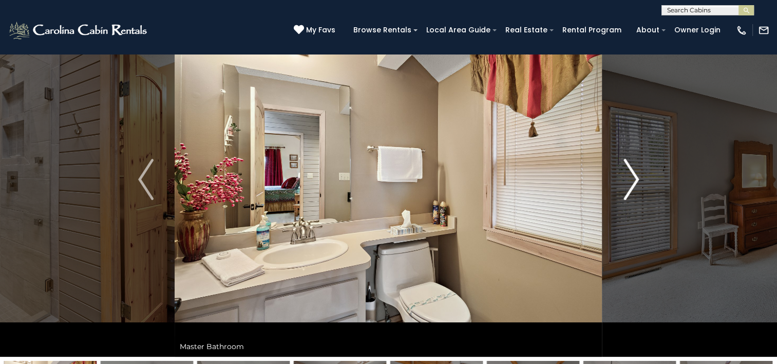
click at [634, 180] on img "Next" at bounding box center [631, 179] width 15 height 41
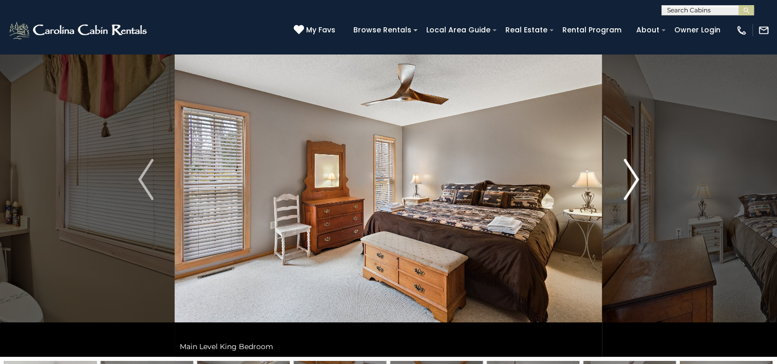
click at [634, 180] on img "Next" at bounding box center [631, 179] width 15 height 41
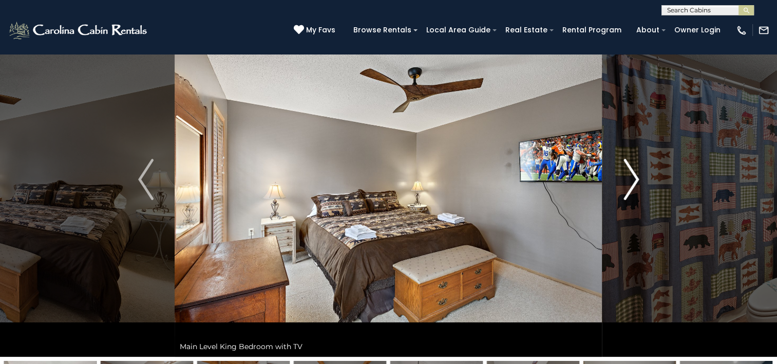
click at [634, 180] on img "Next" at bounding box center [631, 179] width 15 height 41
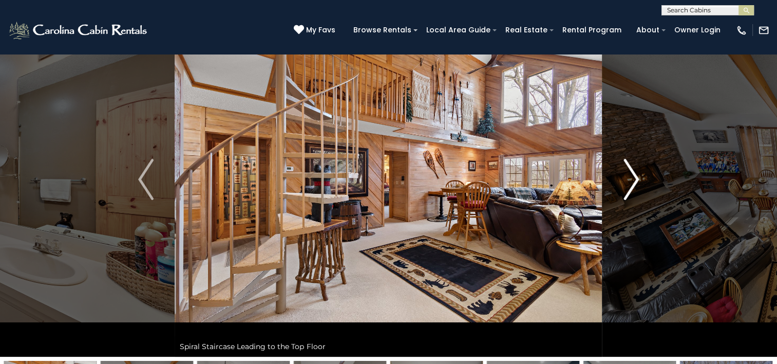
click at [634, 180] on img "Next" at bounding box center [631, 179] width 15 height 41
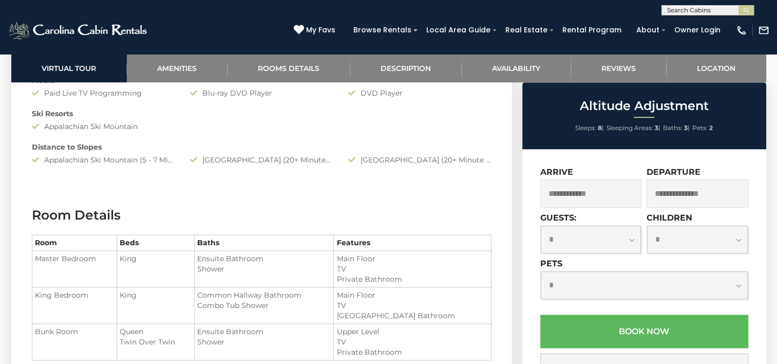
scroll to position [976, 0]
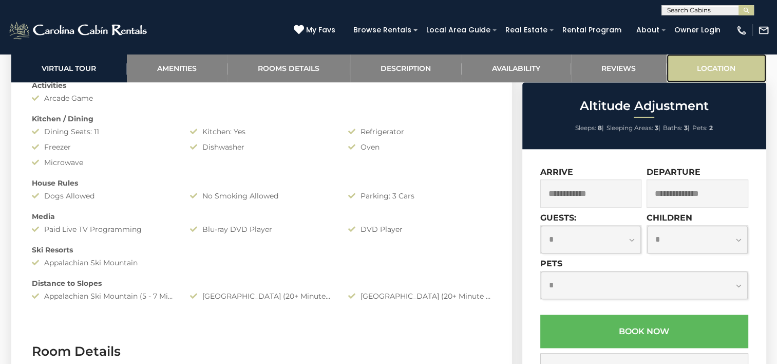
click at [713, 66] on link "Location" at bounding box center [717, 68] width 100 height 28
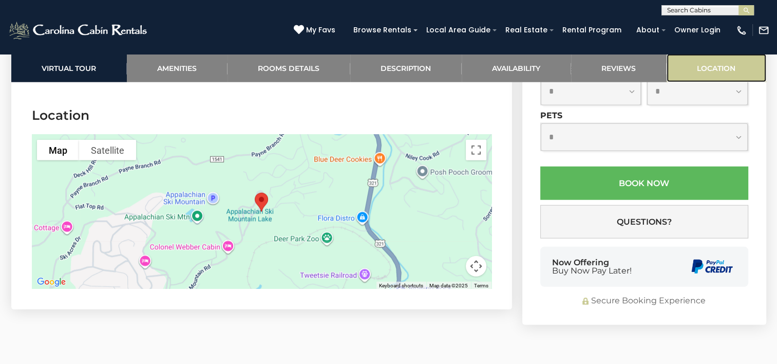
scroll to position [2726, 0]
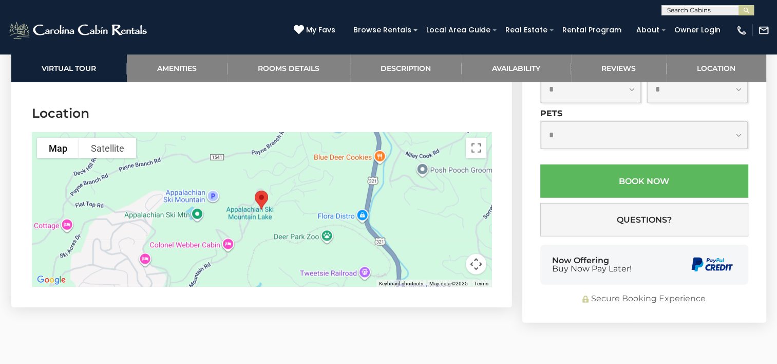
click at [480, 254] on button "Map camera controls" at bounding box center [476, 264] width 21 height 21
click at [449, 202] on button "Zoom in" at bounding box center [450, 212] width 21 height 21
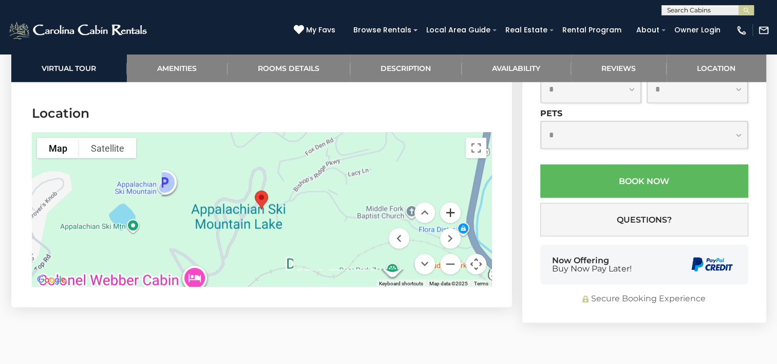
click at [449, 202] on button "Zoom in" at bounding box center [450, 212] width 21 height 21
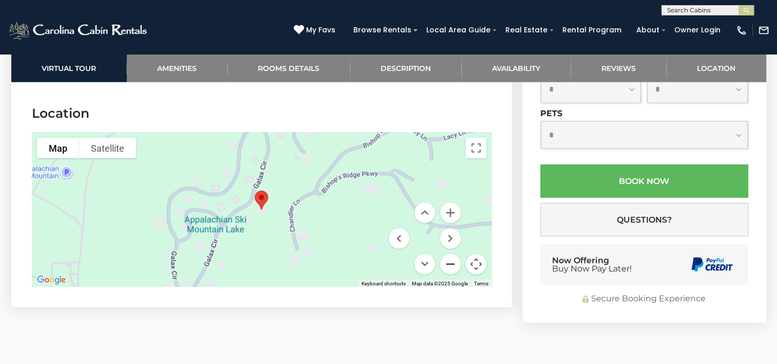
click at [445, 254] on button "Zoom out" at bounding box center [450, 264] width 21 height 21
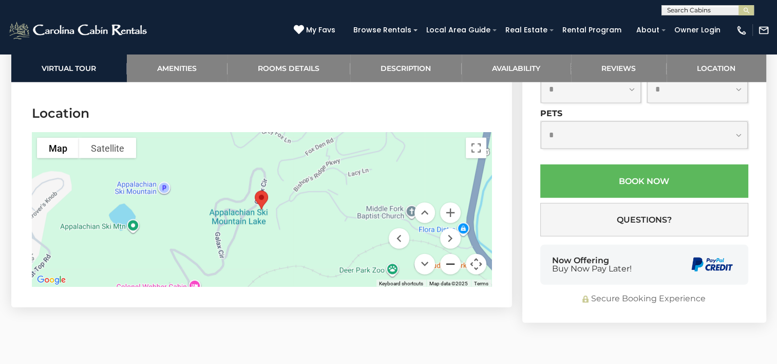
click at [449, 254] on button "Zoom out" at bounding box center [450, 264] width 21 height 21
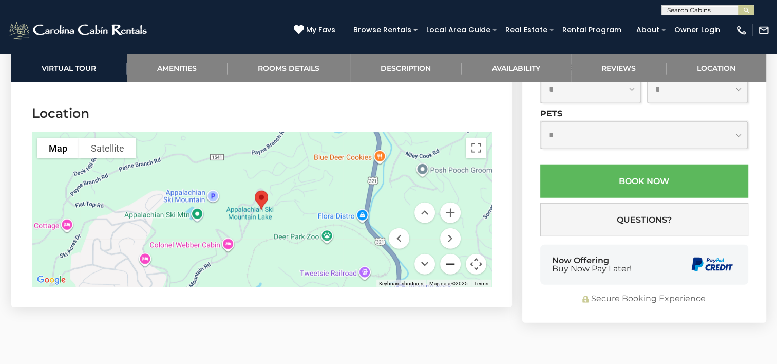
click at [450, 254] on button "Zoom out" at bounding box center [450, 264] width 21 height 21
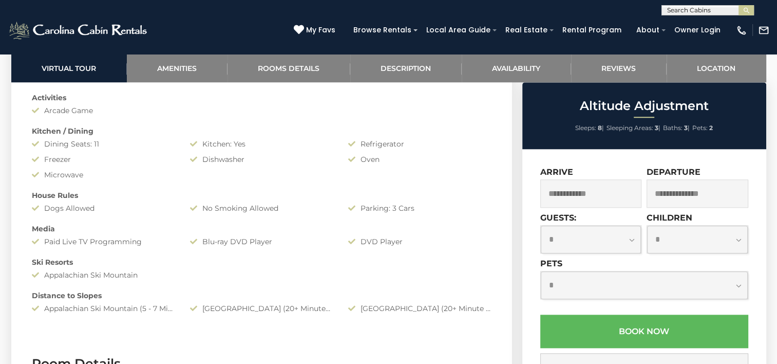
scroll to position [775, 0]
